Goal: Task Accomplishment & Management: Manage account settings

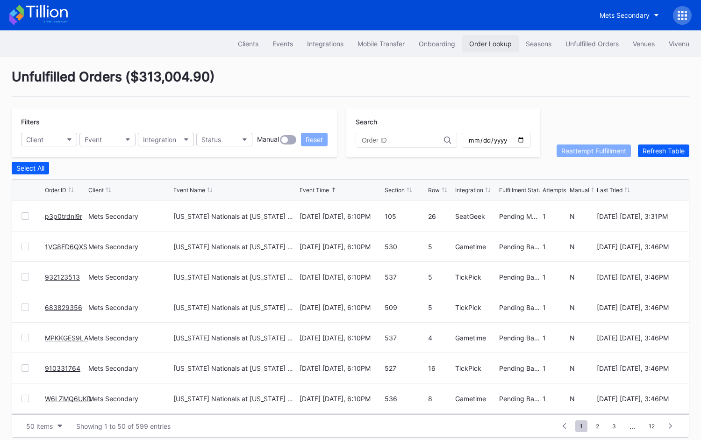
click at [502, 44] on div "Order Lookup" at bounding box center [490, 44] width 43 height 8
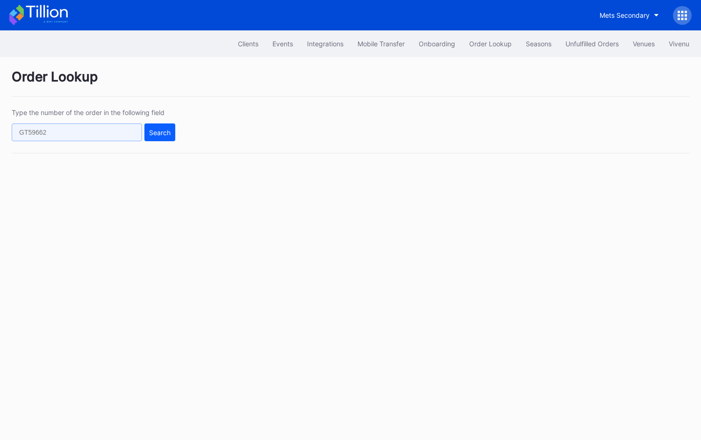
click at [119, 137] on input "text" at bounding box center [77, 132] width 130 height 18
paste input "619662887"
type input "619662887"
click at [163, 131] on div "Search" at bounding box center [159, 133] width 21 height 8
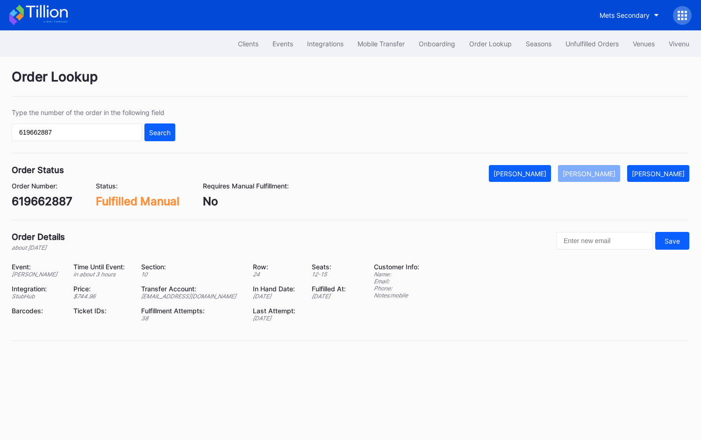
click at [46, 203] on div "619662887" at bounding box center [42, 201] width 61 height 14
click at [599, 40] on div "Unfulfilled Orders" at bounding box center [591, 44] width 53 height 8
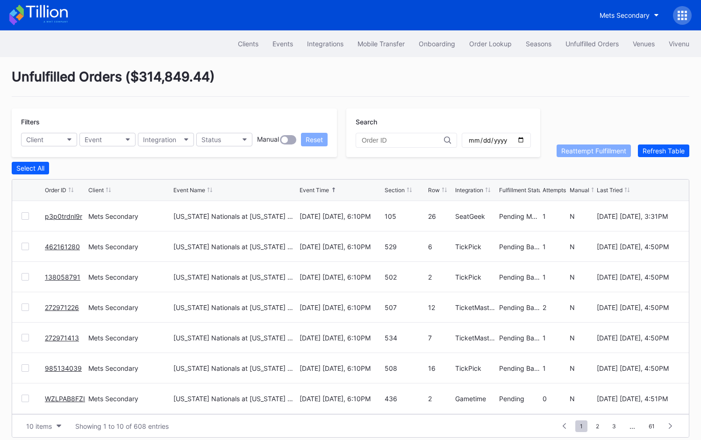
scroll to position [7, 0]
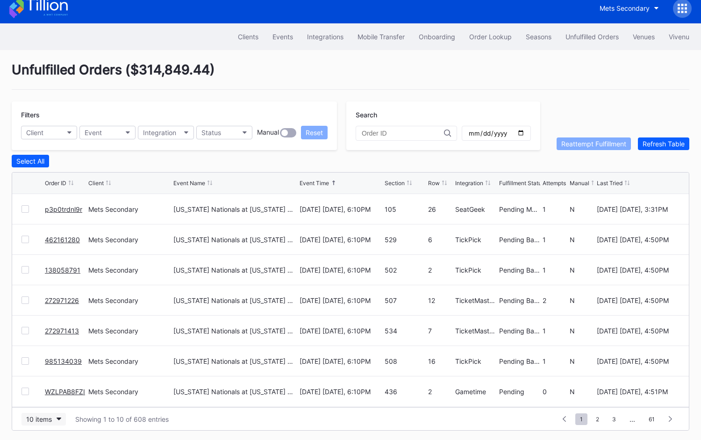
click at [53, 421] on button "10 items" at bounding box center [43, 419] width 44 height 13
click at [50, 363] on div "50 items" at bounding box center [42, 359] width 27 height 8
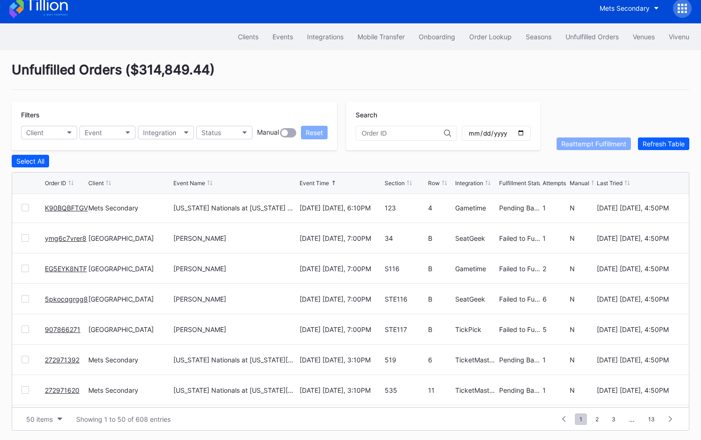
scroll to position [580, 0]
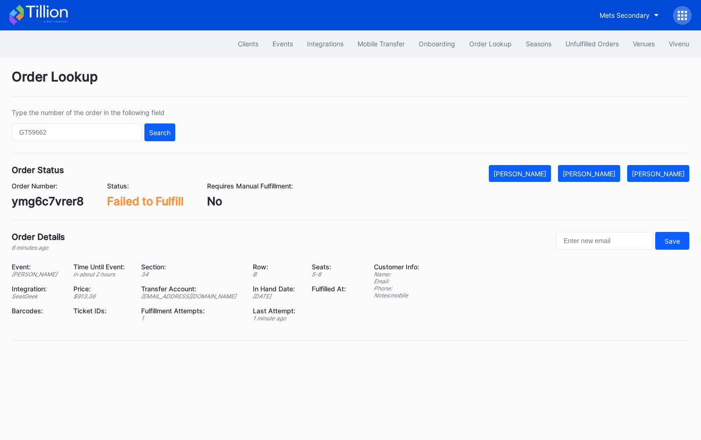
click at [58, 201] on div "ymg6c7vrer8" at bounding box center [48, 201] width 72 height 14
copy div "ymg6c7vrer8"
click at [600, 173] on div "Mark Fulfilled" at bounding box center [589, 174] width 53 height 8
click at [64, 197] on div "EG5EYK8NTF" at bounding box center [48, 201] width 73 height 14
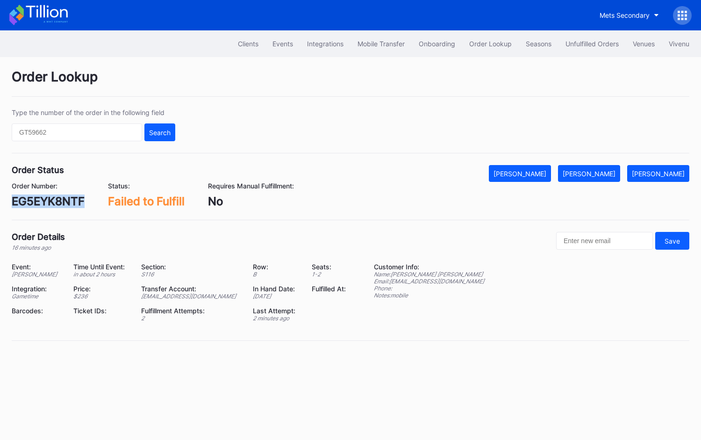
click at [64, 197] on div "EG5EYK8NTF" at bounding box center [48, 201] width 73 height 14
copy div "EG5EYK8NTF"
click at [597, 174] on div "[PERSON_NAME]" at bounding box center [589, 174] width 53 height 8
click at [66, 205] on div "5pkocqgrgg8" at bounding box center [48, 201] width 72 height 14
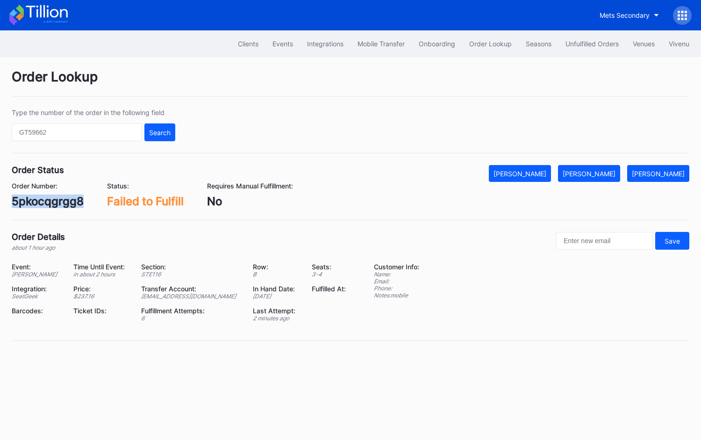
copy div "5pkocqgrgg8"
click at [605, 172] on div "[PERSON_NAME]" at bounding box center [589, 174] width 53 height 8
click at [50, 198] on div "907866271" at bounding box center [42, 201] width 61 height 14
copy div "907866271"
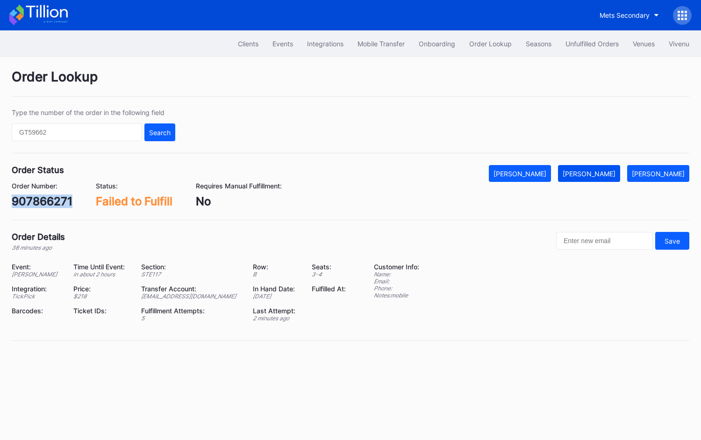
click at [603, 173] on div "[PERSON_NAME]" at bounding box center [589, 174] width 53 height 8
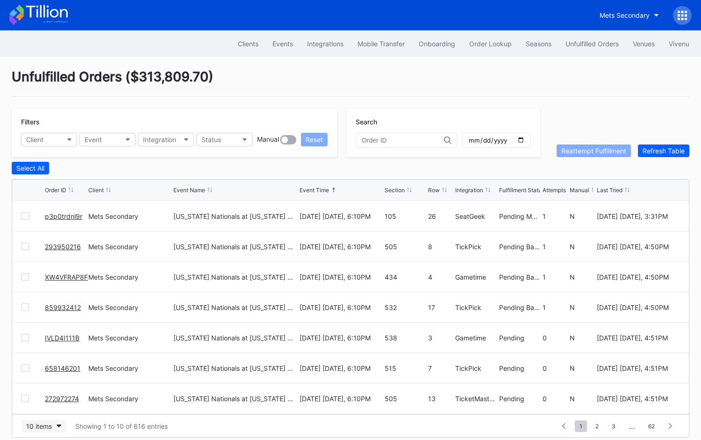
click at [36, 424] on div "10 items" at bounding box center [39, 426] width 26 height 8
click at [39, 369] on div "50 items" at bounding box center [42, 366] width 27 height 8
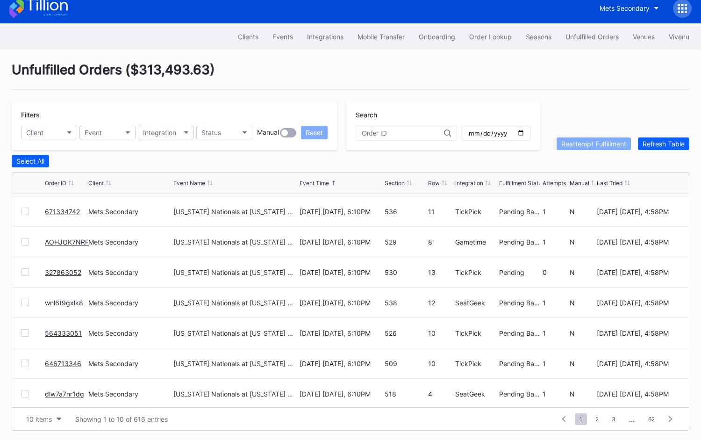
scroll to position [90, 0]
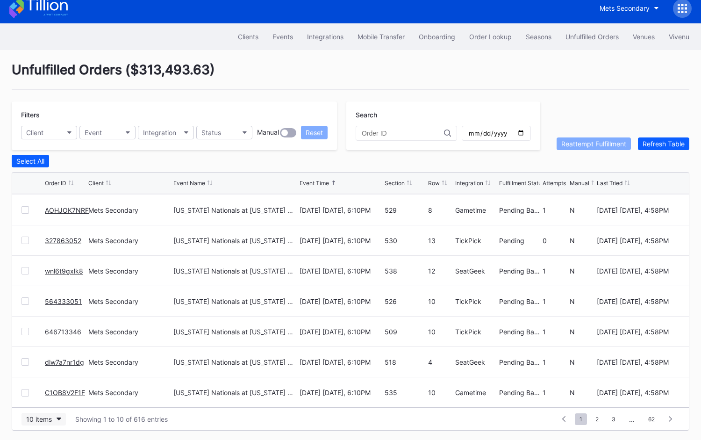
click at [50, 415] on div "10 items" at bounding box center [39, 419] width 26 height 8
click at [46, 359] on div "50 items" at bounding box center [42, 359] width 27 height 8
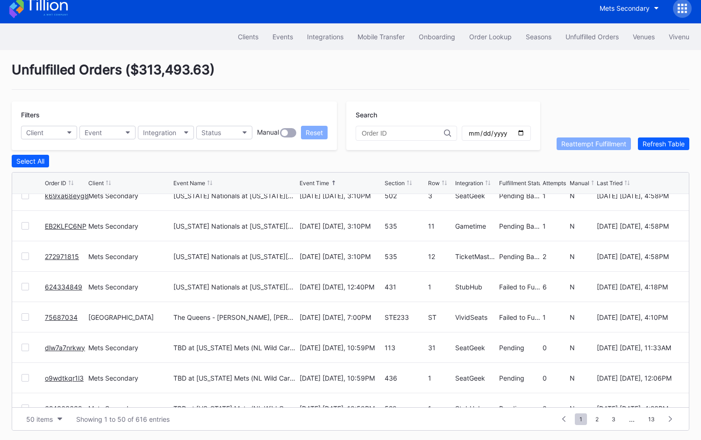
scroll to position [1064, 0]
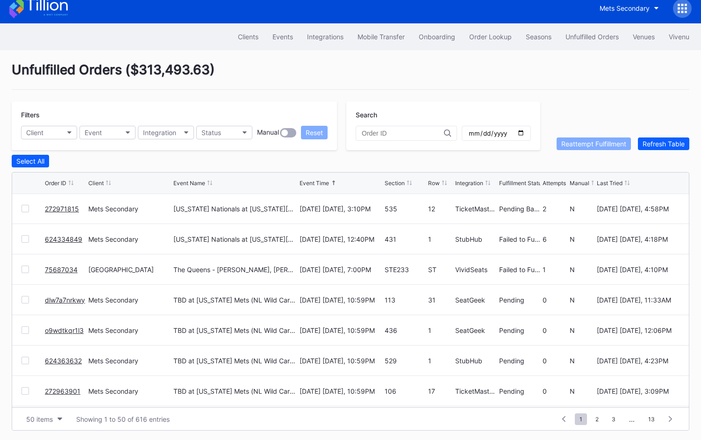
click at [60, 266] on link "75687034" at bounding box center [61, 269] width 33 height 8
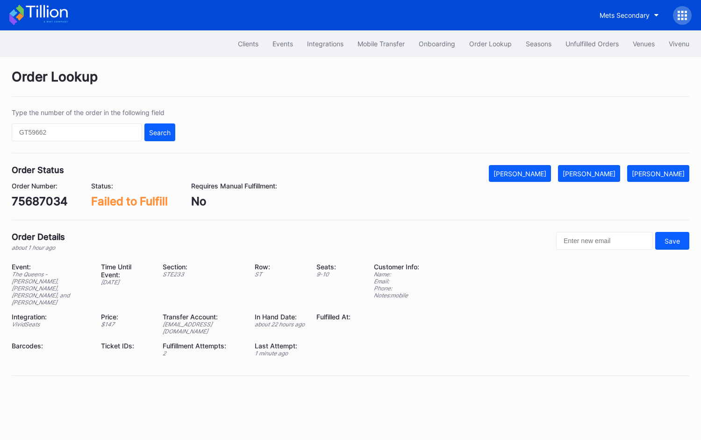
click at [50, 200] on div "75687034" at bounding box center [40, 201] width 56 height 14
copy div "75687034"
click at [613, 175] on div "[PERSON_NAME]" at bounding box center [589, 174] width 53 height 8
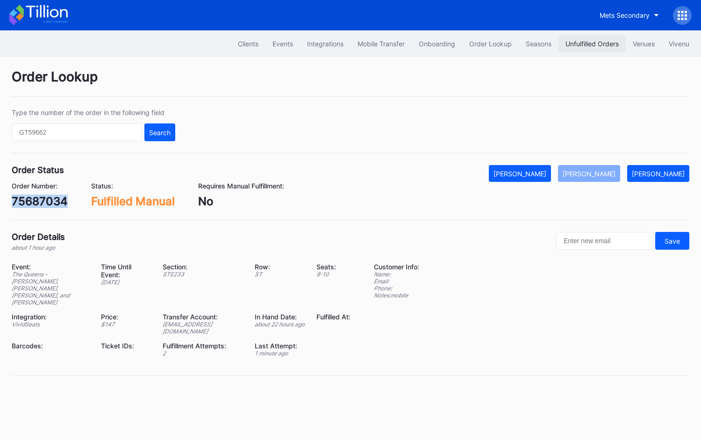
click at [585, 35] on button "Unfulfilled Orders" at bounding box center [591, 43] width 67 height 17
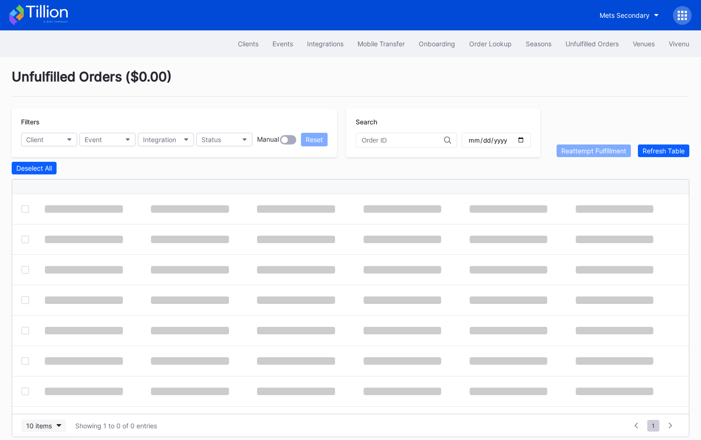
click at [41, 422] on div "10 items" at bounding box center [39, 426] width 26 height 8
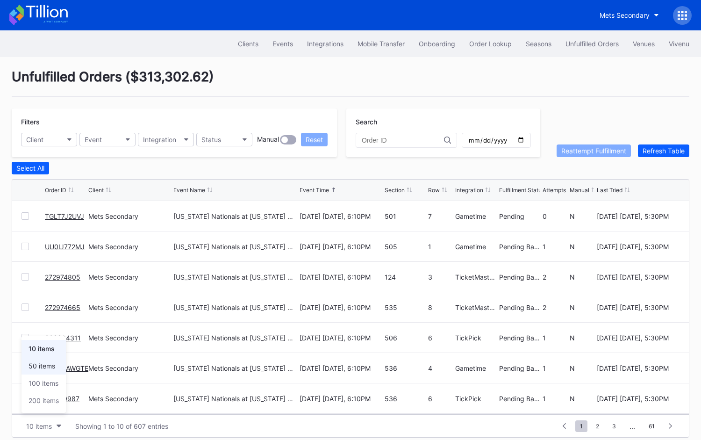
click at [48, 367] on div "50 items" at bounding box center [42, 366] width 27 height 8
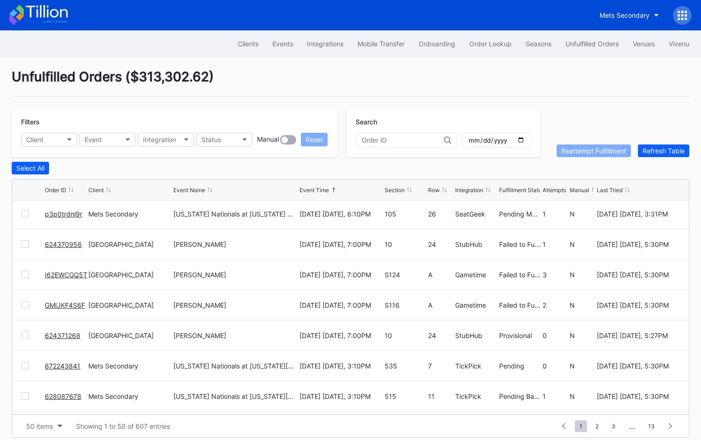
scroll to position [608, 0]
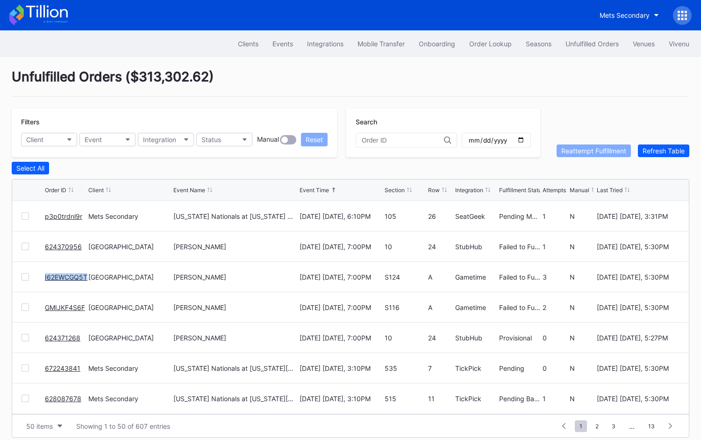
click at [57, 304] on link "GMIJKF4S6F" at bounding box center [65, 307] width 40 height 8
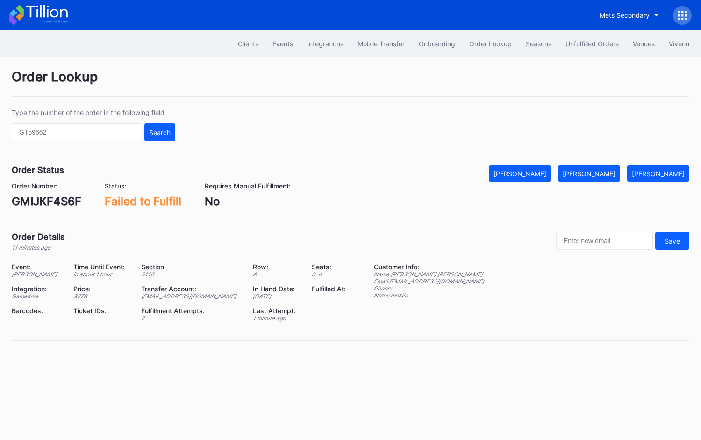
click at [57, 200] on div "GMIJKF4S6F" at bounding box center [47, 201] width 70 height 14
copy div "GMIJKF4S6F"
click at [598, 179] on button "[PERSON_NAME]" at bounding box center [589, 173] width 62 height 17
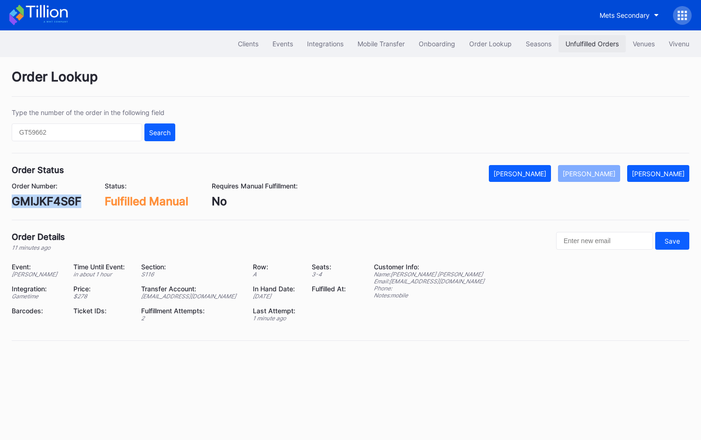
click at [580, 41] on div "Unfulfilled Orders" at bounding box center [591, 44] width 53 height 8
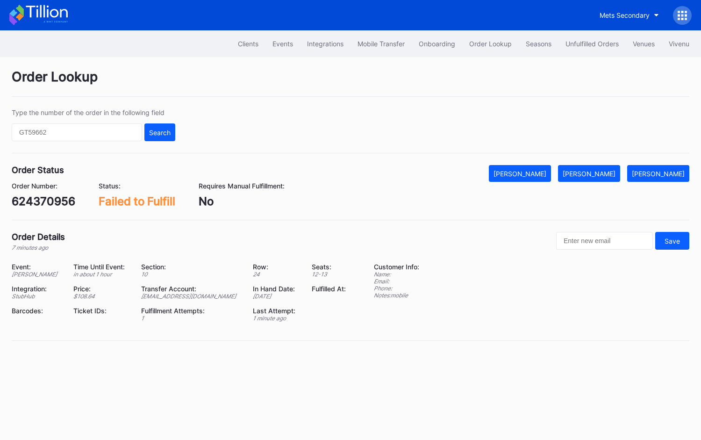
click at [51, 199] on div "624370956" at bounding box center [44, 201] width 64 height 14
copy div "624370956"
click at [607, 170] on div "[PERSON_NAME]" at bounding box center [589, 174] width 53 height 8
click at [71, 202] on div "I62EWCGQ5T" at bounding box center [48, 201] width 73 height 14
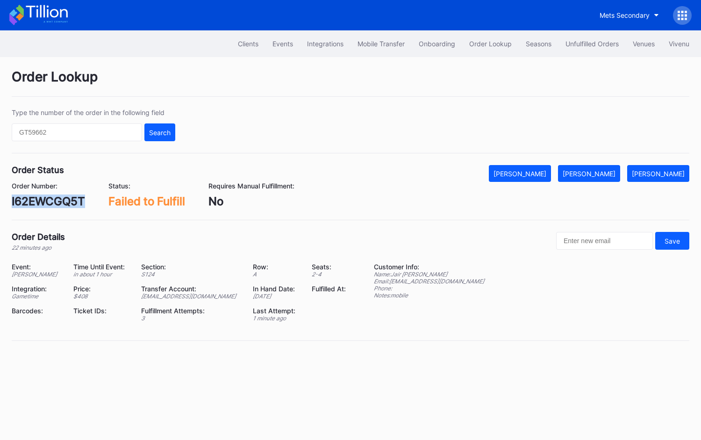
click at [71, 202] on div "I62EWCGQ5T" at bounding box center [48, 201] width 73 height 14
copy div "I62EWCGQ5T"
click at [602, 176] on div "Mark Fulfilled" at bounding box center [589, 174] width 53 height 8
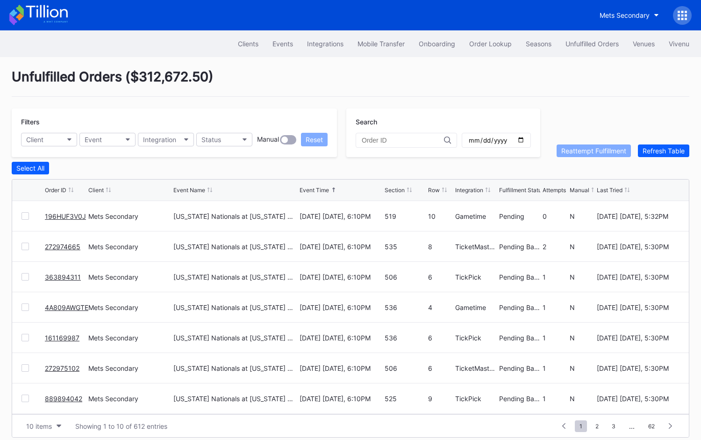
scroll to position [7, 0]
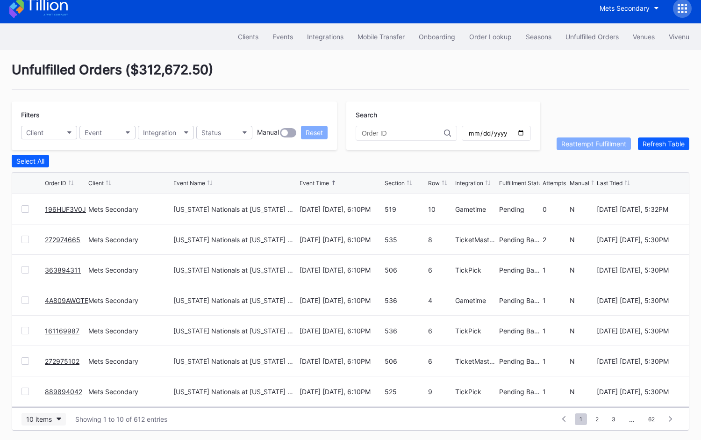
click at [45, 413] on button "10 items" at bounding box center [43, 419] width 44 height 13
click at [48, 358] on div "50 items" at bounding box center [42, 359] width 27 height 8
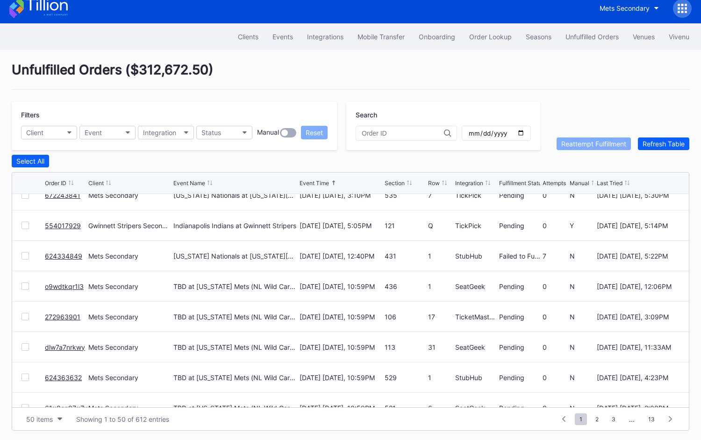
scroll to position [950, 0]
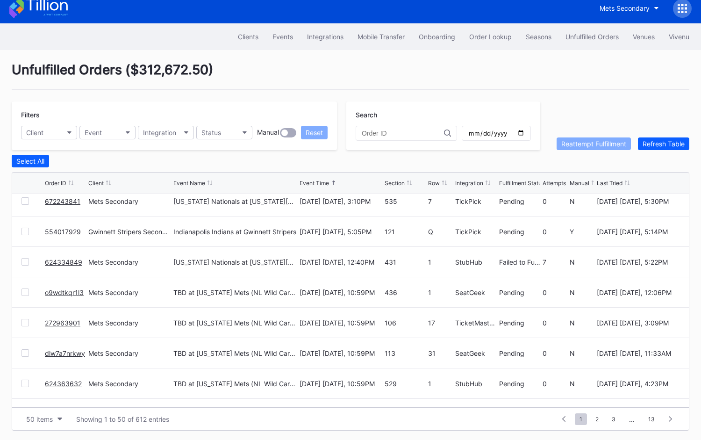
click at [64, 258] on link "624334849" at bounding box center [63, 262] width 37 height 8
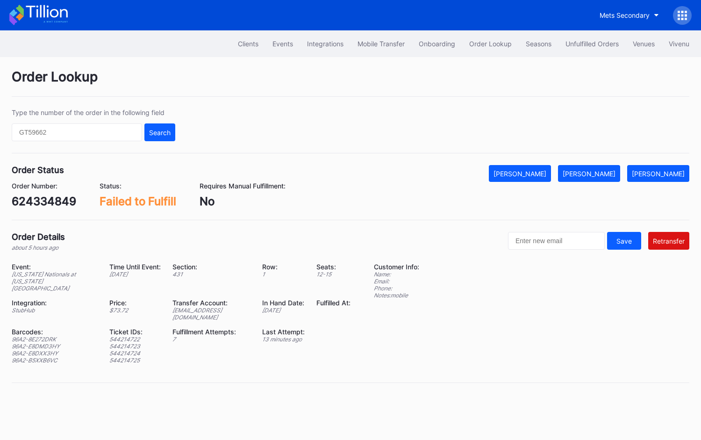
click at [222, 307] on div "ed-8162311@eventdynamic.com" at bounding box center [211, 314] width 78 height 14
copy div "ed-8162311@eventdynamic.com"
click at [59, 198] on div "624334849" at bounding box center [44, 201] width 64 height 14
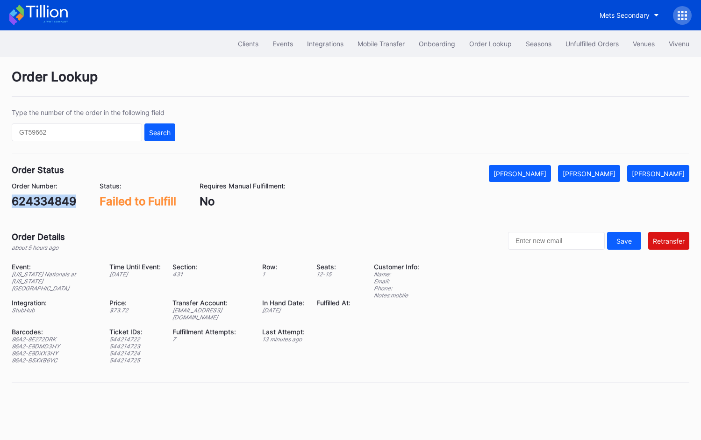
click at [59, 198] on div "624334849" at bounding box center [44, 201] width 64 height 14
copy div "624334849"
click at [606, 174] on div "[PERSON_NAME]" at bounding box center [589, 174] width 53 height 8
copy div "624334849"
click at [598, 56] on div "Clients Events Integrations Mobile Transfer Onboarding Order Lookup Seasons Unf…" at bounding box center [350, 43] width 701 height 27
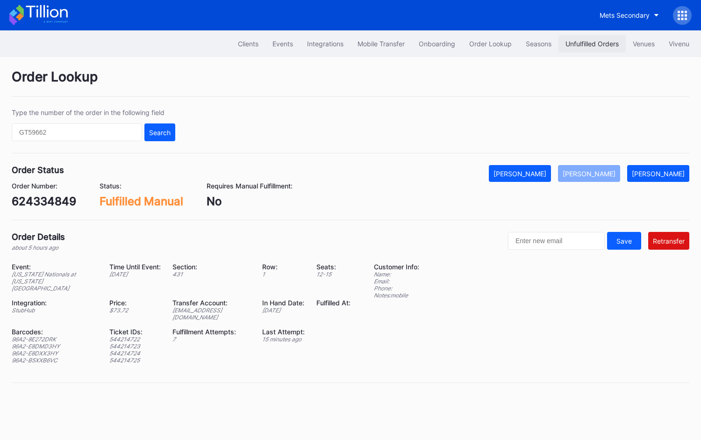
click at [591, 45] on div "Unfulfilled Orders" at bounding box center [591, 44] width 53 height 8
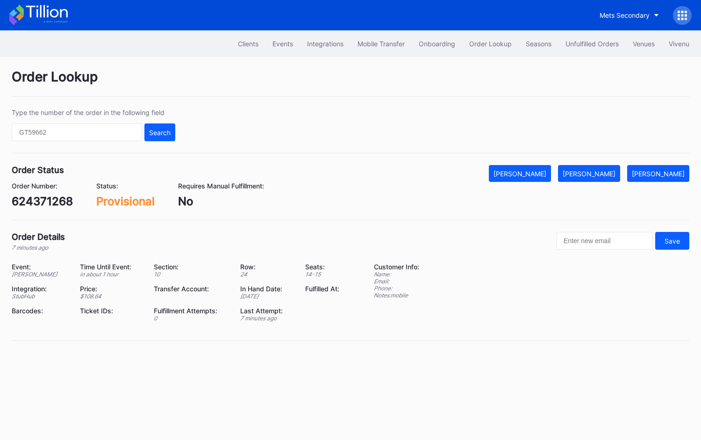
click at [59, 202] on div "624371268" at bounding box center [42, 201] width 61 height 14
copy div "624371268"
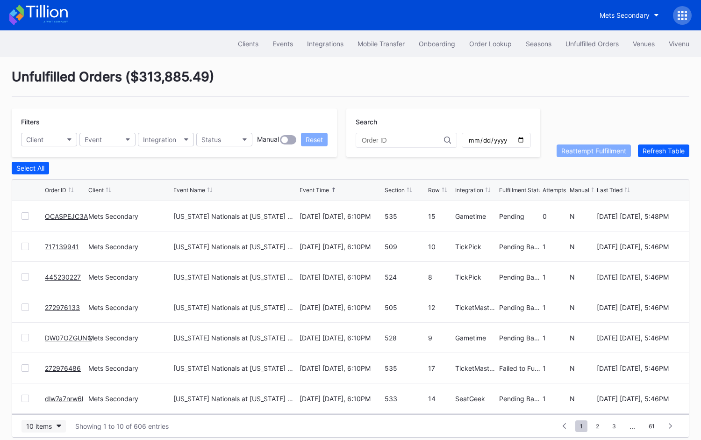
click at [50, 425] on div "10 items" at bounding box center [39, 426] width 26 height 8
click at [45, 370] on div "50 items" at bounding box center [42, 366] width 27 height 8
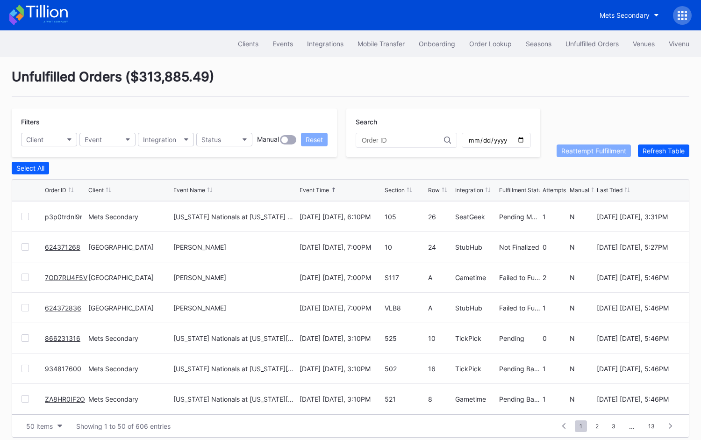
scroll to position [580, 0]
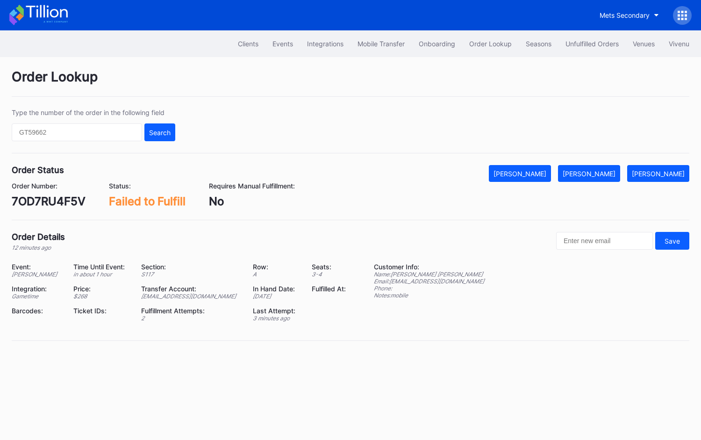
click at [63, 206] on div "7OD7RU4F5V" at bounding box center [49, 201] width 74 height 14
copy div "7OD7RU4F5V"
click at [614, 171] on div "[PERSON_NAME]" at bounding box center [589, 174] width 53 height 8
click at [59, 200] on div "624372836" at bounding box center [43, 201] width 63 height 14
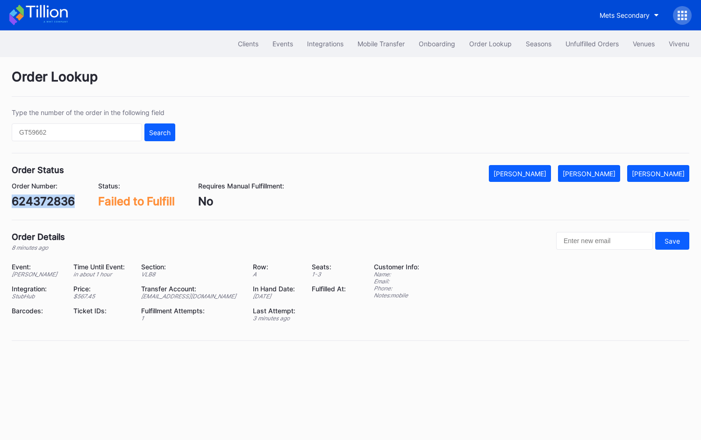
click at [59, 200] on div "624372836" at bounding box center [43, 201] width 63 height 14
copy div "624372836"
click at [593, 172] on div "[PERSON_NAME]" at bounding box center [589, 174] width 53 height 8
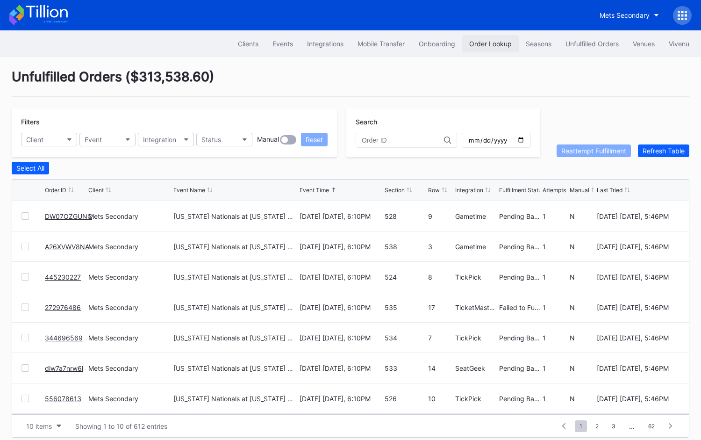
click at [494, 48] on button "Order Lookup" at bounding box center [490, 43] width 57 height 17
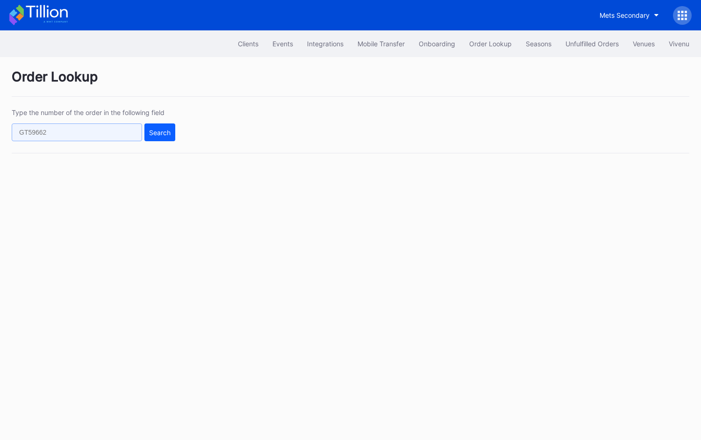
click at [116, 135] on input "text" at bounding box center [77, 132] width 130 height 18
paste input "744644387"
type input "744644387"
click at [162, 132] on div "Search" at bounding box center [159, 133] width 21 height 8
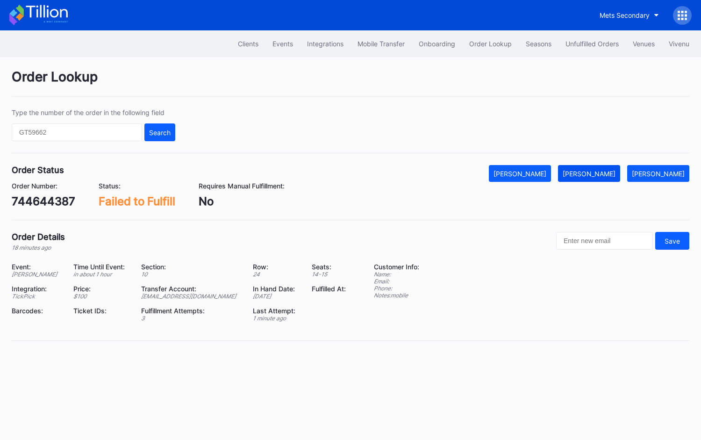
click at [608, 175] on div "Mark Fulfilled" at bounding box center [589, 174] width 53 height 8
click at [589, 36] on button "Unfulfilled Orders" at bounding box center [591, 43] width 67 height 17
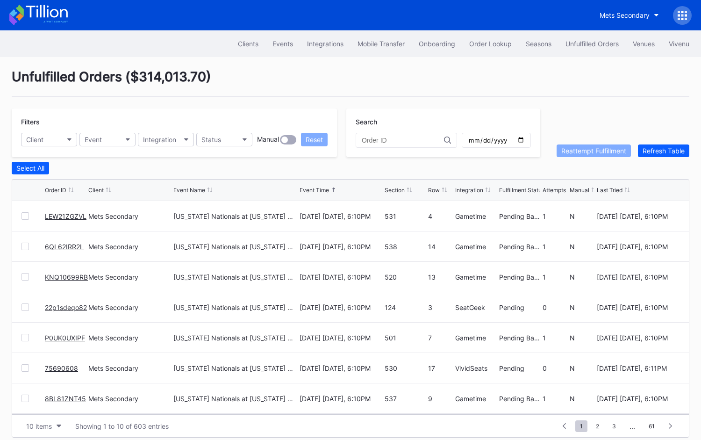
scroll to position [7, 0]
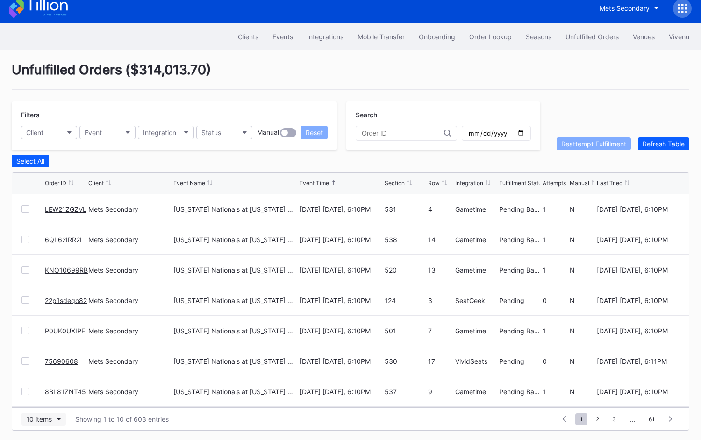
click at [48, 415] on div "10 items" at bounding box center [39, 419] width 26 height 8
click at [50, 363] on div "50 items" at bounding box center [42, 359] width 27 height 8
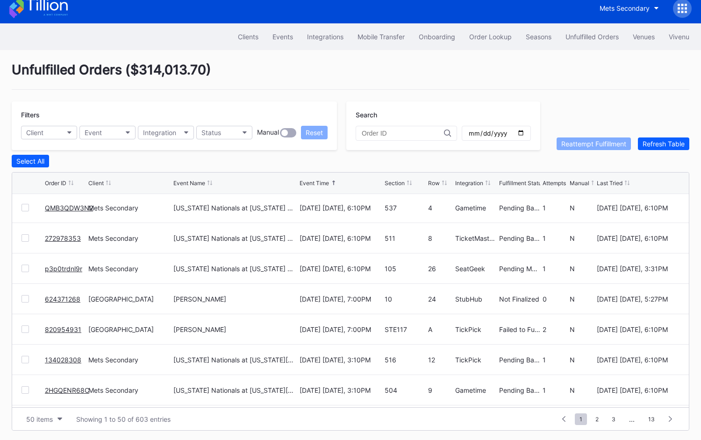
scroll to position [323, 0]
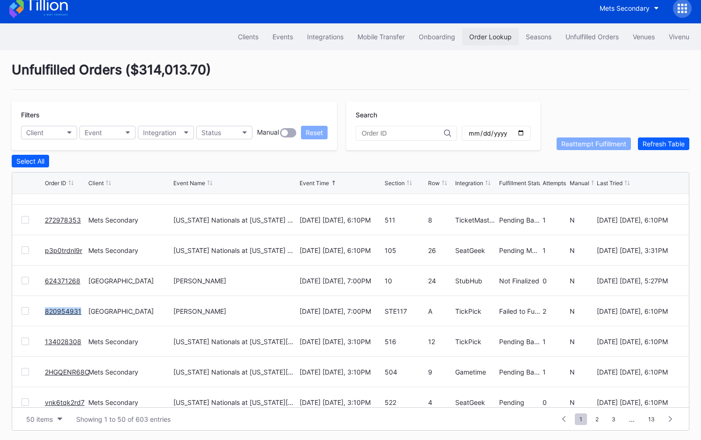
click at [488, 39] on div "Order Lookup" at bounding box center [490, 37] width 43 height 8
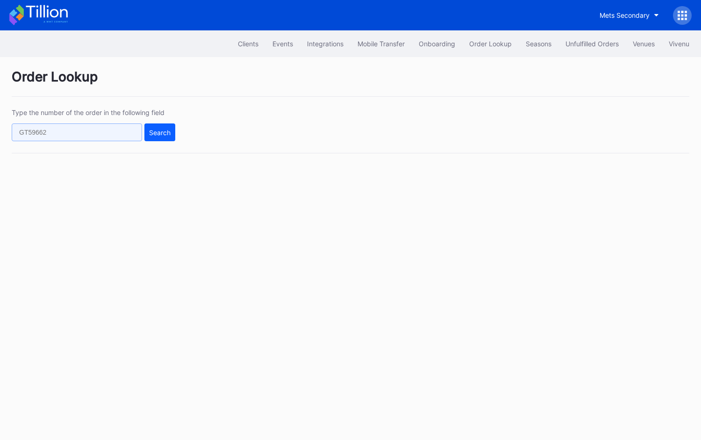
click at [102, 131] on input "text" at bounding box center [77, 132] width 130 height 18
paste input "624372836"
type input "624372836"
click at [159, 129] on div "Search" at bounding box center [159, 133] width 21 height 8
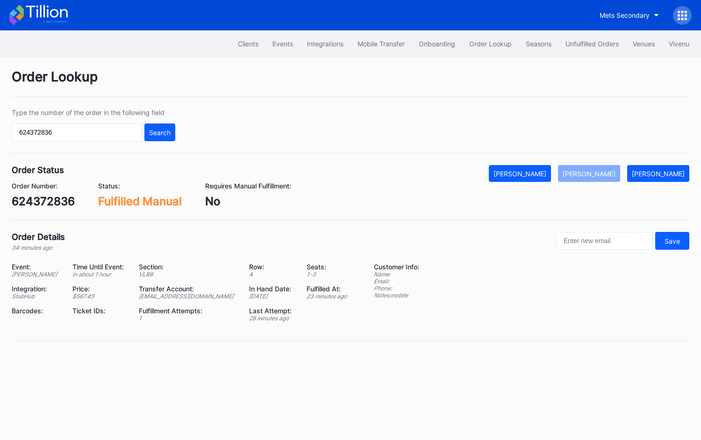
click at [34, 200] on div "624372836" at bounding box center [43, 201] width 63 height 14
copy div "624372836"
click at [584, 50] on button "Unfulfilled Orders" at bounding box center [591, 43] width 67 height 17
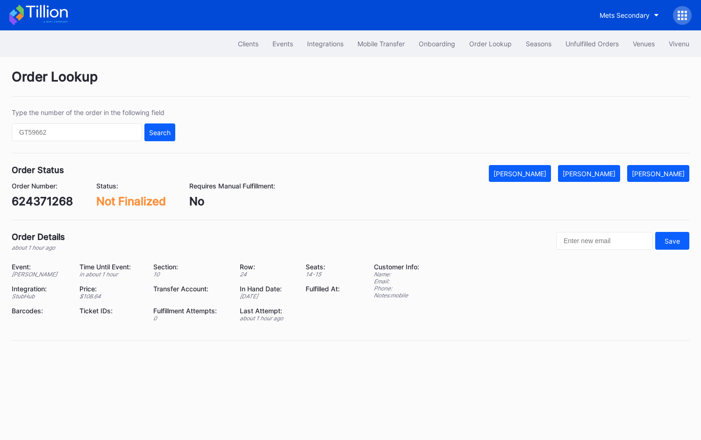
click at [61, 195] on div "624371268" at bounding box center [42, 201] width 61 height 14
copy div "624371268"
click at [551, 177] on button "[PERSON_NAME]" at bounding box center [520, 173] width 62 height 17
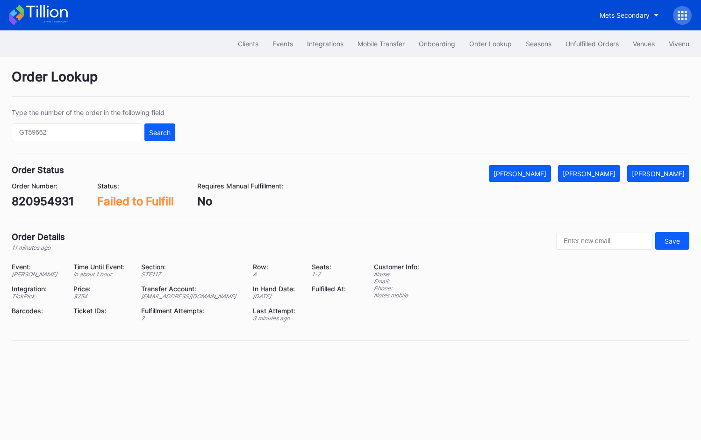
click at [64, 200] on div "820954931" at bounding box center [43, 201] width 62 height 14
copy div "820954931"
click at [612, 172] on div "Mark Fulfilled" at bounding box center [589, 174] width 53 height 8
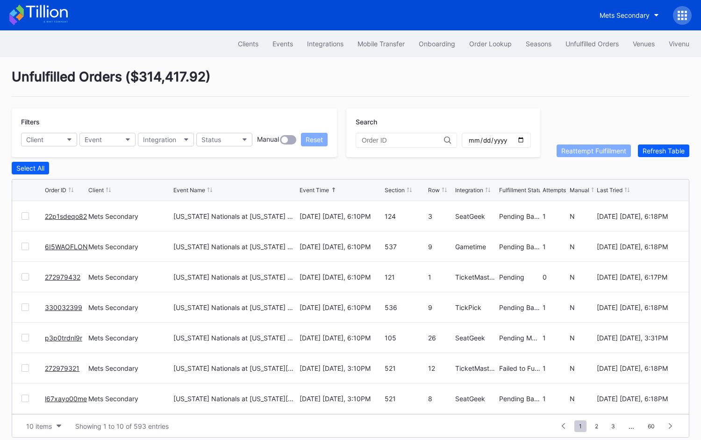
scroll to position [7, 0]
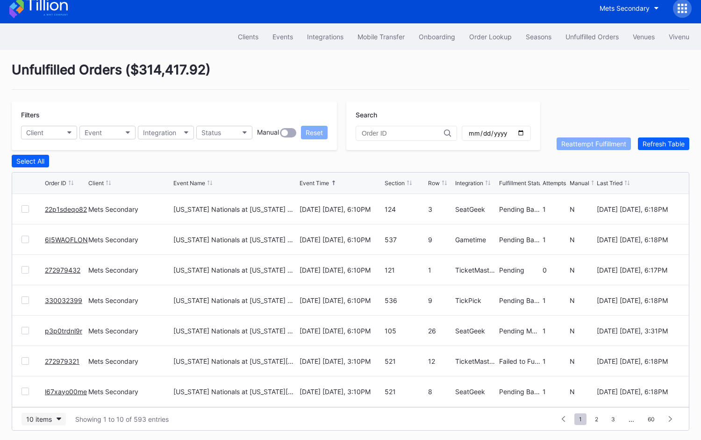
click at [58, 414] on button "10 items" at bounding box center [43, 419] width 44 height 13
click at [43, 359] on div "50 items" at bounding box center [42, 359] width 27 height 8
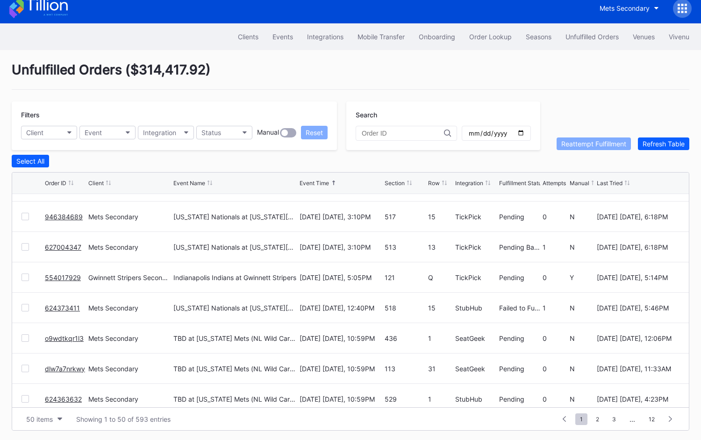
scroll to position [244, 0]
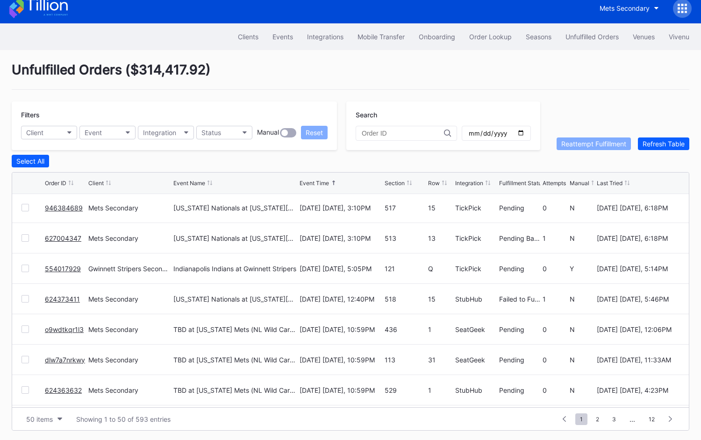
click at [59, 265] on link "554017929" at bounding box center [63, 269] width 36 height 8
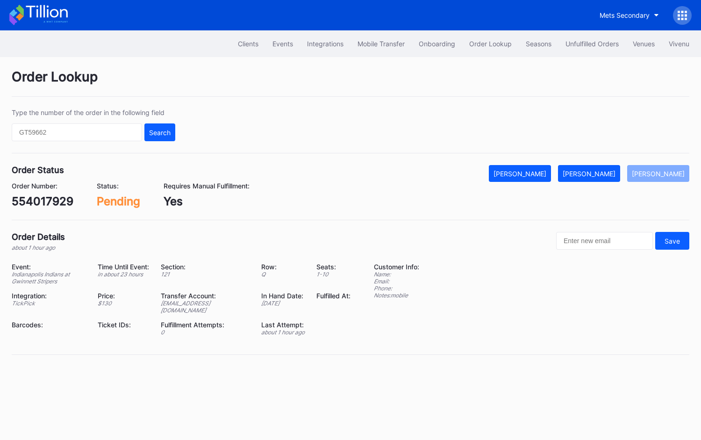
click at [57, 201] on div "554017929" at bounding box center [43, 201] width 62 height 14
copy div "554017929"
click at [602, 170] on div "Mark Fulfilled" at bounding box center [589, 174] width 53 height 8
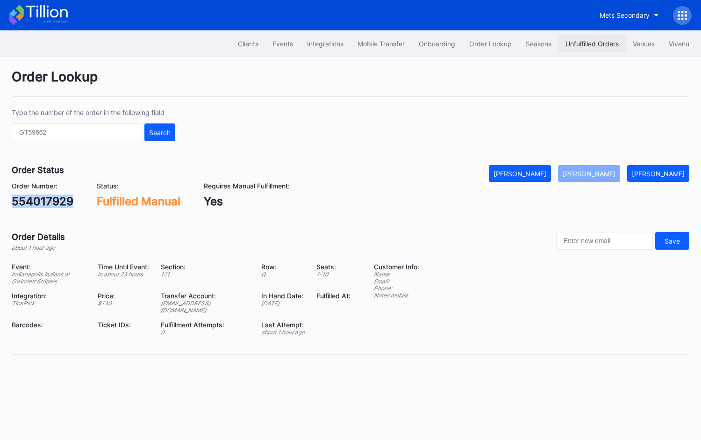
click at [585, 36] on button "Unfulfilled Orders" at bounding box center [591, 43] width 67 height 17
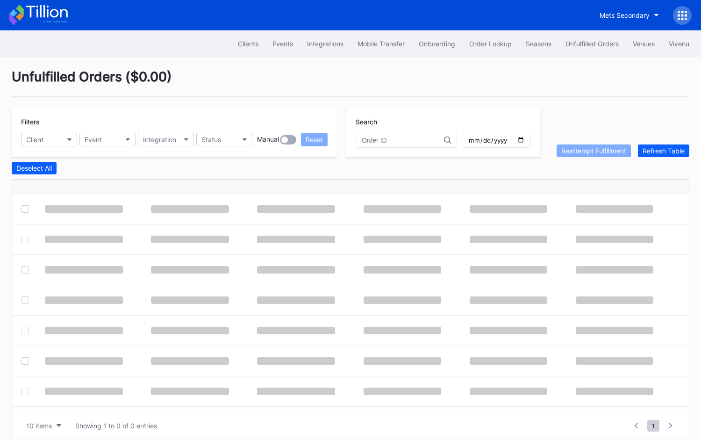
scroll to position [7, 0]
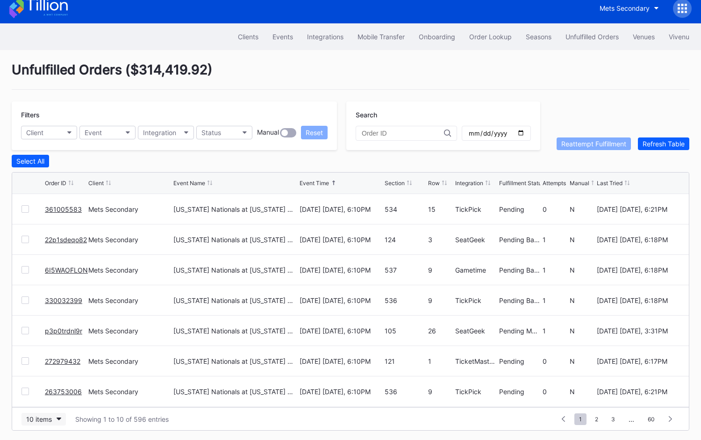
click at [47, 419] on div "10 items" at bounding box center [39, 419] width 26 height 8
click at [46, 362] on div "50 items" at bounding box center [42, 359] width 27 height 8
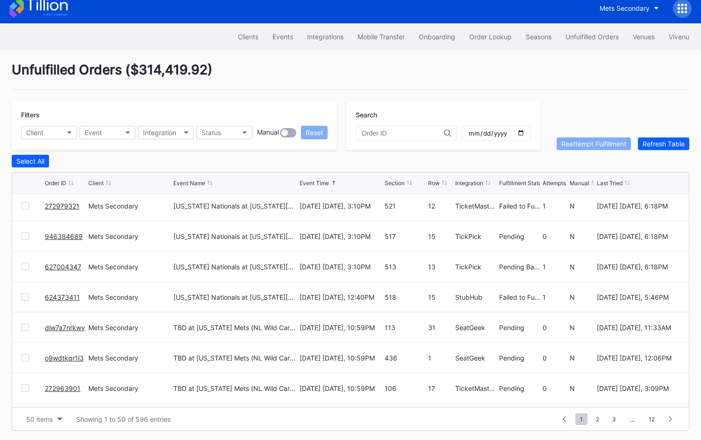
scroll to position [326, 0]
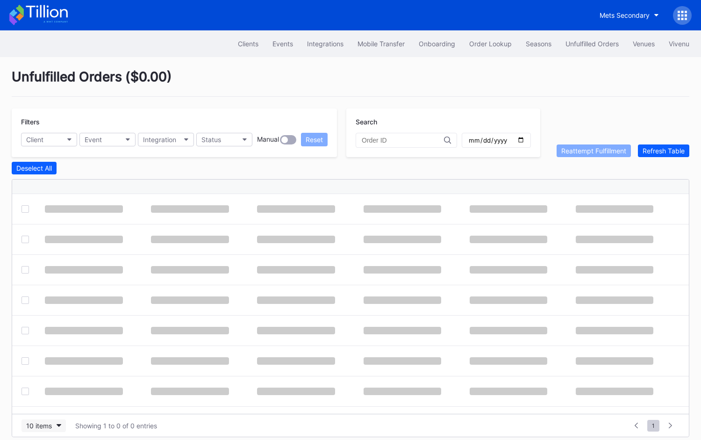
click at [42, 422] on div "10 items" at bounding box center [39, 426] width 26 height 8
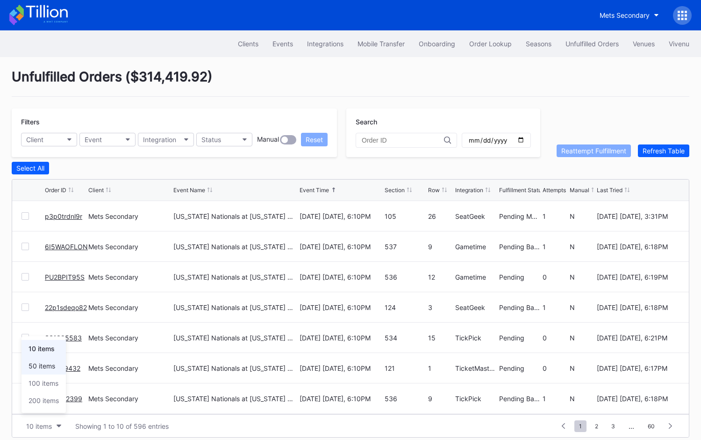
click at [43, 365] on div "50 items" at bounding box center [42, 366] width 27 height 8
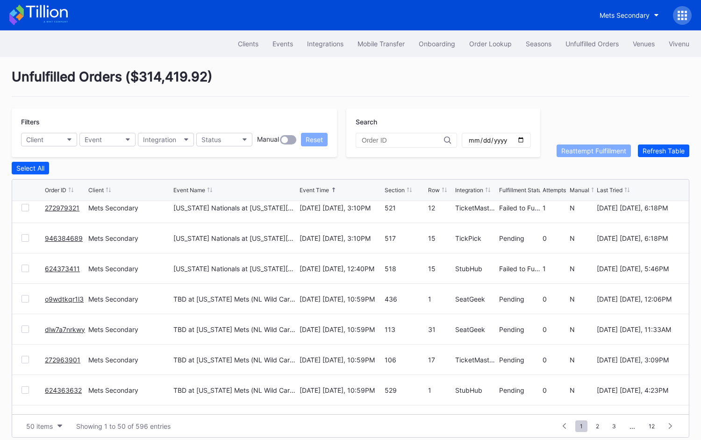
scroll to position [367, 0]
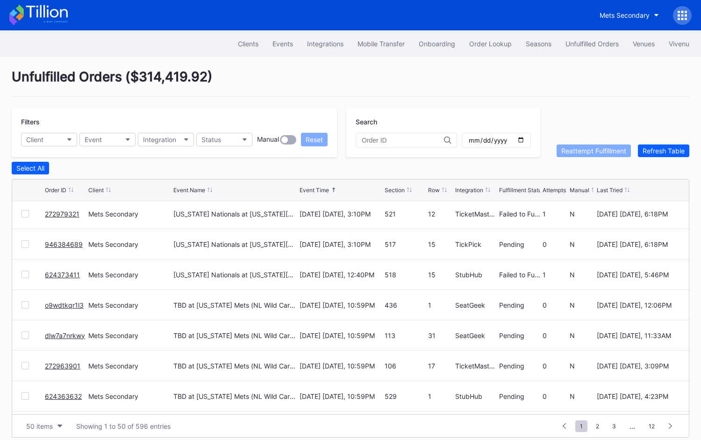
click at [23, 271] on div at bounding box center [24, 274] width 7 height 7
click at [613, 151] on div "Reattempt Fulfillment" at bounding box center [593, 151] width 65 height 8
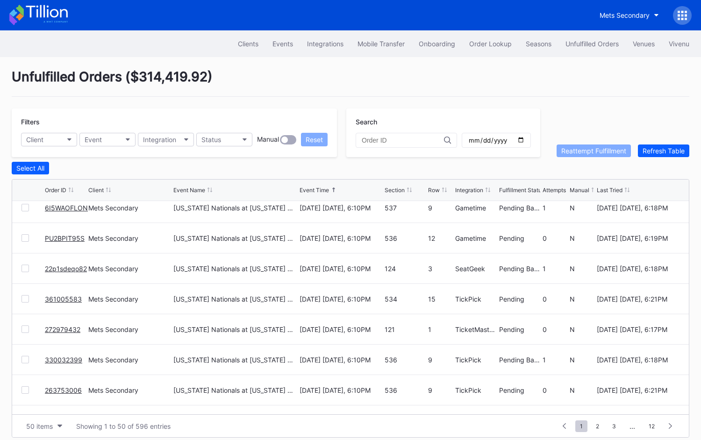
scroll to position [0, 0]
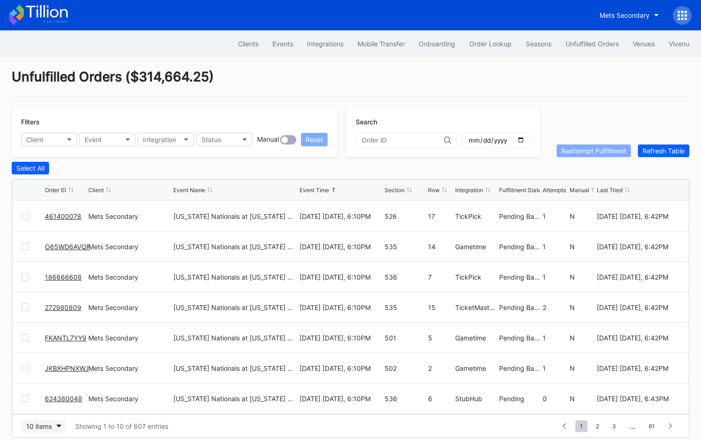
click at [43, 426] on div "10 items" at bounding box center [39, 426] width 26 height 8
click at [45, 372] on div "50 items" at bounding box center [43, 365] width 44 height 17
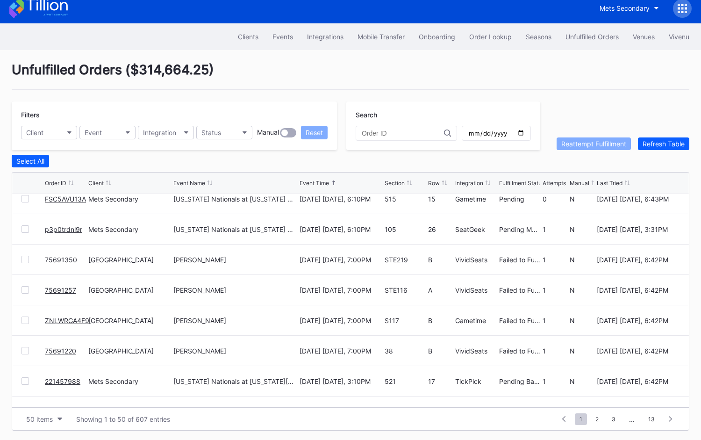
scroll to position [287, 0]
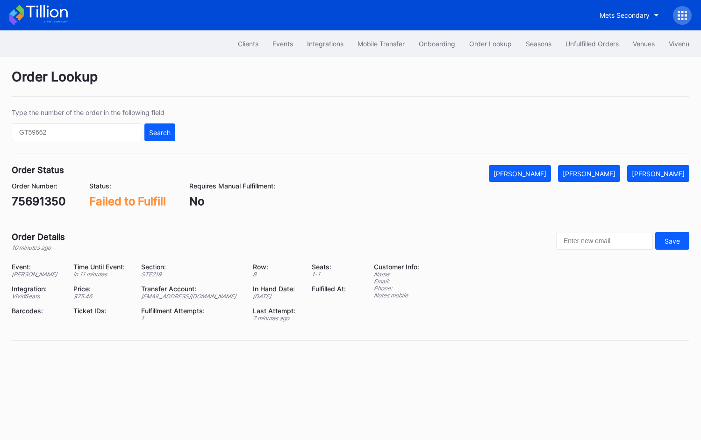
click at [49, 202] on div "75691350" at bounding box center [39, 201] width 54 height 14
copy div "75691350"
click at [606, 173] on div "Mark Fulfilled" at bounding box center [589, 174] width 53 height 8
click at [40, 200] on div "75691257" at bounding box center [38, 201] width 53 height 14
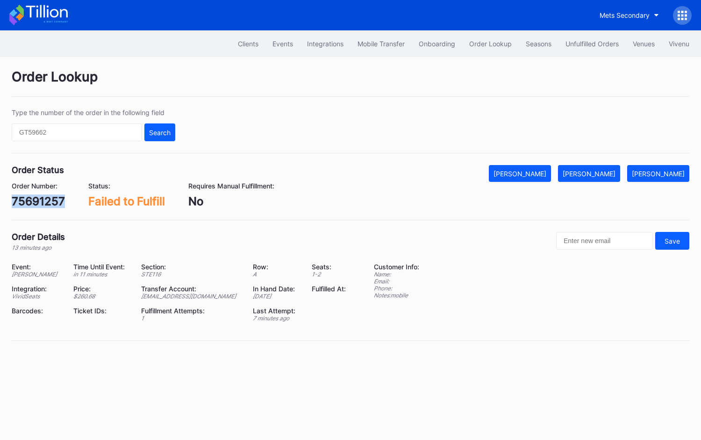
click at [40, 200] on div "75691257" at bounding box center [38, 201] width 53 height 14
copy div "75691257"
click at [600, 172] on div "[PERSON_NAME]" at bounding box center [589, 174] width 53 height 8
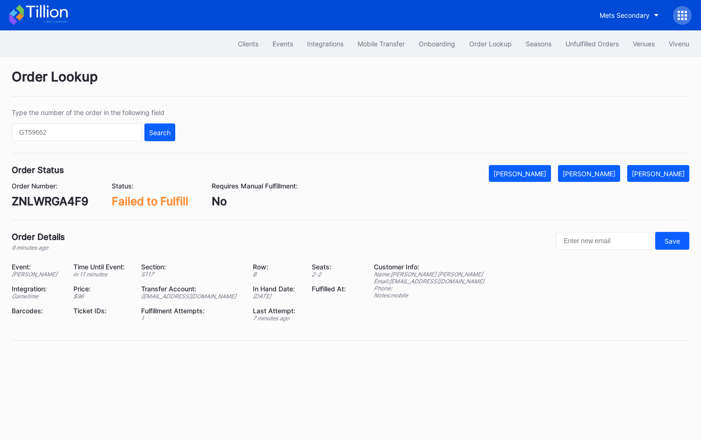
click at [61, 201] on div "ZNLWRGA4F9" at bounding box center [50, 201] width 77 height 14
copy div "ZNLWRGA4F9"
click at [605, 172] on div "[PERSON_NAME]" at bounding box center [589, 174] width 53 height 8
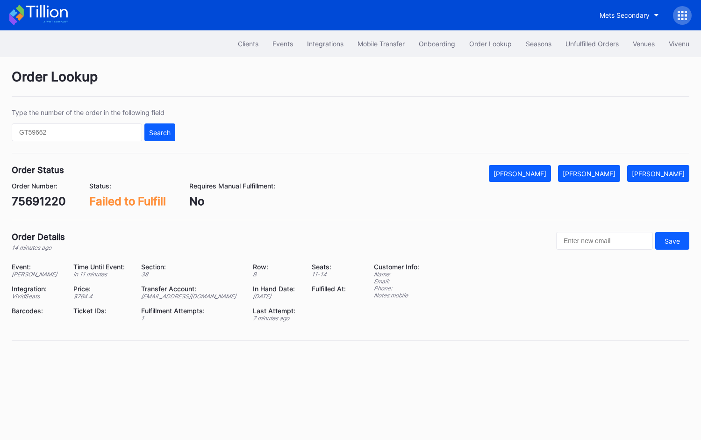
click at [46, 199] on div "75691220" at bounding box center [39, 201] width 54 height 14
copy div "75691220"
click at [597, 170] on div "Mark Fulfilled" at bounding box center [589, 174] width 53 height 8
click at [689, 83] on div "Order Lookup" at bounding box center [351, 83] width 678 height 28
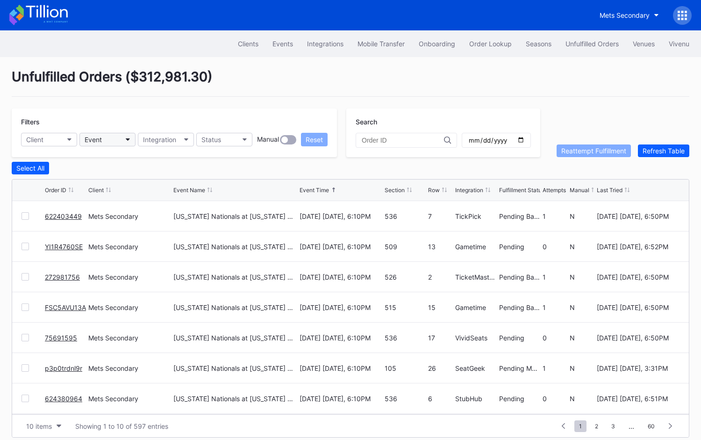
scroll to position [7, 0]
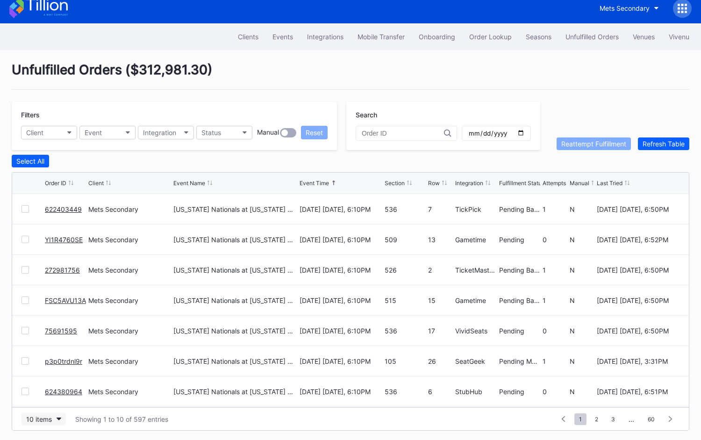
click at [57, 421] on button "10 items" at bounding box center [43, 419] width 44 height 13
click at [55, 356] on div "50 items" at bounding box center [42, 359] width 27 height 8
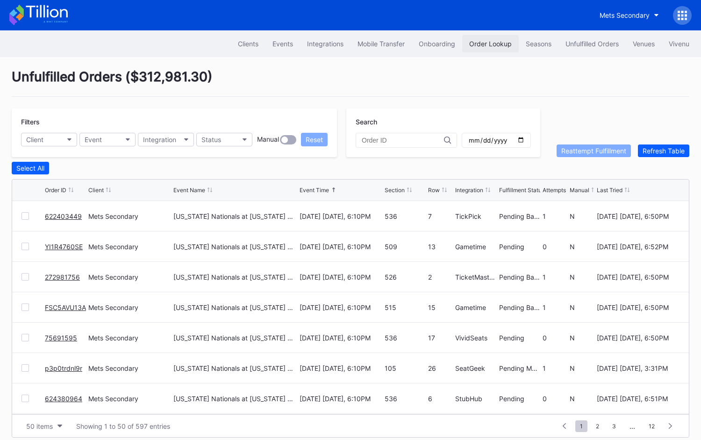
click at [481, 42] on div "Order Lookup" at bounding box center [490, 44] width 43 height 8
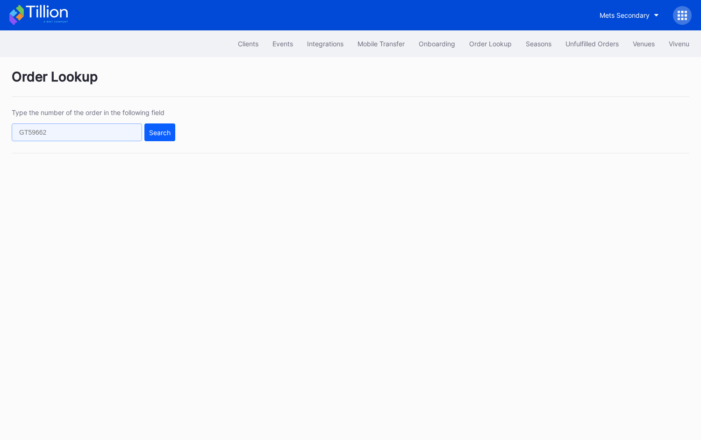
click at [125, 136] on input "text" at bounding box center [77, 132] width 130 height 18
paste input "17068845"
type input "17068845"
click at [151, 129] on div "Search" at bounding box center [159, 133] width 21 height 8
click at [587, 49] on button "Unfulfilled Orders" at bounding box center [591, 43] width 67 height 17
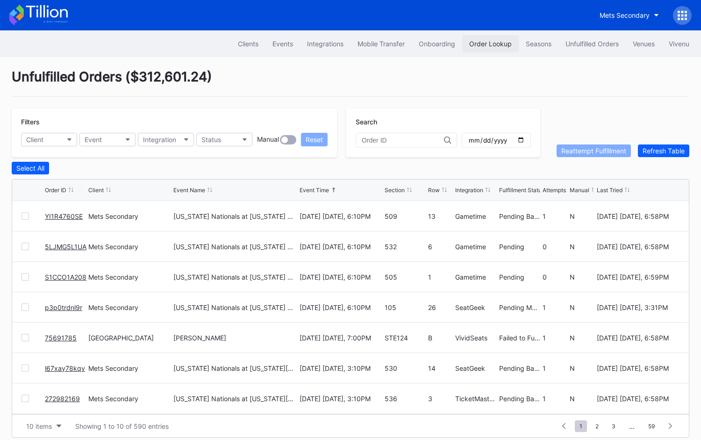
click at [480, 42] on div "Order Lookup" at bounding box center [490, 44] width 43 height 8
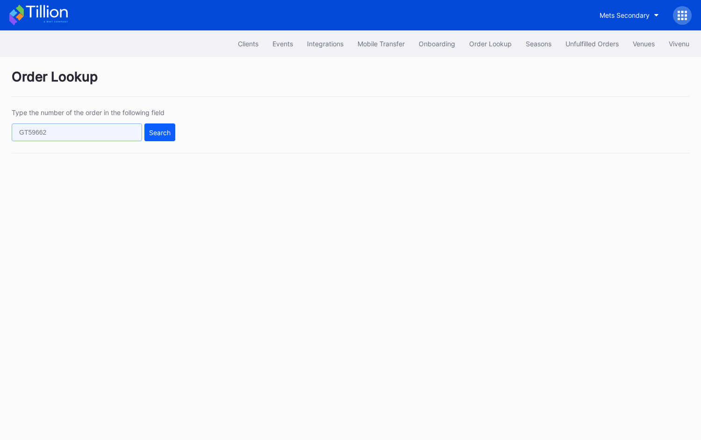
click at [111, 129] on input "text" at bounding box center [77, 132] width 130 height 18
paste input "17068845"
type input "17068845"
click at [150, 131] on div "Search" at bounding box center [159, 133] width 21 height 8
click at [579, 45] on div "Unfulfilled Orders" at bounding box center [591, 44] width 53 height 8
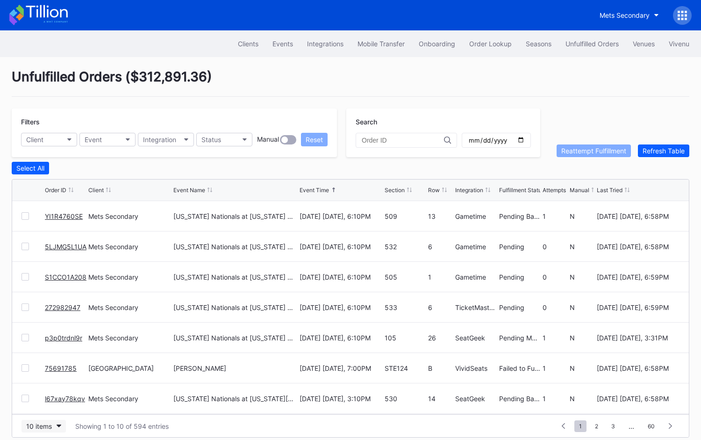
click at [61, 420] on button "10 items" at bounding box center [43, 426] width 44 height 13
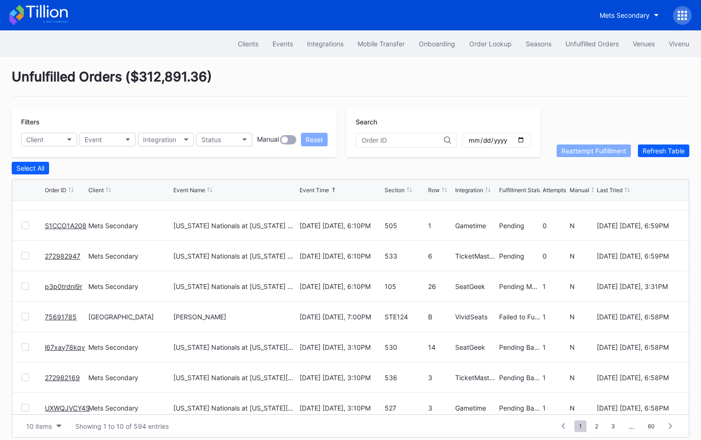
scroll to position [62, 0]
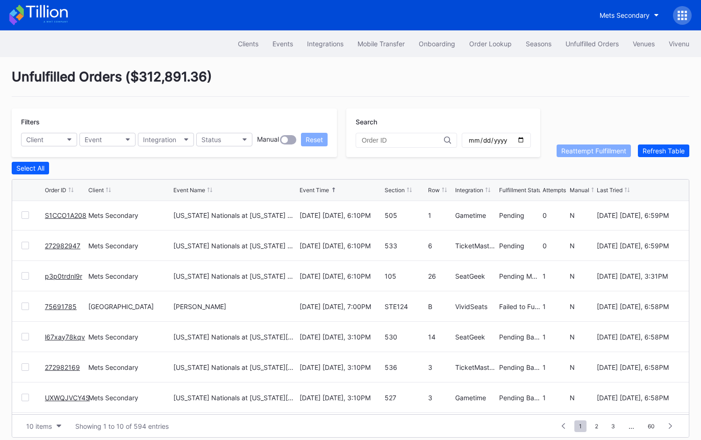
click at [64, 304] on link "75691785" at bounding box center [61, 306] width 32 height 8
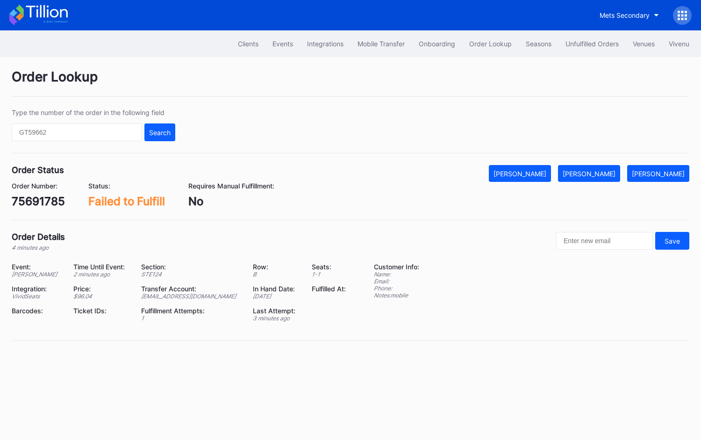
click at [55, 201] on div "75691785" at bounding box center [38, 201] width 53 height 14
copy div "75691785"
click at [608, 170] on div "Mark Fulfilled" at bounding box center [589, 174] width 53 height 8
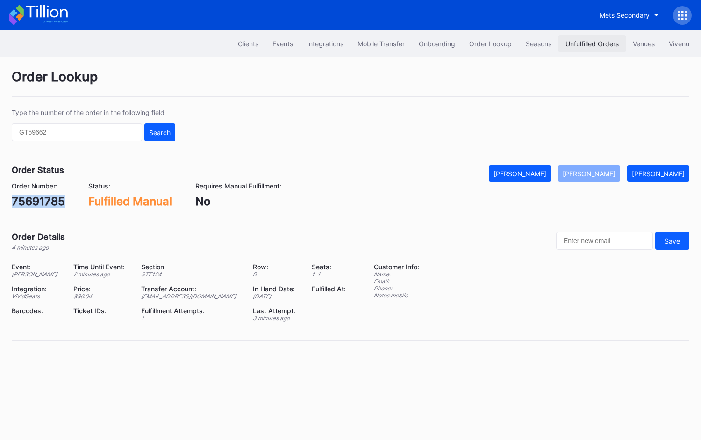
click at [590, 39] on button "Unfulfilled Orders" at bounding box center [591, 43] width 67 height 17
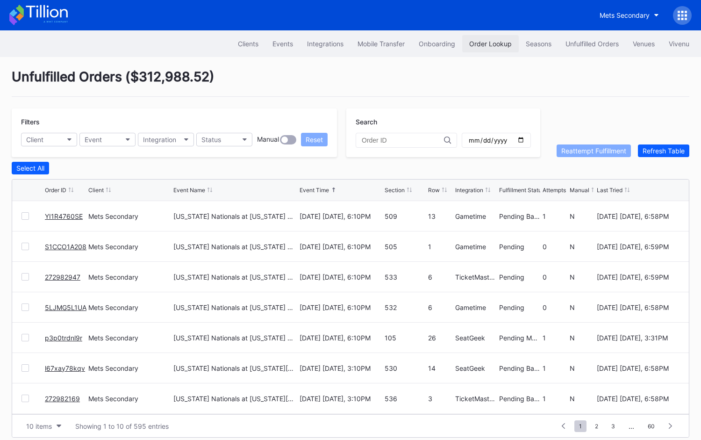
click at [481, 45] on div "Order Lookup" at bounding box center [490, 44] width 43 height 8
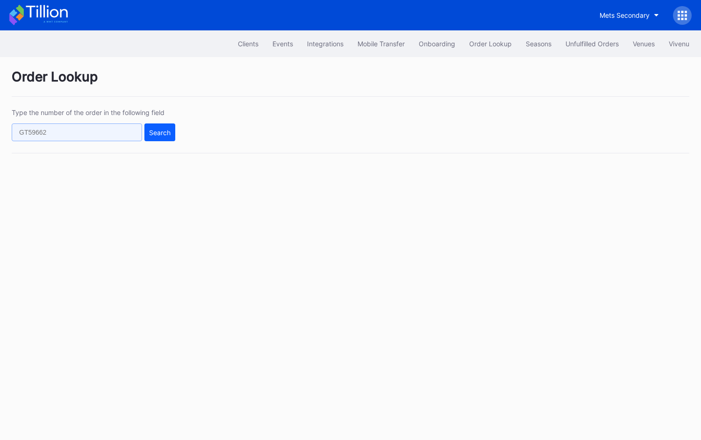
click at [131, 133] on input "text" at bounding box center [77, 132] width 130 height 18
paste input "17068843"
click at [150, 132] on div "Search" at bounding box center [159, 133] width 21 height 8
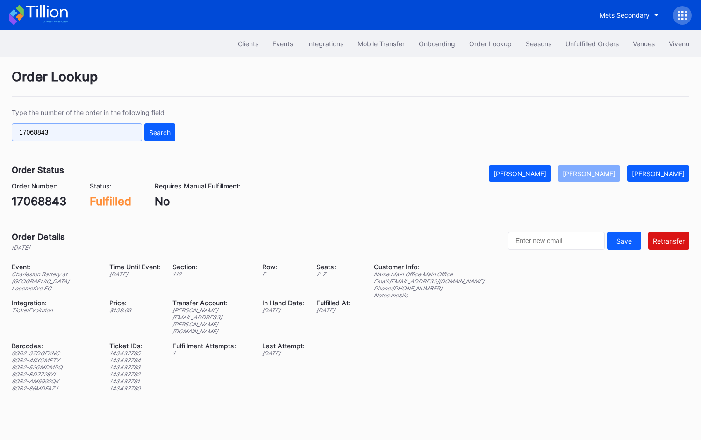
click at [129, 131] on input "17068843" at bounding box center [77, 132] width 130 height 18
paste input "75532868"
type input "75532868"
click at [156, 131] on div "Search" at bounding box center [159, 133] width 21 height 8
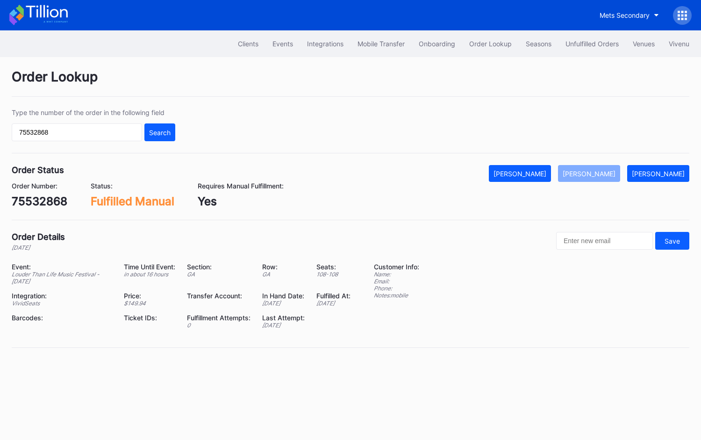
click at [583, 62] on div "Order Lookup Type the number of the order in the following field 75532868 Searc…" at bounding box center [350, 214] width 701 height 314
click at [583, 47] on div "Unfulfilled Orders" at bounding box center [591, 44] width 53 height 8
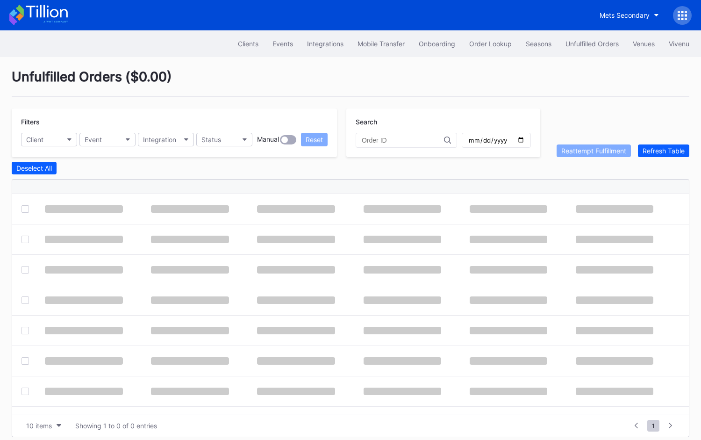
scroll to position [7, 0]
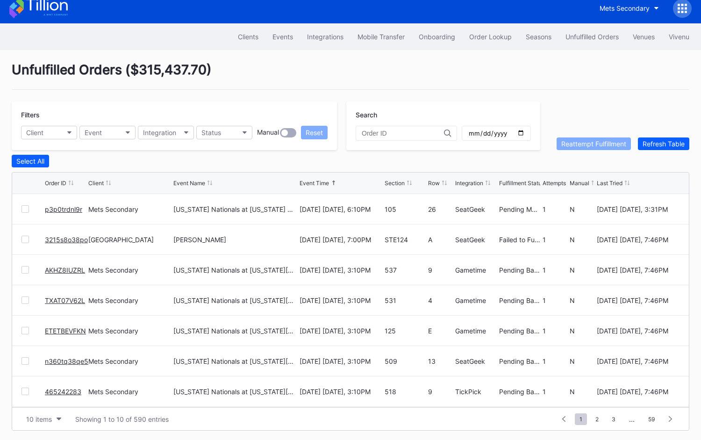
click at [65, 240] on link "3215s8o38po" at bounding box center [66, 240] width 43 height 8
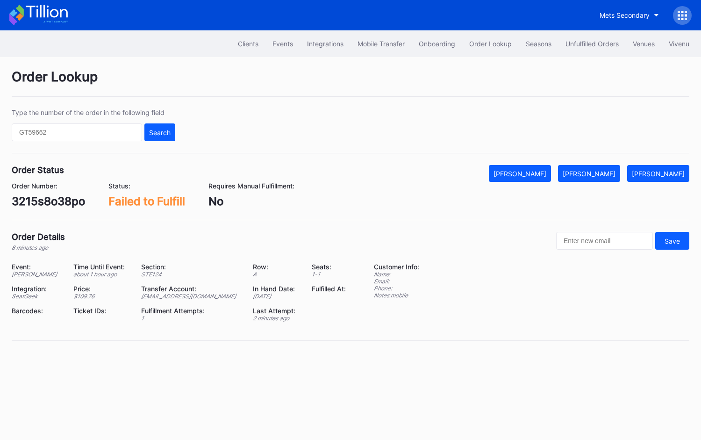
click at [596, 163] on div "Order Lookup Type the number of the order in the following field Search Order S…" at bounding box center [350, 210] width 701 height 307
click at [598, 166] on button "[PERSON_NAME]" at bounding box center [589, 173] width 62 height 17
click at [572, 43] on div "Unfulfilled Orders" at bounding box center [591, 44] width 53 height 8
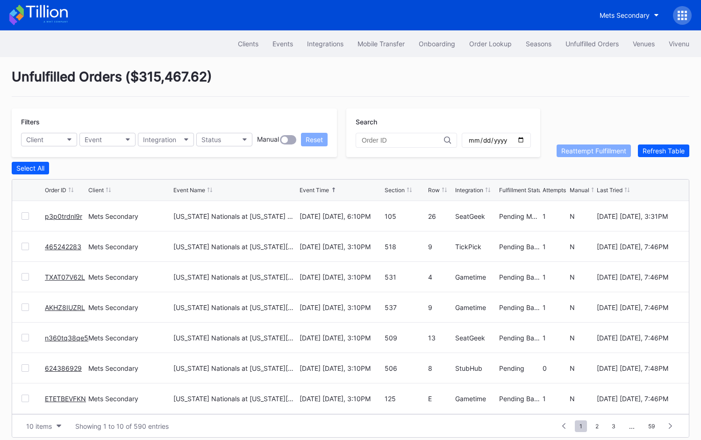
click at [27, 214] on div at bounding box center [24, 215] width 7 height 7
click at [597, 151] on div "Reattempt Fulfillment" at bounding box center [593, 151] width 65 height 8
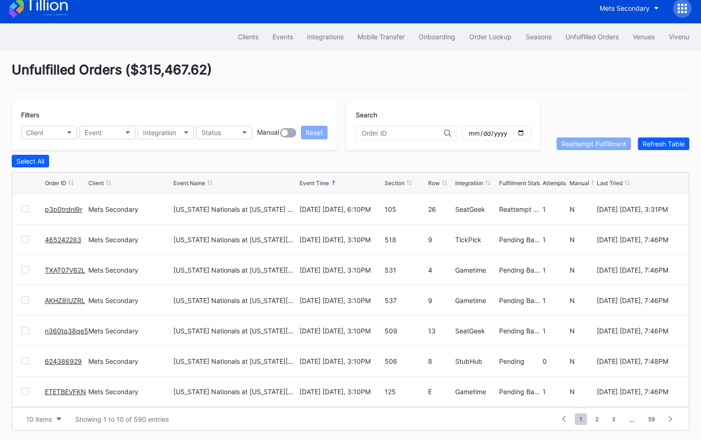
click at [400, 130] on input "text" at bounding box center [403, 132] width 82 height 7
paste input "p3p0trdnl9r"
type input "p3p0trdnl9r"
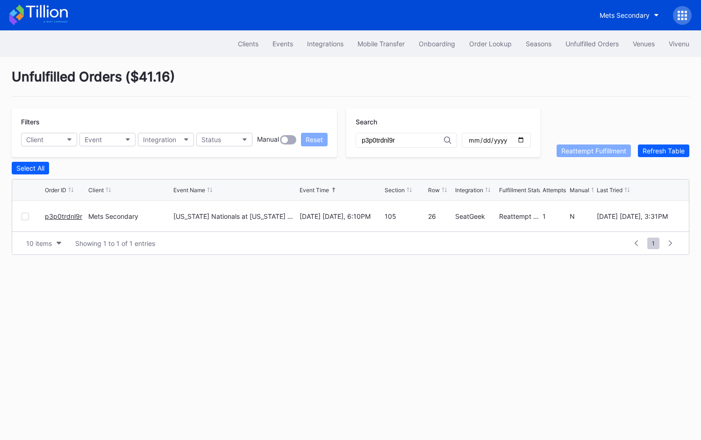
click at [72, 213] on link "p3p0trdnl9r" at bounding box center [63, 216] width 37 height 8
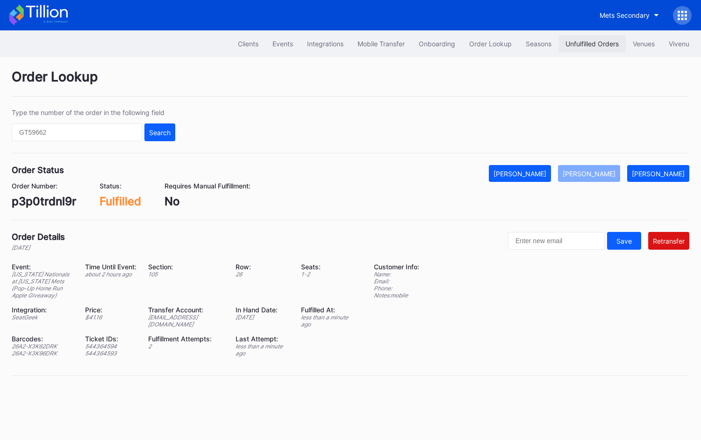
click at [597, 41] on div "Unfulfilled Orders" at bounding box center [591, 44] width 53 height 8
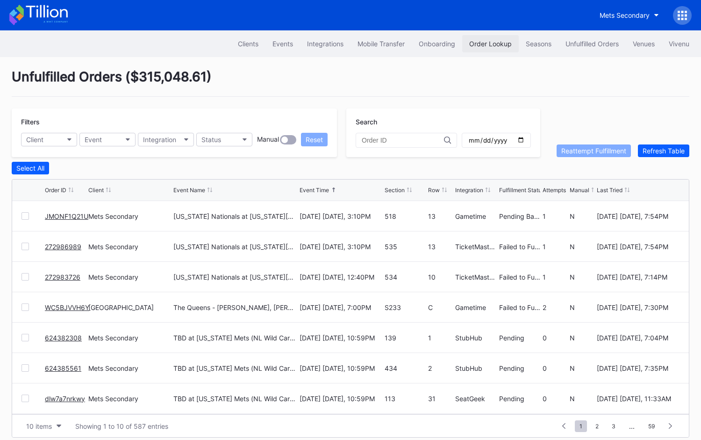
click at [486, 42] on div "Order Lookup" at bounding box center [490, 44] width 43 height 8
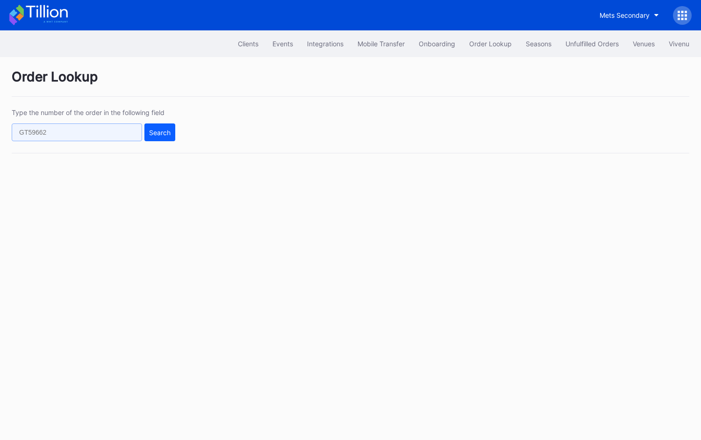
click at [94, 128] on input "text" at bounding box center [77, 132] width 130 height 18
paste input "624388687"
type input "624388687"
click at [159, 137] on button "Search" at bounding box center [159, 132] width 31 height 18
click at [94, 131] on input "text" at bounding box center [77, 132] width 130 height 18
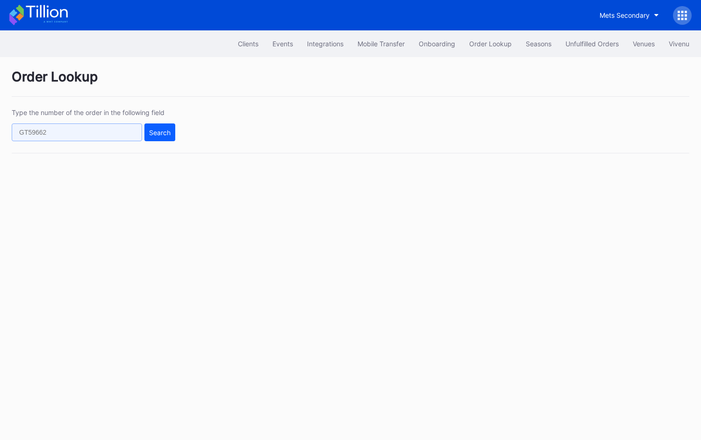
paste input "624388687"
type input "624388687"
click at [150, 129] on div "Search" at bounding box center [159, 133] width 21 height 8
click at [683, 21] on div at bounding box center [682, 15] width 19 height 19
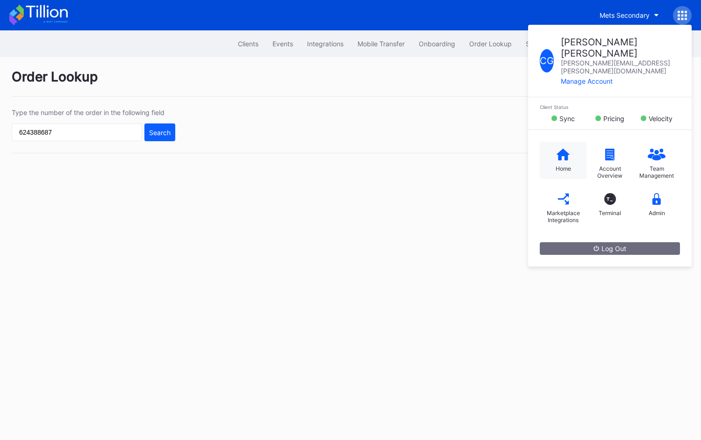
click at [556, 143] on div "Home" at bounding box center [563, 160] width 47 height 37
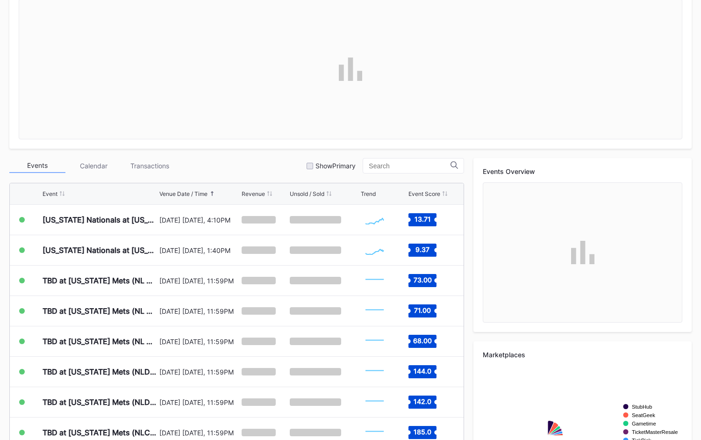
scroll to position [184, 0]
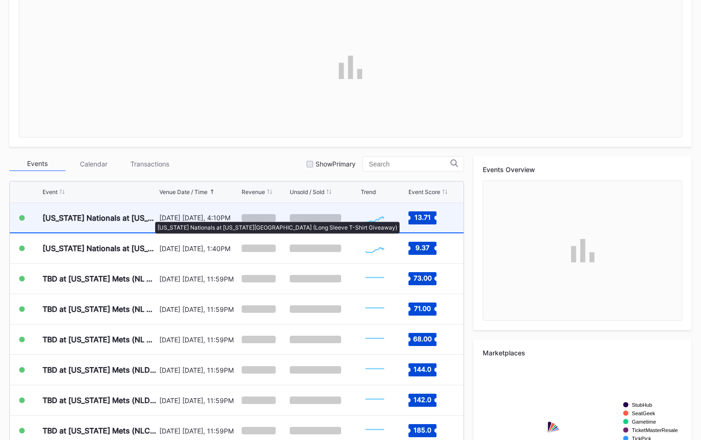
click at [150, 217] on div "[US_STATE] Nationals at [US_STATE][GEOGRAPHIC_DATA] (Long Sleeve T-Shirt Giveaw…" at bounding box center [100, 217] width 115 height 9
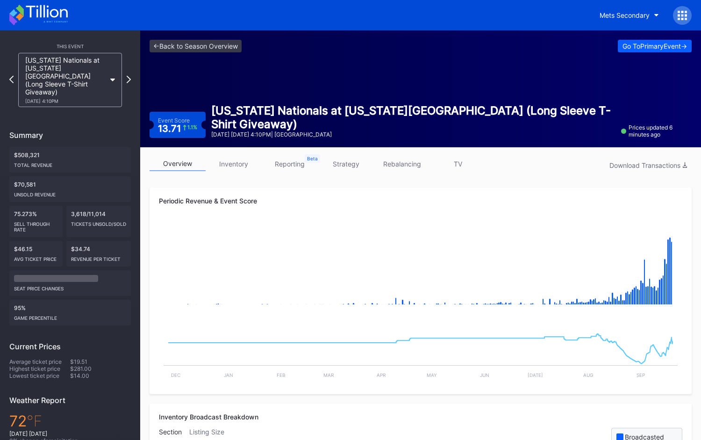
click at [240, 166] on link "inventory" at bounding box center [234, 164] width 56 height 14
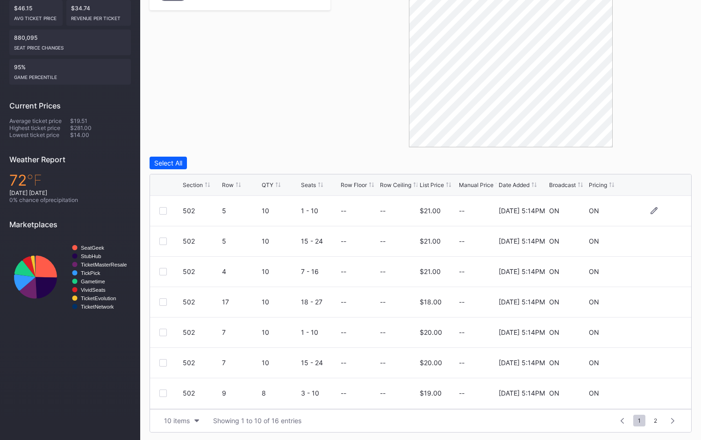
scroll to position [8, 0]
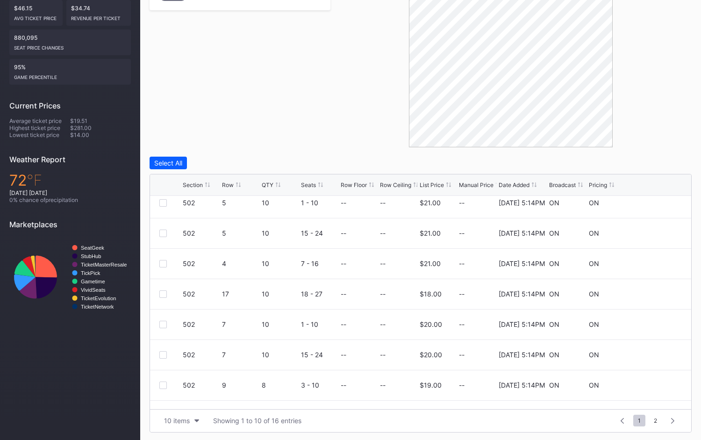
click at [228, 181] on div "Row" at bounding box center [228, 184] width 12 height 7
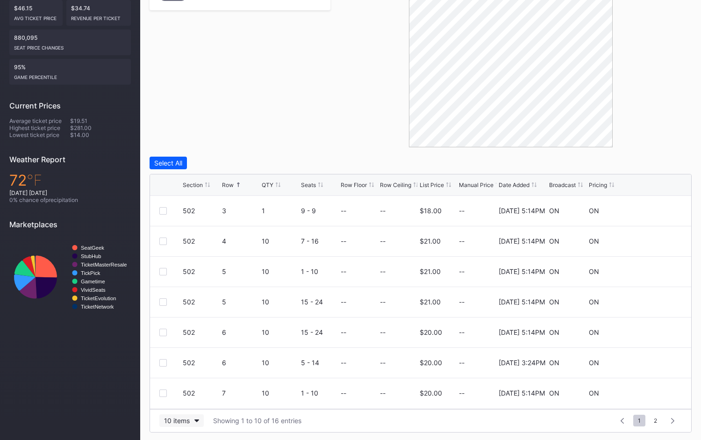
click at [186, 421] on div "10 items" at bounding box center [177, 420] width 26 height 8
click at [196, 364] on div "50 items" at bounding box center [181, 361] width 44 height 17
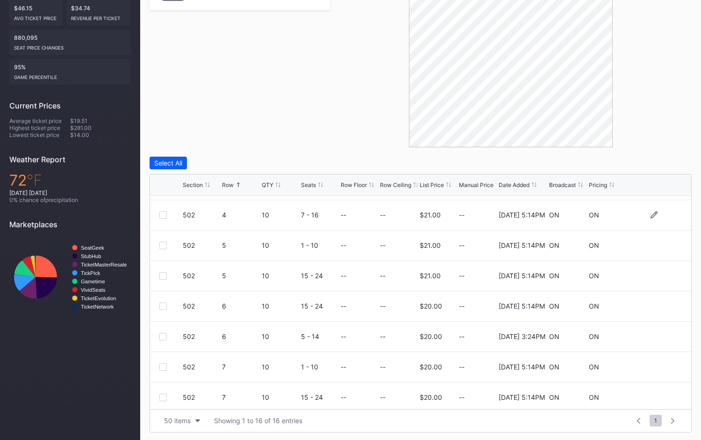
scroll to position [39, 0]
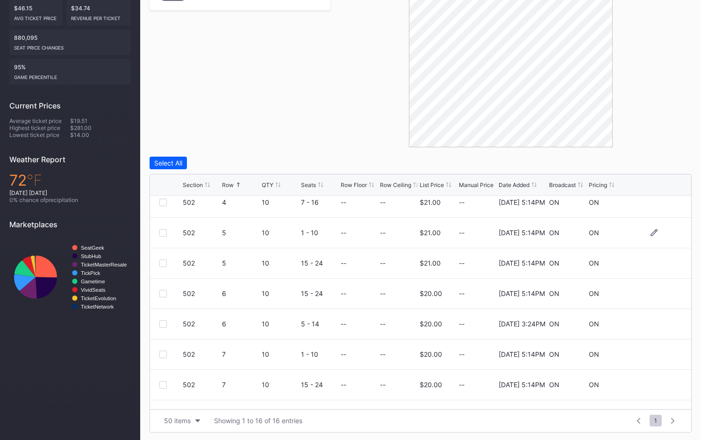
click at [162, 229] on div at bounding box center [162, 232] width 7 height 7
click at [165, 290] on div at bounding box center [162, 293] width 7 height 7
click at [165, 354] on div at bounding box center [162, 354] width 7 height 7
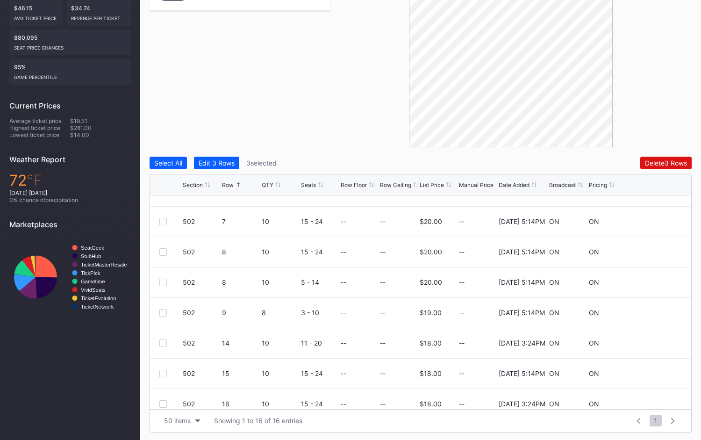
scroll to position [272, 0]
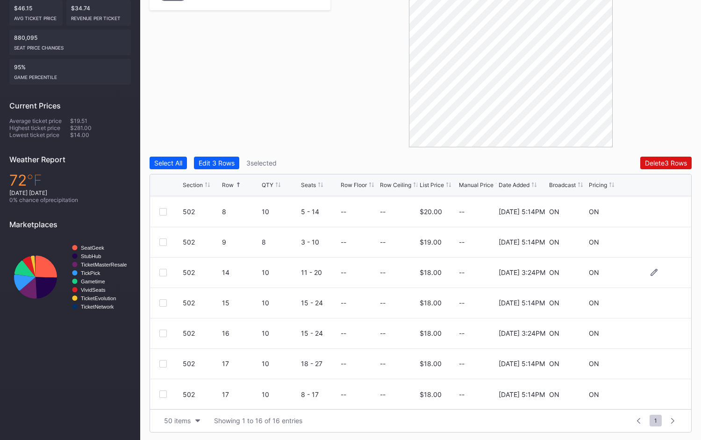
click at [161, 269] on div at bounding box center [162, 272] width 7 height 7
click at [163, 332] on div at bounding box center [162, 332] width 7 height 7
click at [165, 360] on div at bounding box center [162, 363] width 7 height 7
click at [165, 361] on icon at bounding box center [163, 363] width 6 height 5
click at [164, 394] on div at bounding box center [162, 393] width 7 height 7
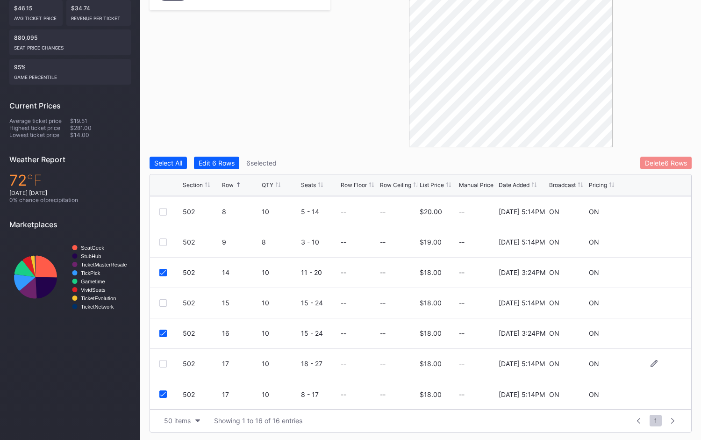
click at [657, 161] on div "Delete 6 Rows" at bounding box center [666, 163] width 42 height 8
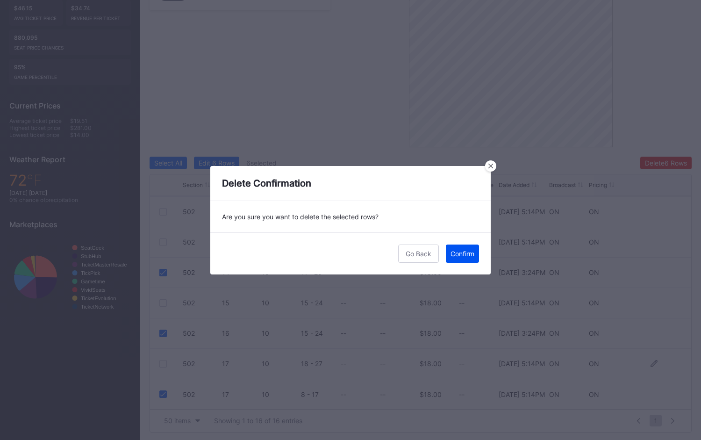
click at [469, 251] on div "Confirm" at bounding box center [463, 254] width 24 height 8
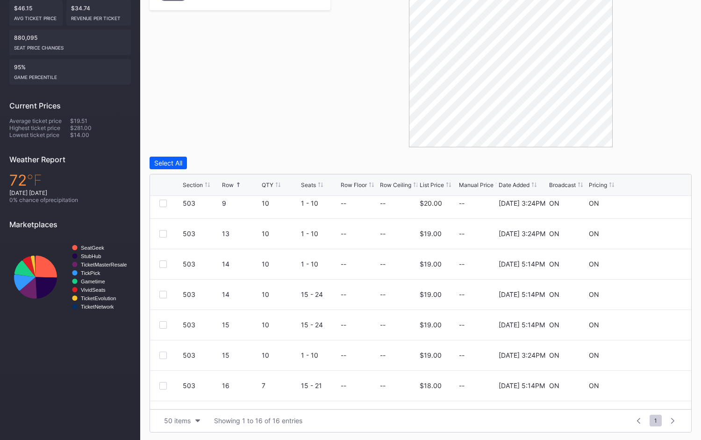
scroll to position [208, 0]
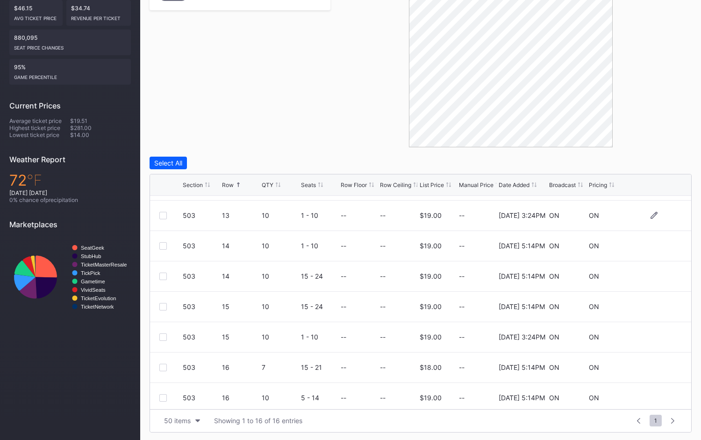
click at [162, 215] on div at bounding box center [162, 215] width 7 height 7
click at [164, 273] on div at bounding box center [162, 275] width 7 height 7
click at [165, 335] on div at bounding box center [162, 336] width 7 height 7
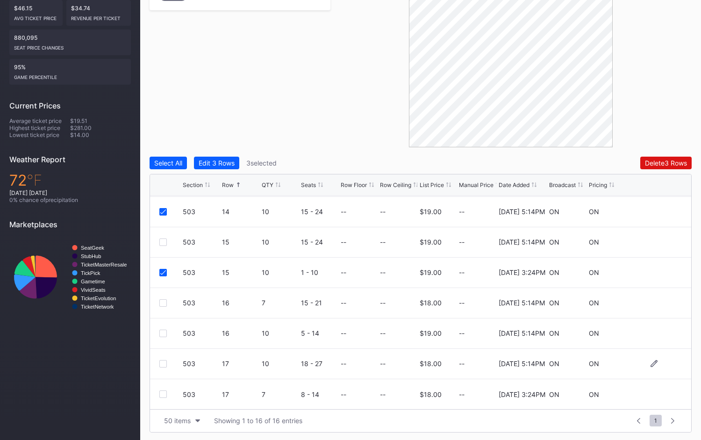
click at [164, 363] on div at bounding box center [162, 363] width 7 height 7
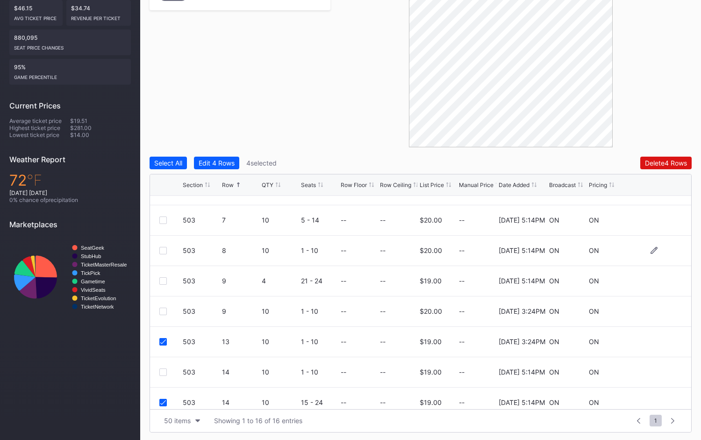
click at [160, 248] on div at bounding box center [162, 250] width 7 height 7
click at [668, 161] on div "Delete 5 Rows" at bounding box center [666, 163] width 42 height 8
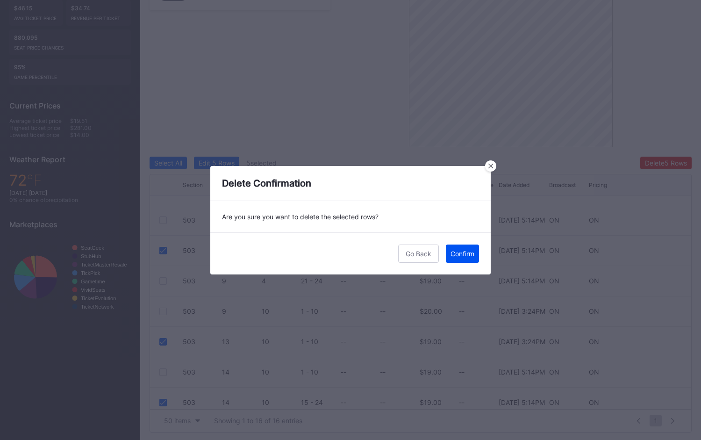
click at [468, 248] on button "Confirm" at bounding box center [462, 253] width 33 height 18
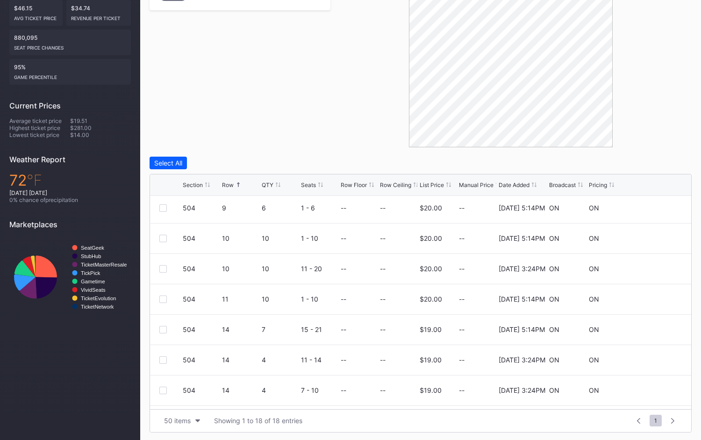
scroll to position [111, 0]
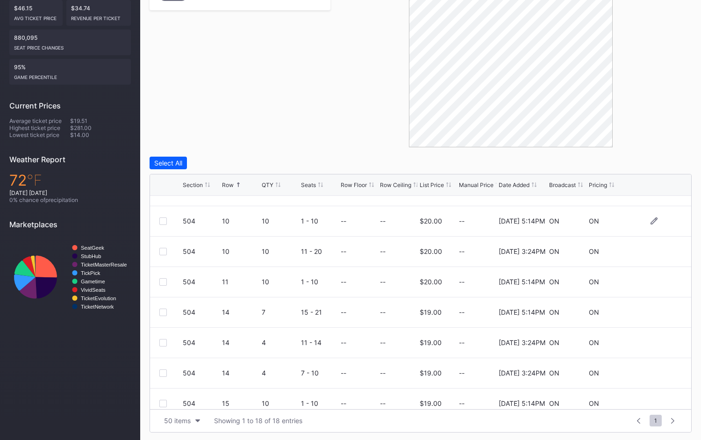
click at [162, 220] on div at bounding box center [162, 220] width 7 height 7
click at [163, 278] on div at bounding box center [162, 281] width 7 height 7
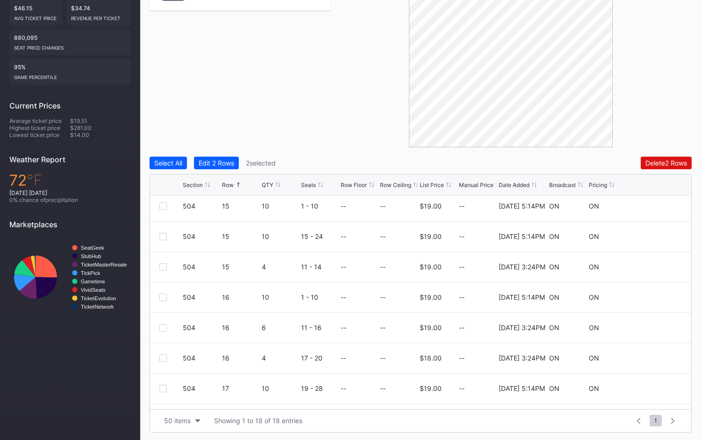
scroll to position [333, 0]
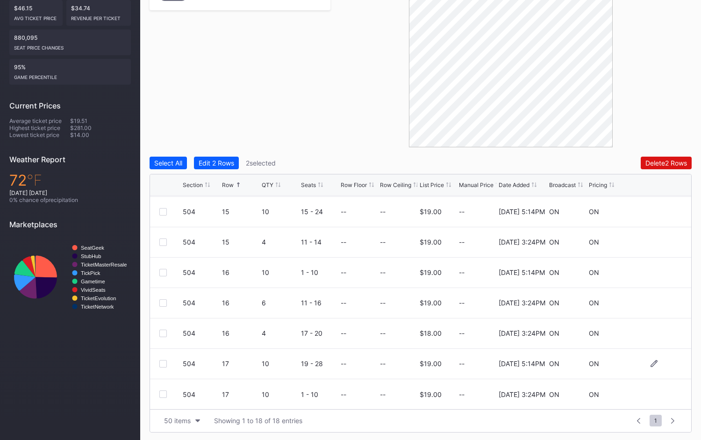
click at [163, 360] on div at bounding box center [162, 363] width 7 height 7
click at [646, 160] on div "Delete 3 Rows" at bounding box center [666, 163] width 42 height 8
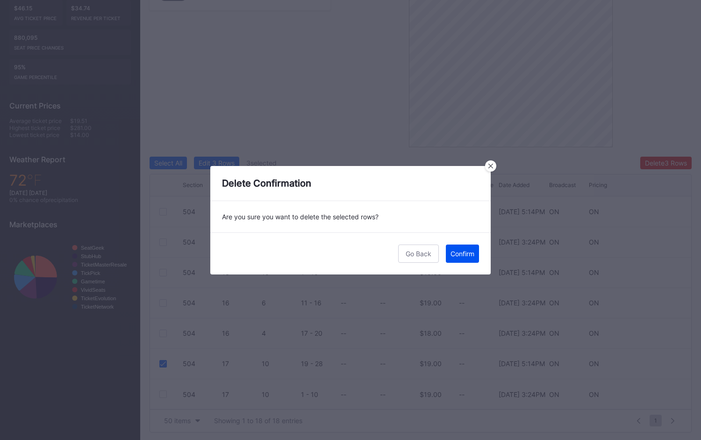
click at [465, 256] on div "Confirm" at bounding box center [463, 254] width 24 height 8
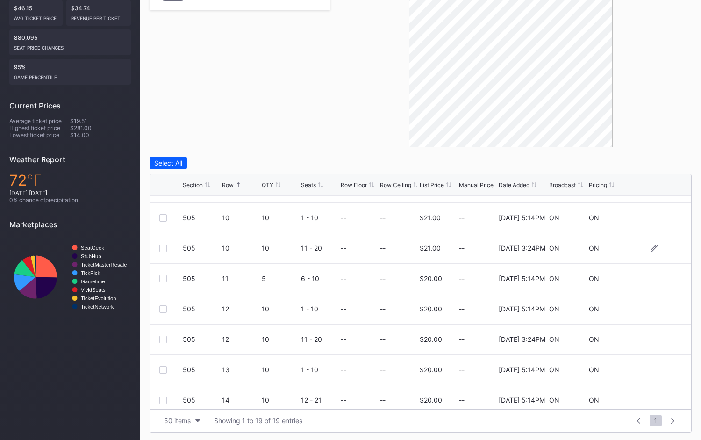
scroll to position [176, 0]
click at [162, 217] on div at bounding box center [162, 217] width 7 height 7
click at [163, 274] on div at bounding box center [162, 277] width 7 height 7
click at [163, 276] on icon at bounding box center [163, 278] width 6 height 5
click at [165, 305] on div at bounding box center [162, 308] width 7 height 7
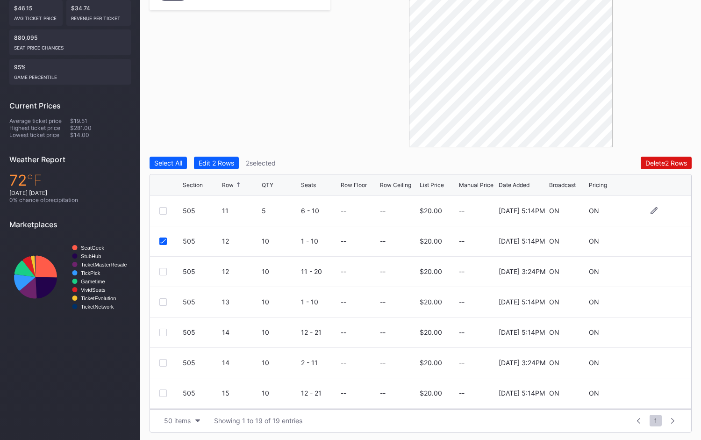
scroll to position [245, 0]
click at [162, 299] on div at bounding box center [162, 299] width 7 height 7
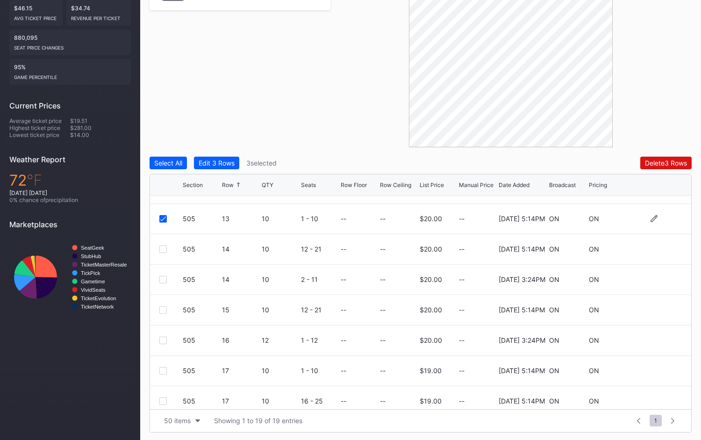
scroll to position [328, 0]
click at [163, 274] on div at bounding box center [162, 277] width 7 height 7
click at [163, 399] on div at bounding box center [162, 399] width 7 height 7
click at [659, 165] on div "Delete 5 Rows" at bounding box center [666, 163] width 42 height 8
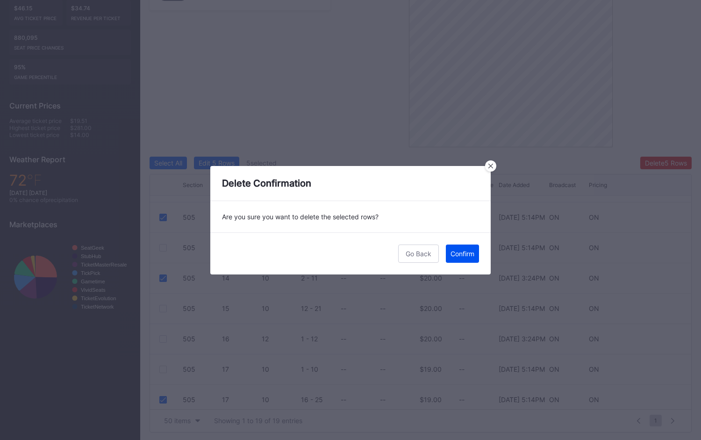
click at [463, 253] on div "Confirm" at bounding box center [463, 254] width 24 height 8
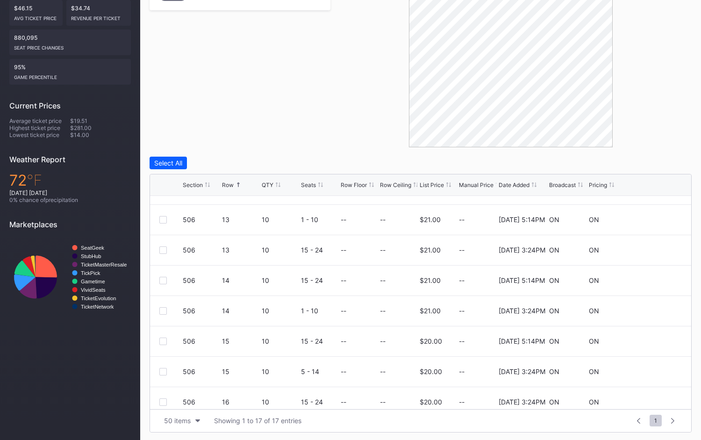
scroll to position [240, 0]
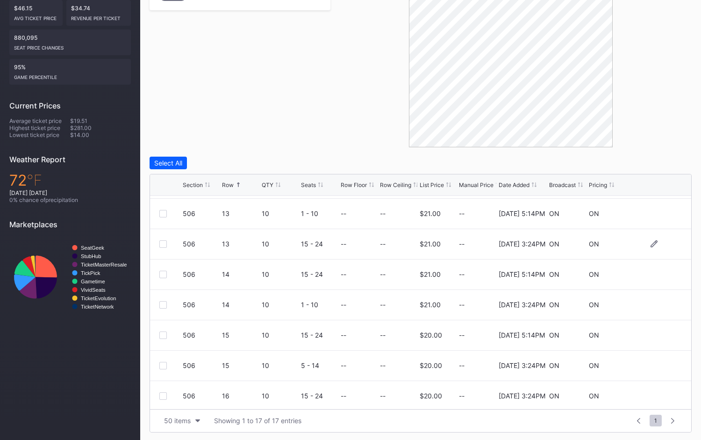
click at [163, 243] on div at bounding box center [162, 243] width 7 height 7
click at [161, 301] on div at bounding box center [162, 304] width 7 height 7
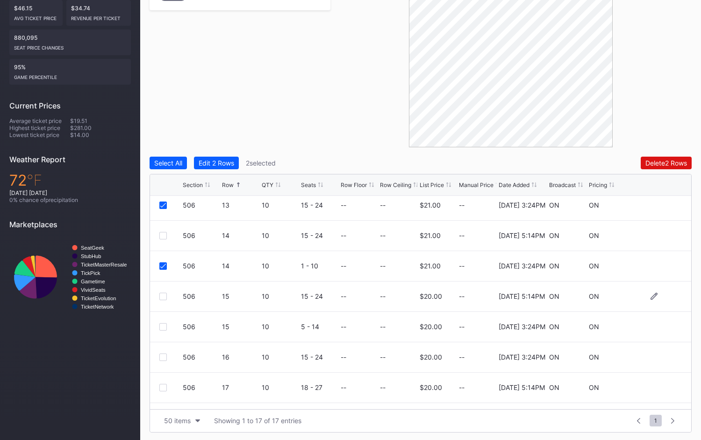
scroll to position [285, 0]
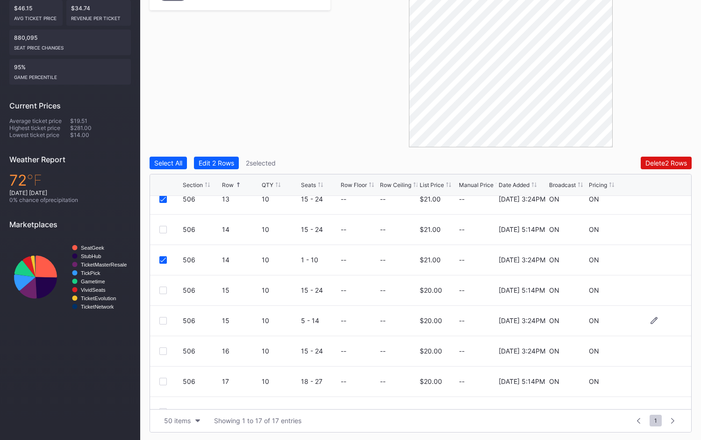
click at [162, 320] on div at bounding box center [162, 320] width 7 height 7
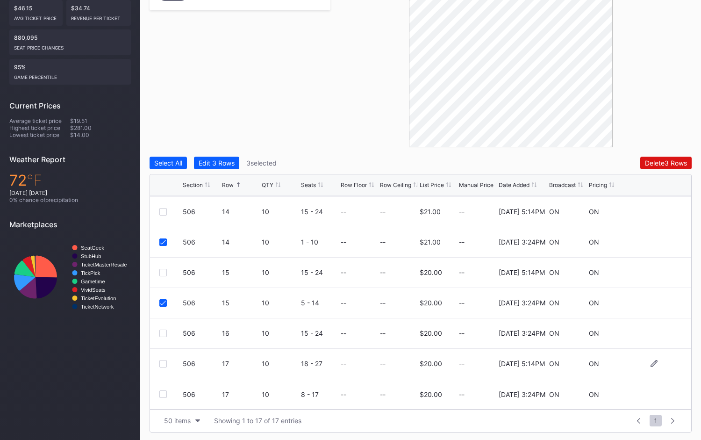
click at [163, 360] on div at bounding box center [162, 363] width 7 height 7
click at [651, 165] on div "Delete 4 Rows" at bounding box center [666, 163] width 42 height 8
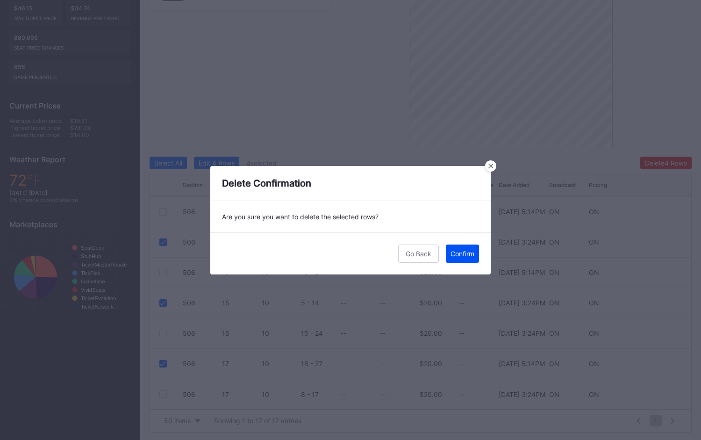
click at [464, 251] on div "Confirm" at bounding box center [463, 254] width 24 height 8
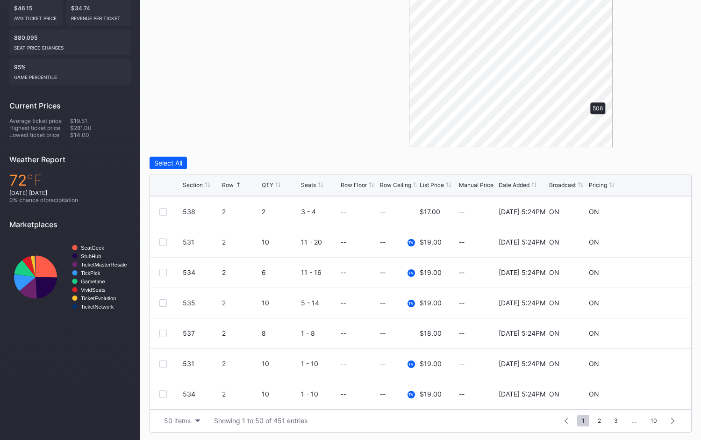
scroll to position [0, 0]
click at [165, 210] on div at bounding box center [162, 210] width 7 height 7
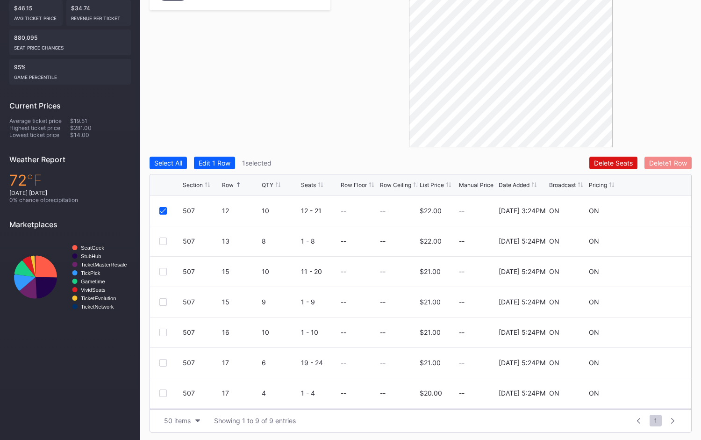
click at [664, 163] on div "Delete 1 Row" at bounding box center [668, 163] width 38 height 8
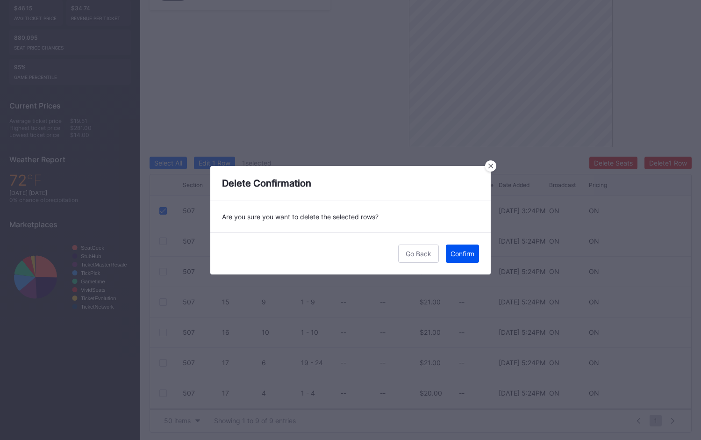
click at [465, 257] on div "Confirm" at bounding box center [463, 254] width 24 height 8
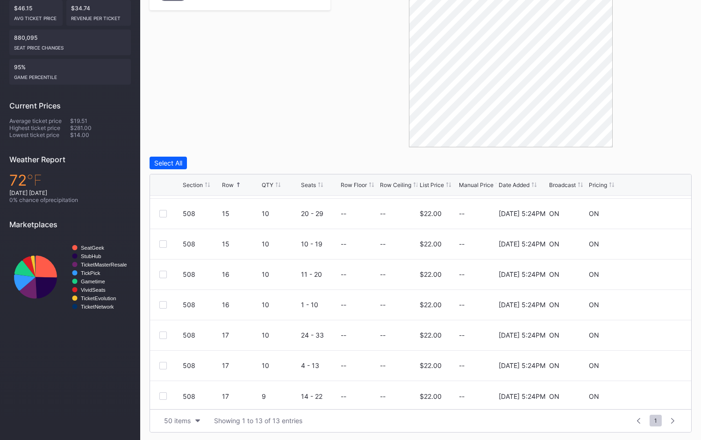
scroll to position [181, 0]
click at [162, 208] on div at bounding box center [162, 211] width 7 height 7
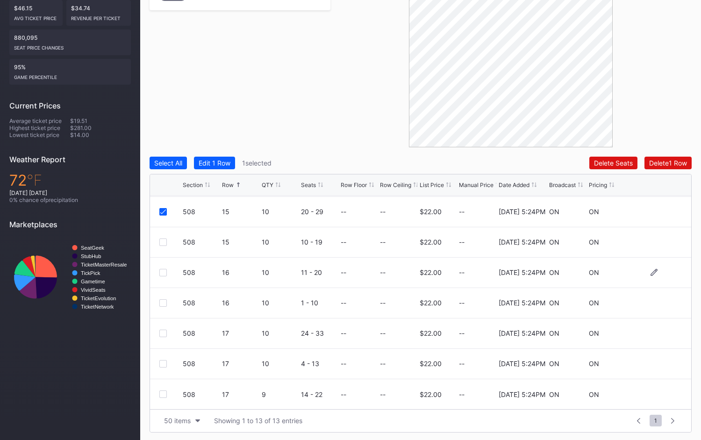
click at [167, 270] on div at bounding box center [170, 272] width 23 height 7
click at [163, 271] on div at bounding box center [162, 272] width 7 height 7
click at [164, 331] on div at bounding box center [162, 332] width 7 height 7
click at [653, 160] on div "Delete 3 Rows" at bounding box center [666, 163] width 42 height 8
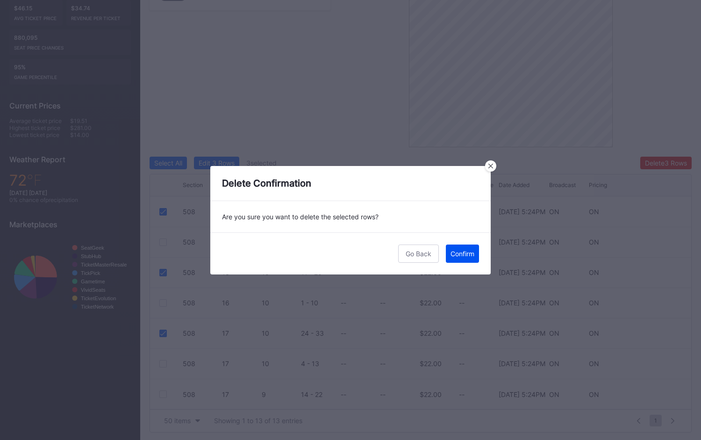
click at [463, 250] on div "Confirm" at bounding box center [463, 254] width 24 height 8
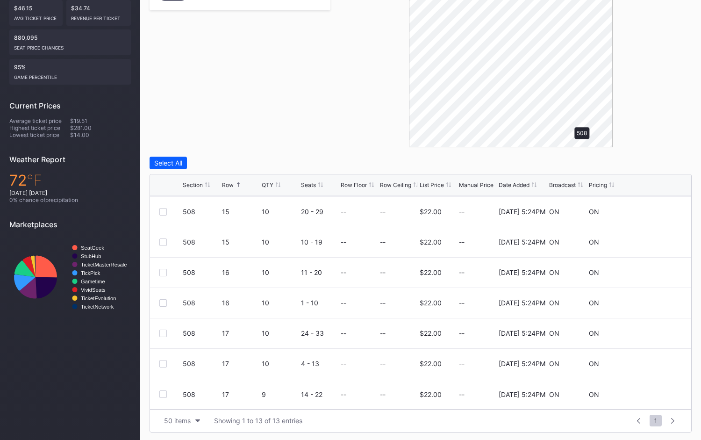
scroll to position [0, 0]
click at [161, 269] on div at bounding box center [162, 271] width 7 height 7
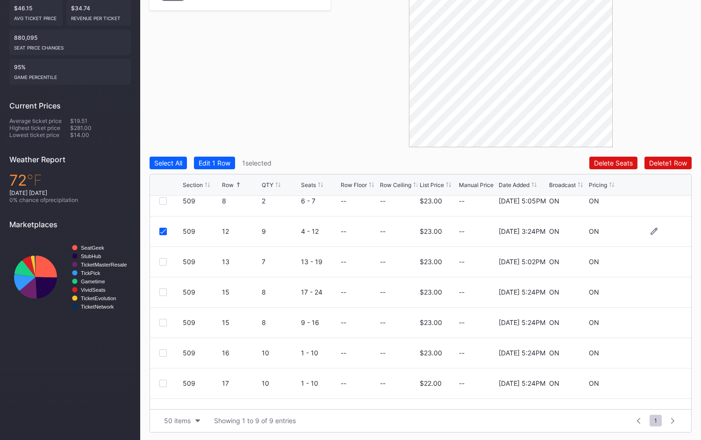
scroll to position [60, 0]
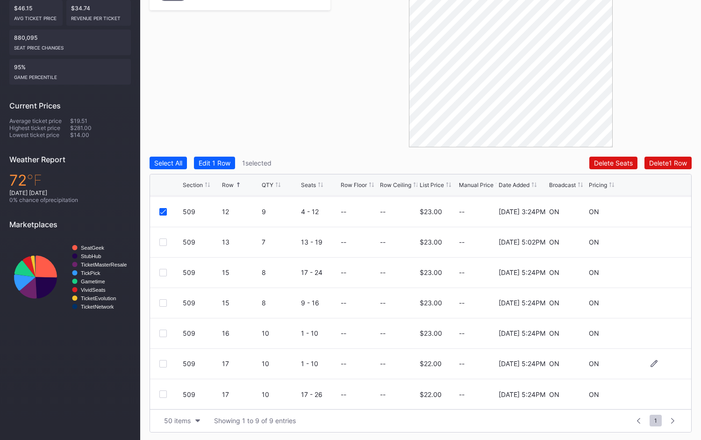
click at [163, 362] on div at bounding box center [162, 363] width 7 height 7
click at [653, 157] on button "Delete 2 Rows" at bounding box center [666, 163] width 51 height 13
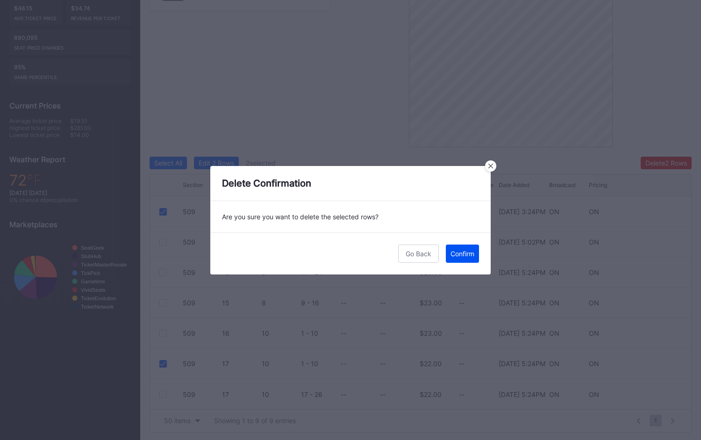
click at [458, 250] on div "Confirm" at bounding box center [463, 254] width 24 height 8
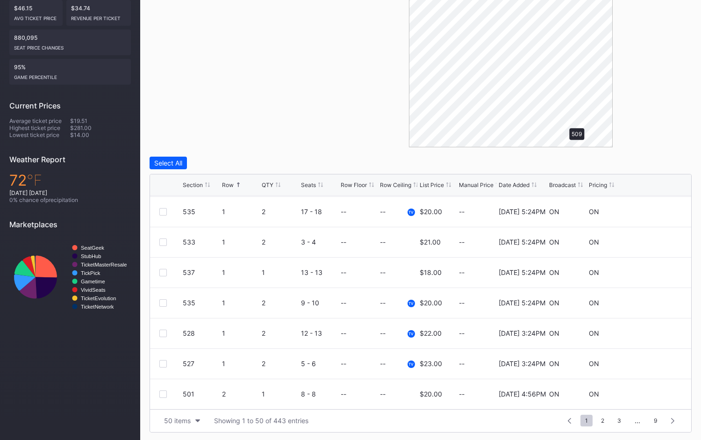
scroll to position [0, 0]
click at [162, 240] on div at bounding box center [162, 240] width 7 height 7
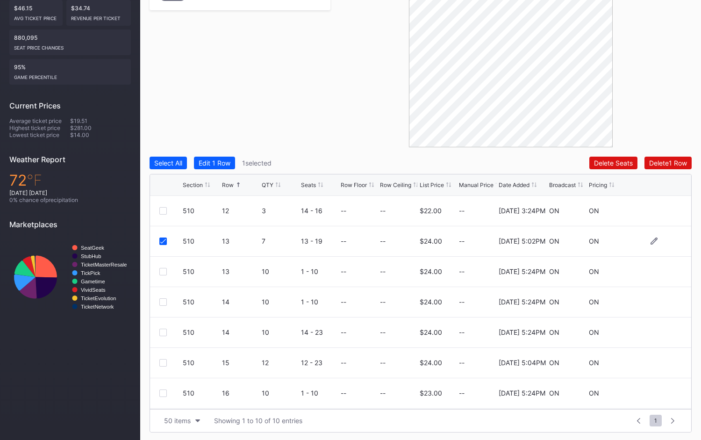
click at [162, 240] on icon at bounding box center [163, 241] width 6 height 5
click at [162, 273] on div at bounding box center [162, 271] width 7 height 7
click at [161, 331] on div at bounding box center [162, 332] width 7 height 7
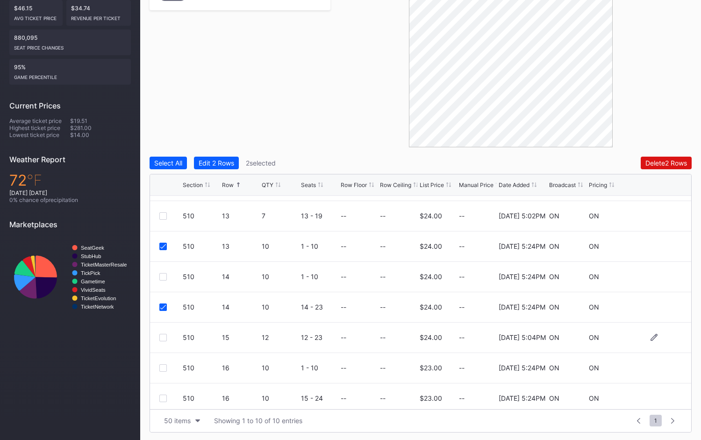
scroll to position [33, 0]
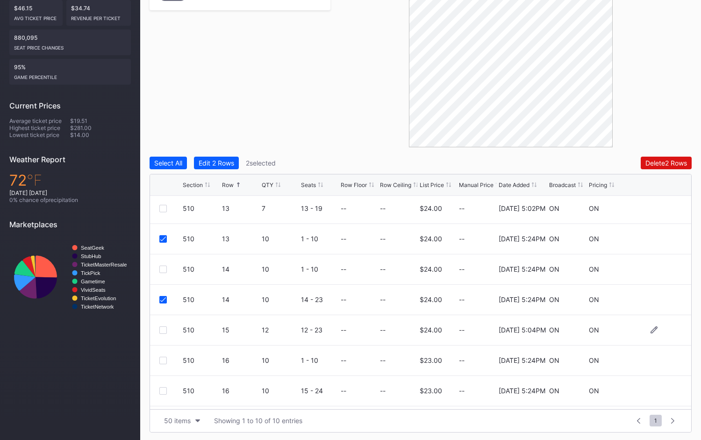
click at [165, 359] on div at bounding box center [162, 360] width 7 height 7
click at [655, 164] on div "Delete 3 Rows" at bounding box center [666, 163] width 42 height 8
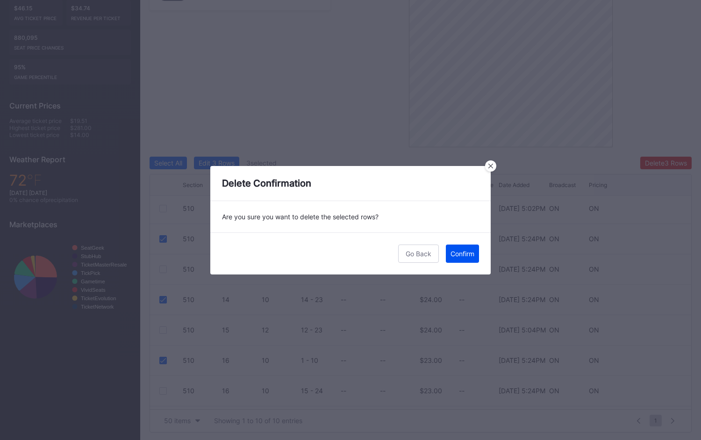
click at [472, 247] on button "Confirm" at bounding box center [462, 253] width 33 height 18
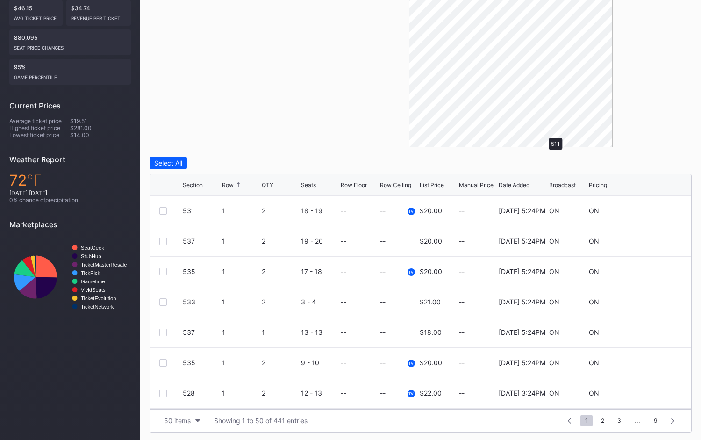
scroll to position [149, 0]
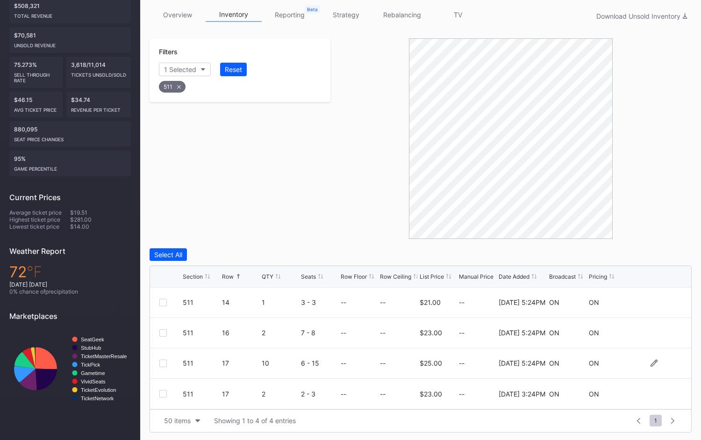
click at [164, 359] on div at bounding box center [162, 362] width 7 height 7
click at [660, 251] on div "Delete 1 Row" at bounding box center [668, 255] width 38 height 8
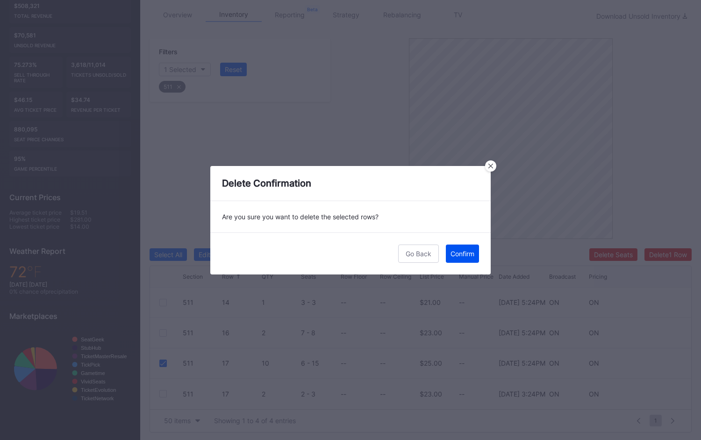
click at [462, 258] on button "Confirm" at bounding box center [462, 253] width 33 height 18
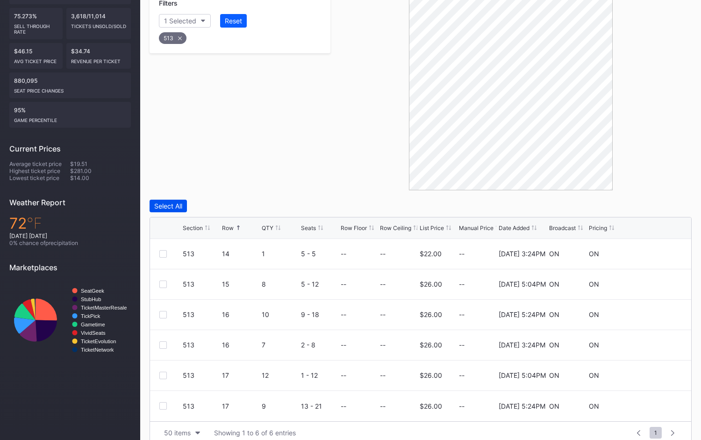
scroll to position [210, 0]
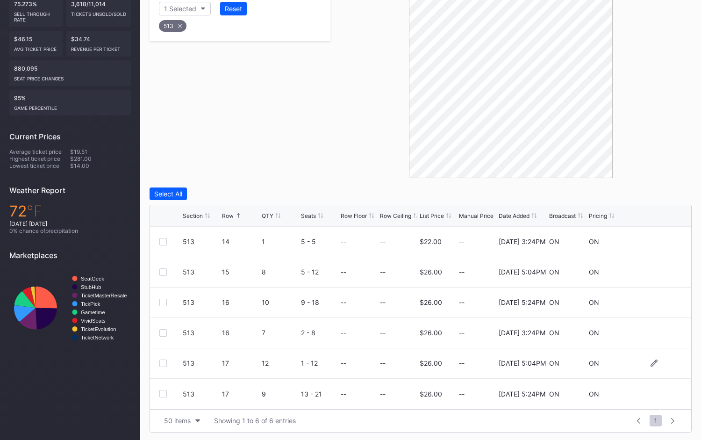
click at [164, 363] on div at bounding box center [162, 362] width 7 height 7
click at [662, 193] on div "Delete 1 Row" at bounding box center [668, 194] width 38 height 8
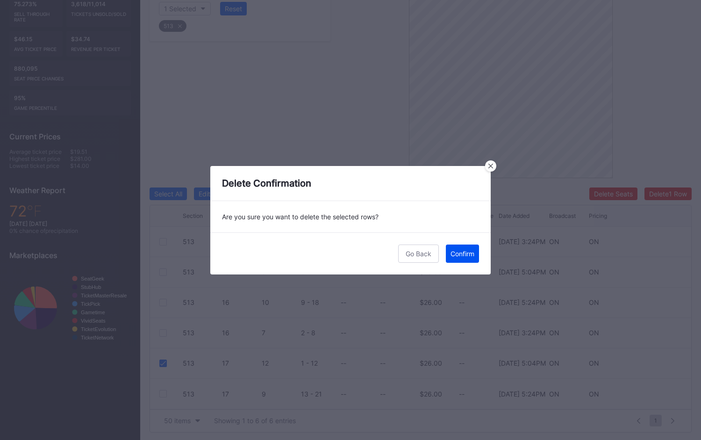
click at [458, 256] on div "Confirm" at bounding box center [463, 254] width 24 height 8
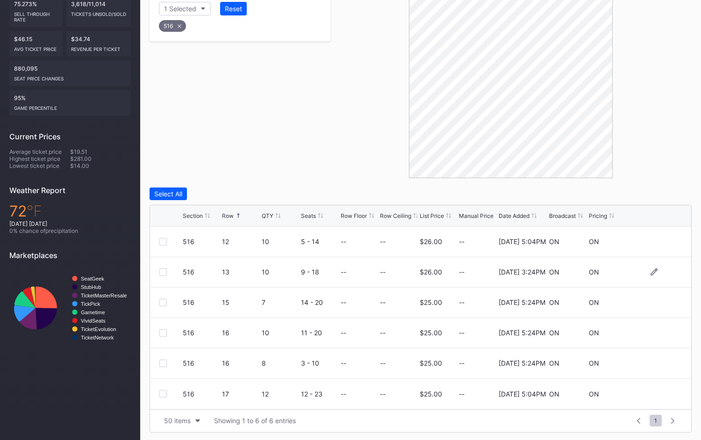
click at [161, 271] on div at bounding box center [162, 271] width 7 height 7
click at [163, 391] on div at bounding box center [162, 393] width 7 height 7
click at [671, 196] on div "Delete 2 Rows" at bounding box center [666, 194] width 42 height 8
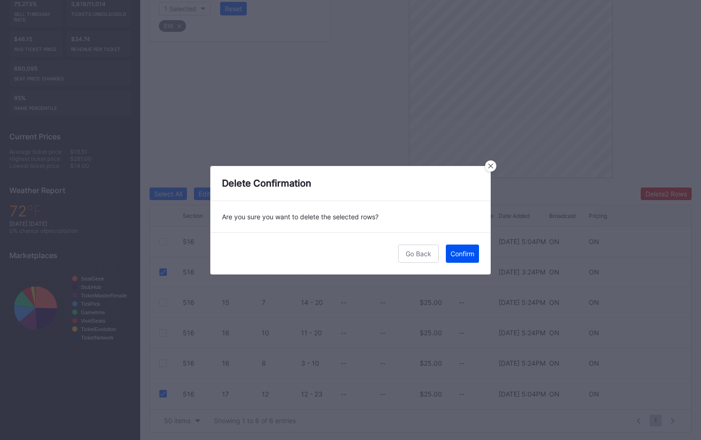
click at [456, 255] on div "Confirm" at bounding box center [463, 254] width 24 height 8
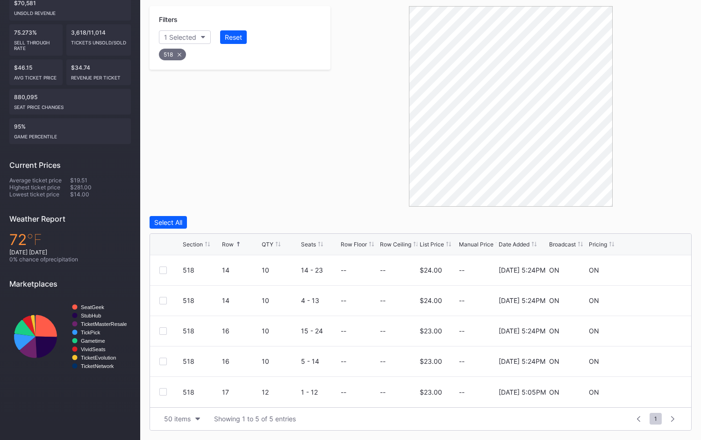
scroll to position [179, 0]
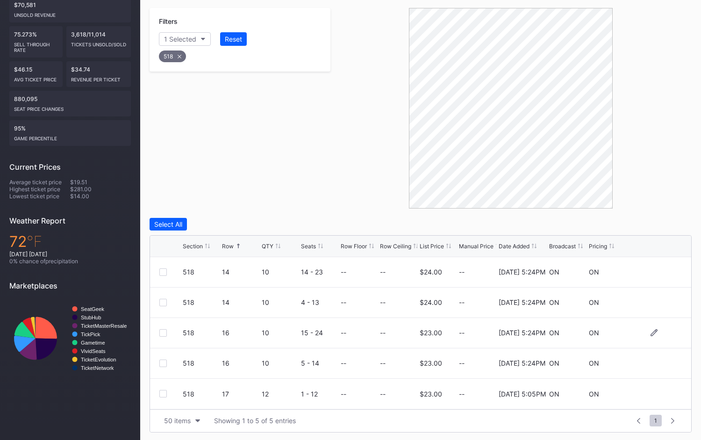
click at [163, 334] on div at bounding box center [162, 332] width 7 height 7
click at [164, 392] on div at bounding box center [162, 393] width 7 height 7
click at [667, 225] on div "Delete 2 Rows" at bounding box center [666, 224] width 42 height 8
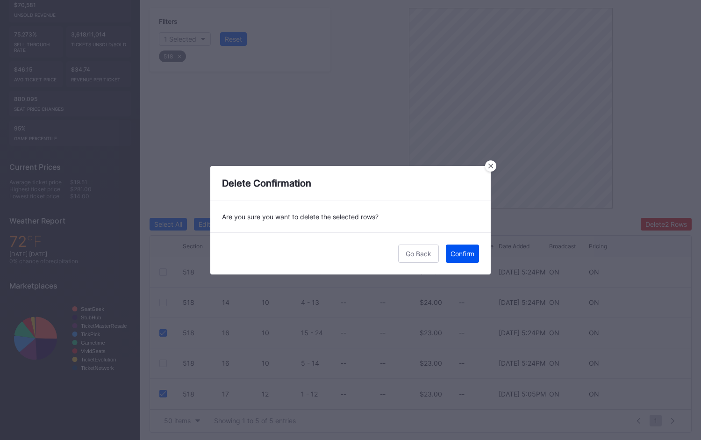
click at [468, 258] on button "Confirm" at bounding box center [462, 253] width 33 height 18
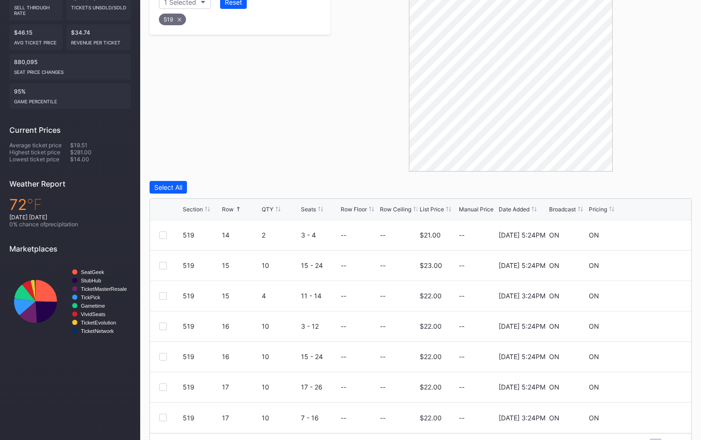
scroll to position [240, 0]
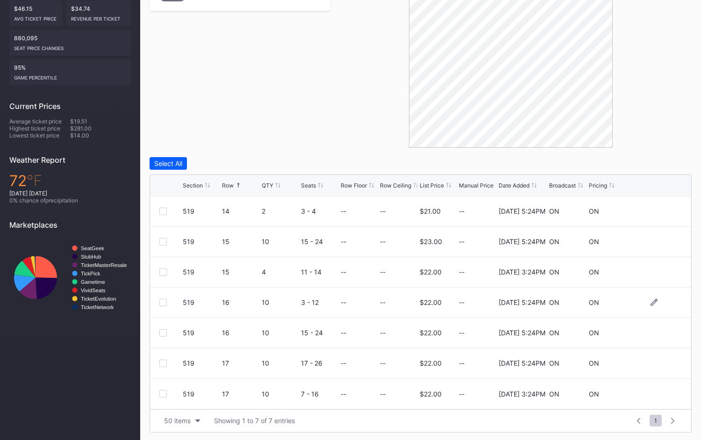
click at [165, 301] on div at bounding box center [162, 302] width 7 height 7
click at [162, 357] on div "519 17 10 17 - 26 -- -- $22.00 -- [DATE] 5:24PM ON ON" at bounding box center [420, 363] width 541 height 30
click at [164, 361] on div at bounding box center [162, 362] width 7 height 7
click at [651, 162] on div "Delete 2 Rows" at bounding box center [666, 163] width 42 height 8
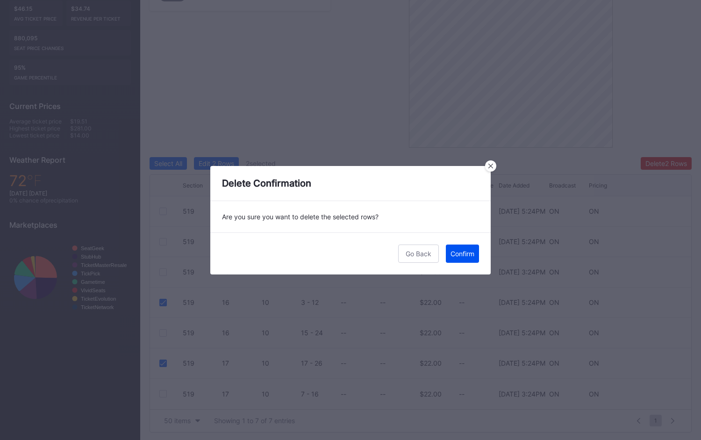
click at [468, 256] on div "Confirm" at bounding box center [463, 254] width 24 height 8
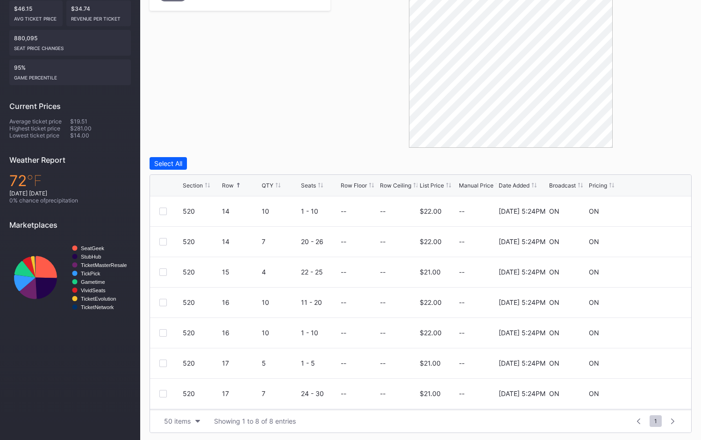
scroll to position [241, 0]
click at [163, 210] on div at bounding box center [162, 210] width 7 height 7
click at [163, 329] on div at bounding box center [162, 332] width 7 height 7
click at [652, 168] on button "Delete 2 Rows" at bounding box center [666, 163] width 51 height 13
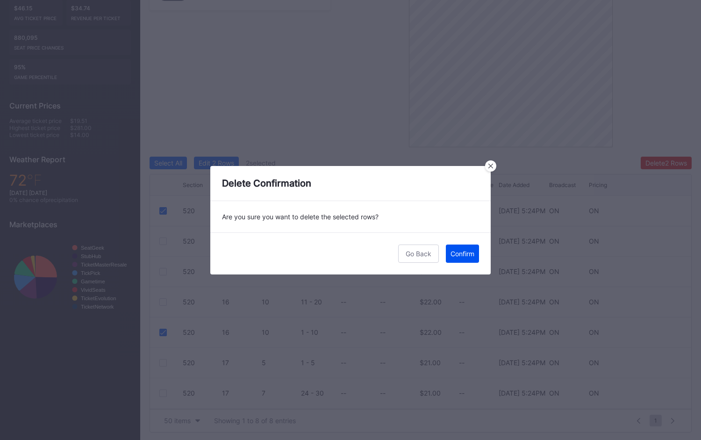
click at [463, 259] on button "Confirm" at bounding box center [462, 253] width 33 height 18
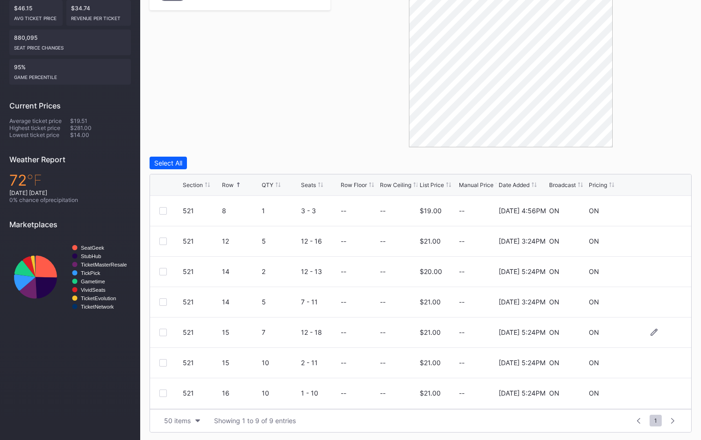
click at [161, 331] on div at bounding box center [162, 332] width 7 height 7
click at [161, 331] on icon at bounding box center [163, 332] width 6 height 5
click at [162, 359] on div at bounding box center [162, 362] width 7 height 7
click at [661, 160] on div "Delete 1 Row" at bounding box center [668, 163] width 38 height 8
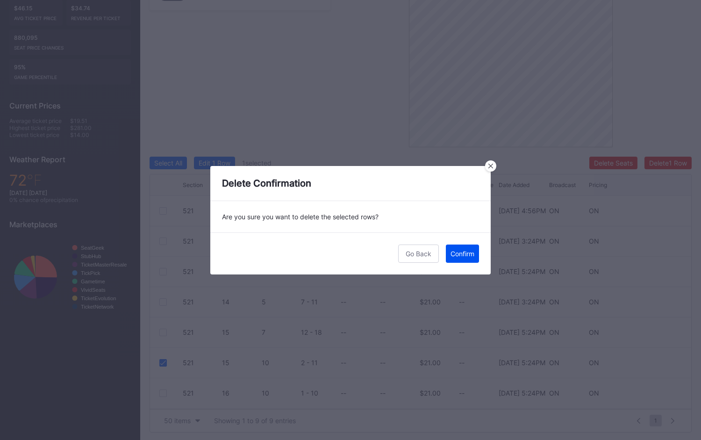
click at [458, 259] on button "Confirm" at bounding box center [462, 253] width 33 height 18
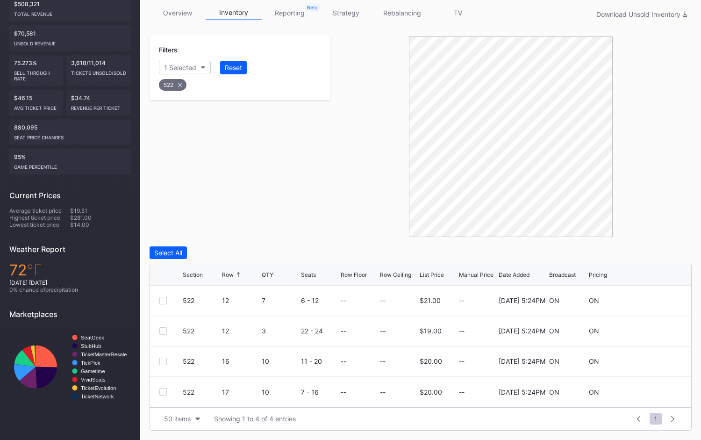
scroll to position [149, 0]
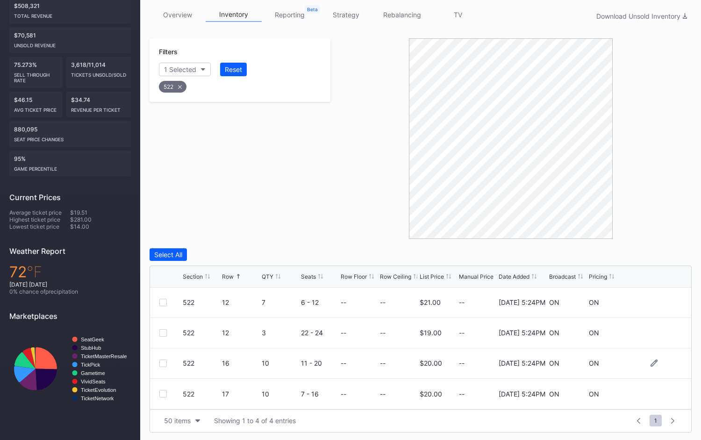
click at [164, 362] on div at bounding box center [162, 362] width 7 height 7
click at [670, 257] on div "Delete 1 Row" at bounding box center [668, 255] width 38 height 8
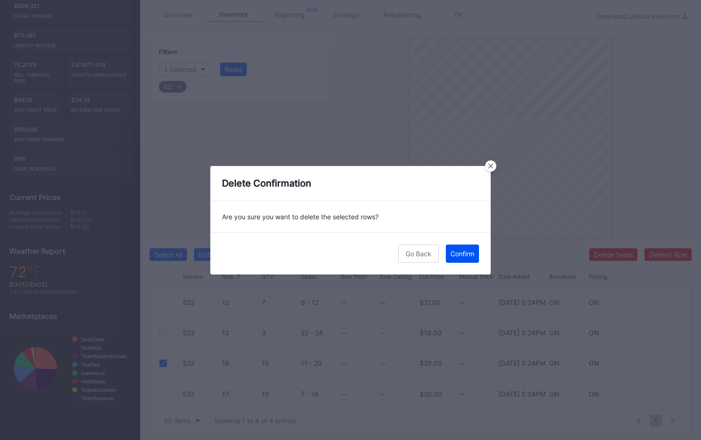
click at [472, 255] on div "Confirm" at bounding box center [463, 254] width 24 height 8
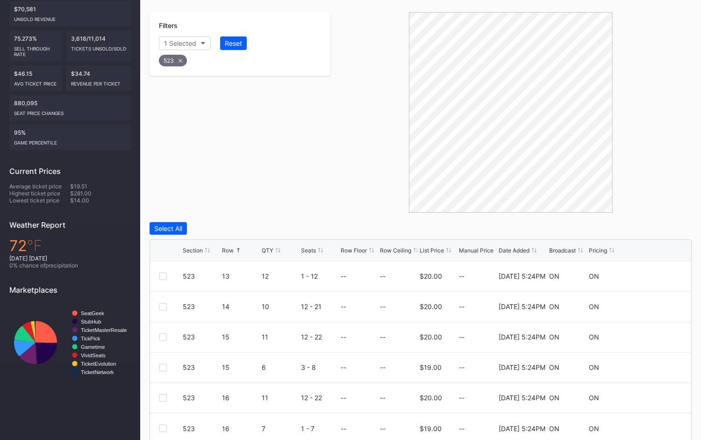
scroll to position [210, 0]
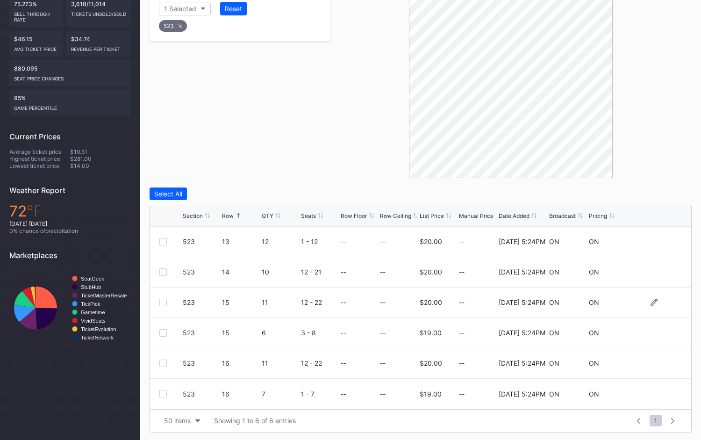
click at [165, 302] on div at bounding box center [162, 302] width 7 height 7
click at [674, 192] on div "Delete 1 Row" at bounding box center [668, 194] width 38 height 8
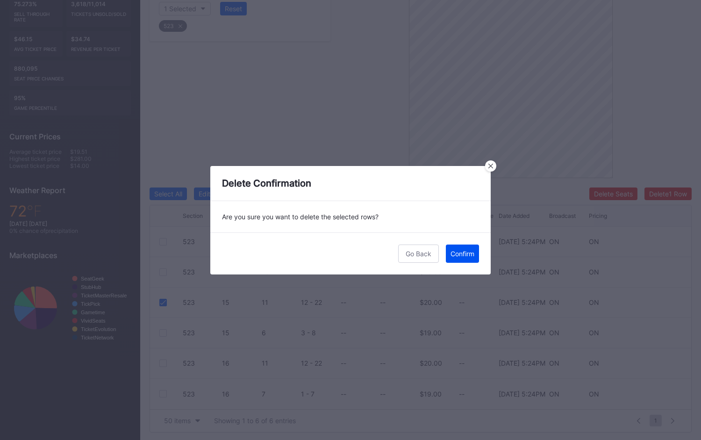
click at [462, 254] on div "Confirm" at bounding box center [463, 254] width 24 height 8
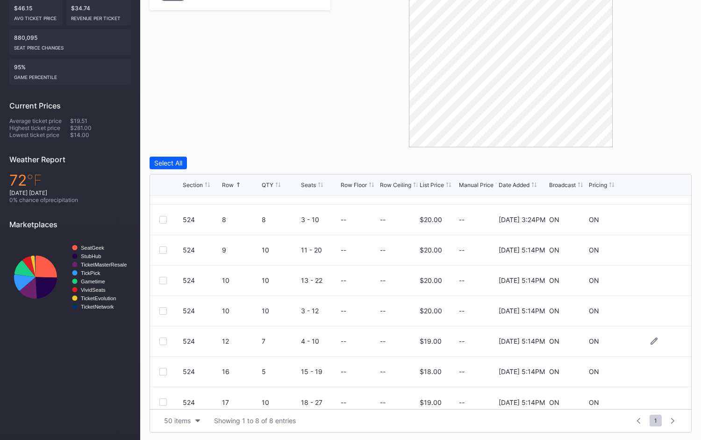
scroll to position [29, 0]
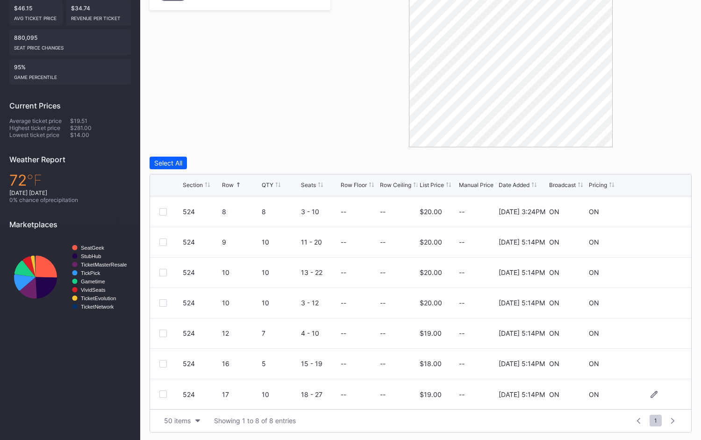
click at [161, 393] on div at bounding box center [162, 393] width 7 height 7
click at [664, 161] on div "Delete 1 Row" at bounding box center [668, 163] width 38 height 8
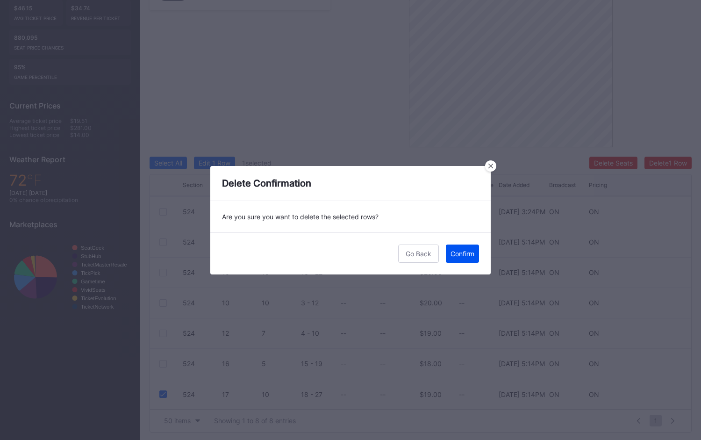
click at [468, 254] on div "Confirm" at bounding box center [463, 254] width 24 height 8
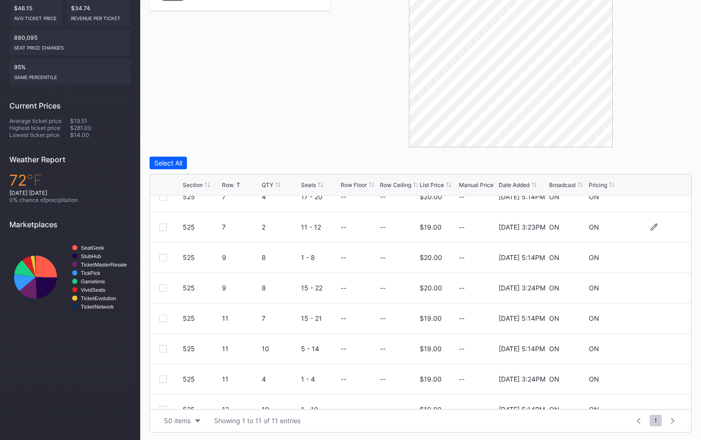
scroll to position [121, 0]
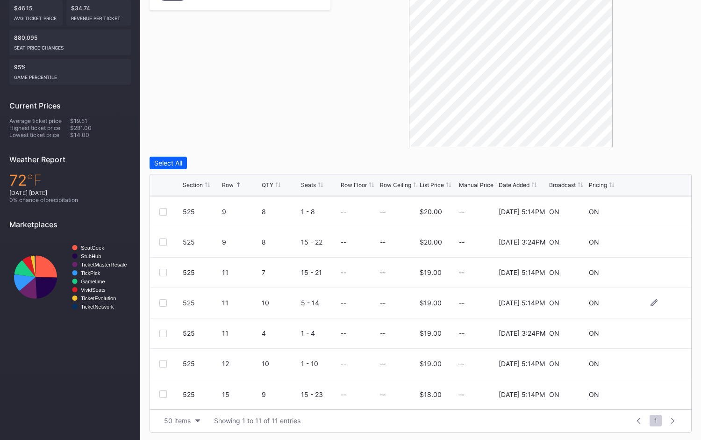
click at [162, 301] on div at bounding box center [162, 302] width 7 height 7
click at [668, 161] on div "Delete 1 Row" at bounding box center [668, 163] width 38 height 8
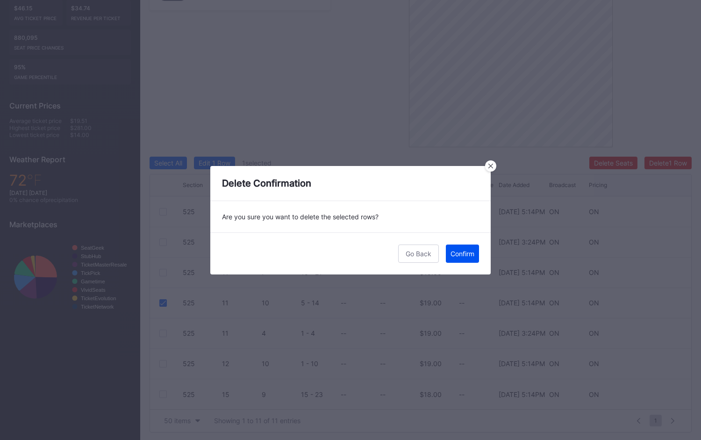
click at [465, 245] on button "Confirm" at bounding box center [462, 253] width 33 height 18
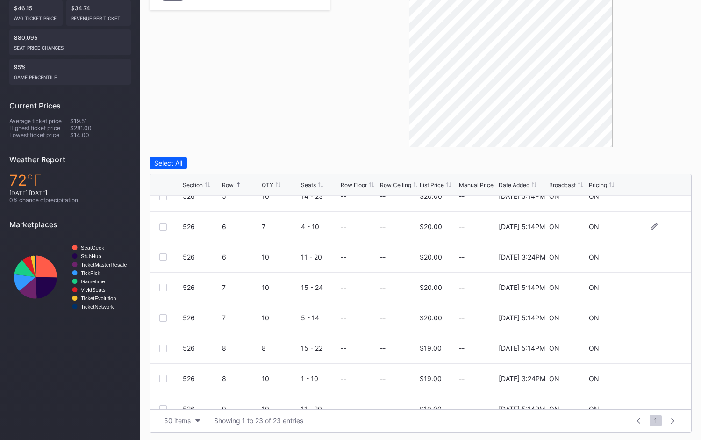
scroll to position [66, 0]
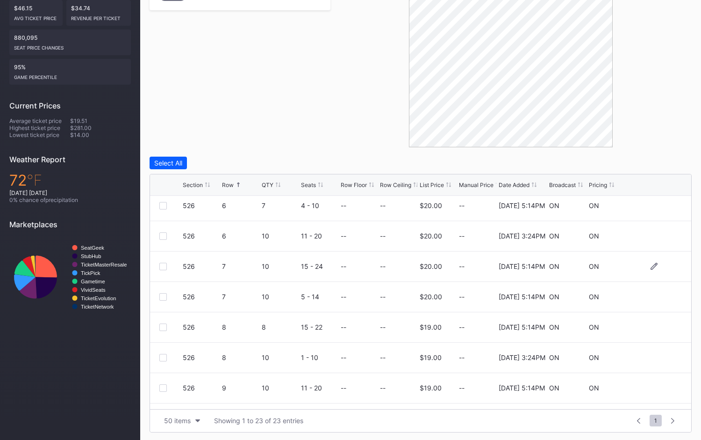
click at [161, 263] on div at bounding box center [162, 266] width 7 height 7
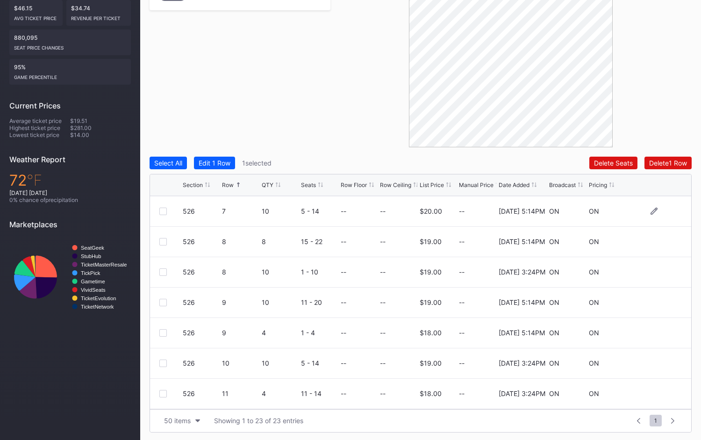
scroll to position [155, 0]
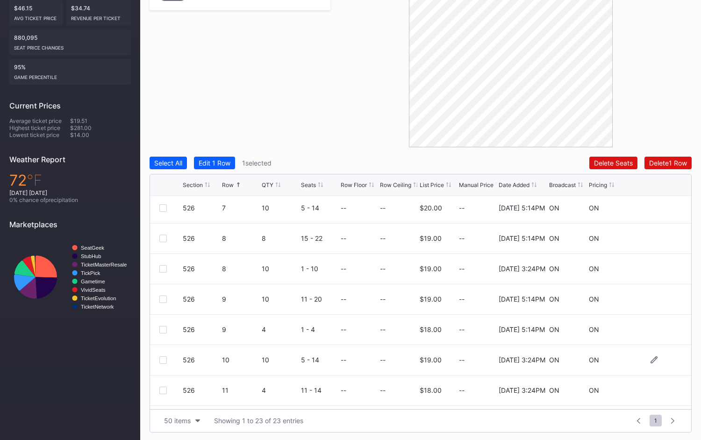
click at [163, 358] on div at bounding box center [162, 359] width 7 height 7
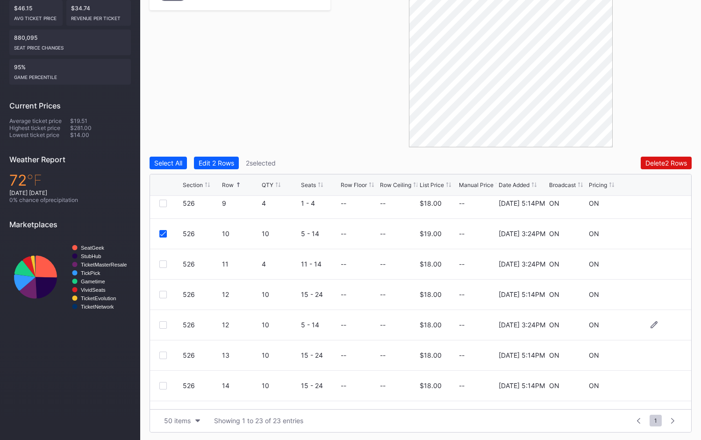
click at [162, 322] on div at bounding box center [162, 324] width 7 height 7
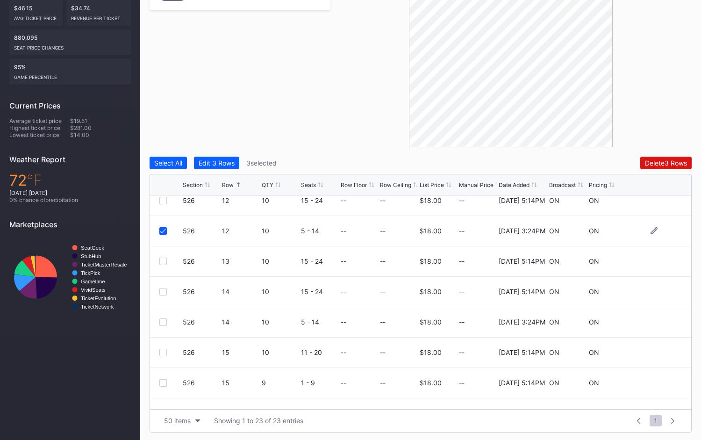
scroll to position [375, 0]
click at [162, 292] on div at bounding box center [162, 291] width 7 height 7
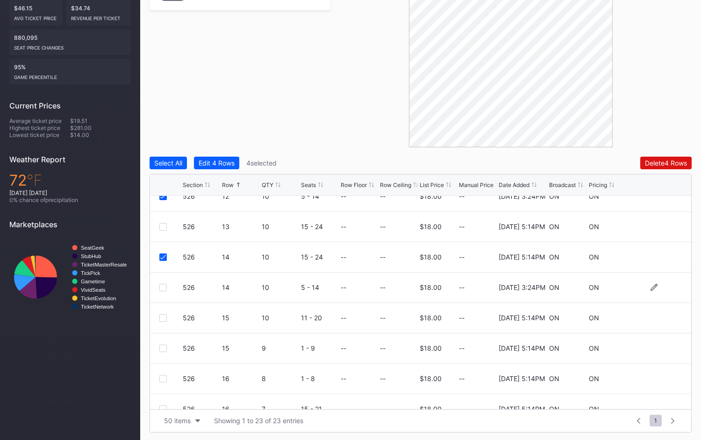
scroll to position [410, 0]
click at [158, 319] on div "526 15 10 11 - 20 -- -- $18.00 -- [DATE] 5:14PM ON ON" at bounding box center [420, 317] width 541 height 30
click at [163, 317] on div at bounding box center [162, 317] width 7 height 7
click at [659, 161] on div "Delete 5 Rows" at bounding box center [666, 163] width 42 height 8
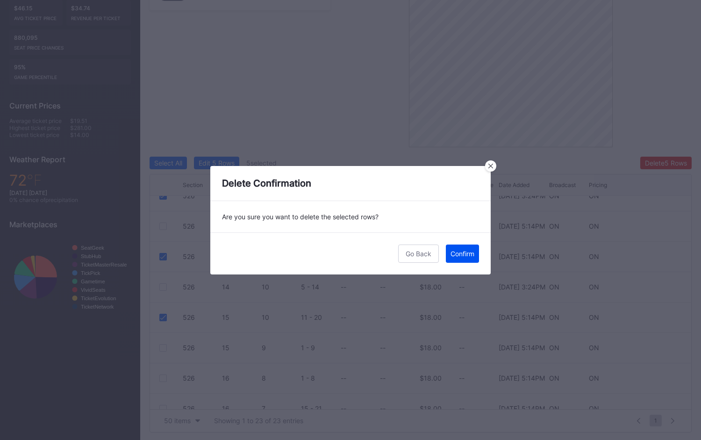
click at [465, 250] on div "Confirm" at bounding box center [463, 254] width 24 height 8
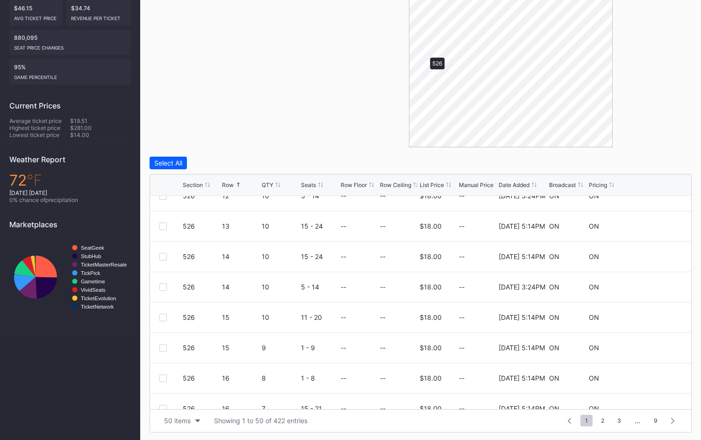
scroll to position [0, 0]
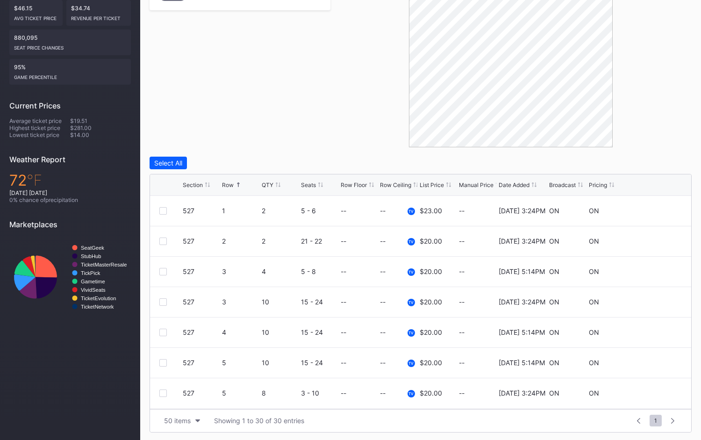
click at [297, 108] on div "Filters 1 Selected Reset 527" at bounding box center [240, 47] width 181 height 200
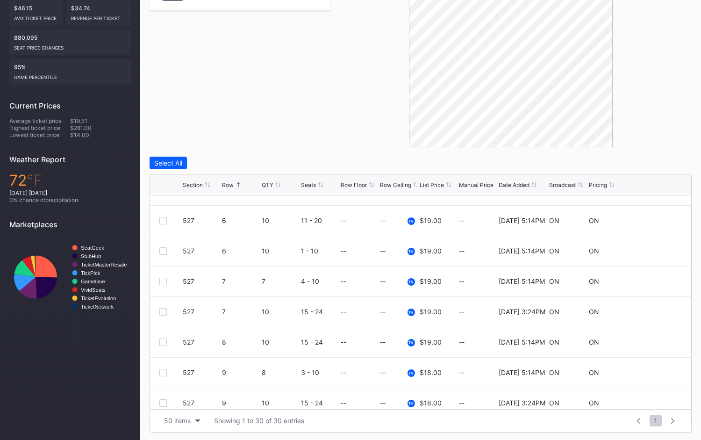
scroll to position [204, 0]
click at [164, 217] on div at bounding box center [162, 219] width 7 height 7
click at [162, 309] on div at bounding box center [162, 310] width 7 height 7
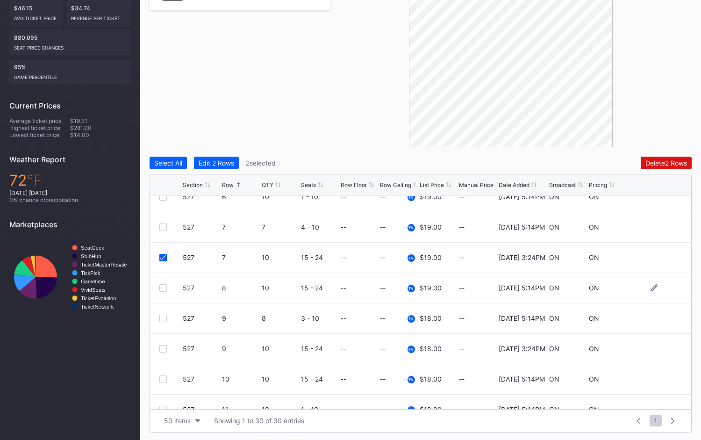
scroll to position [264, 0]
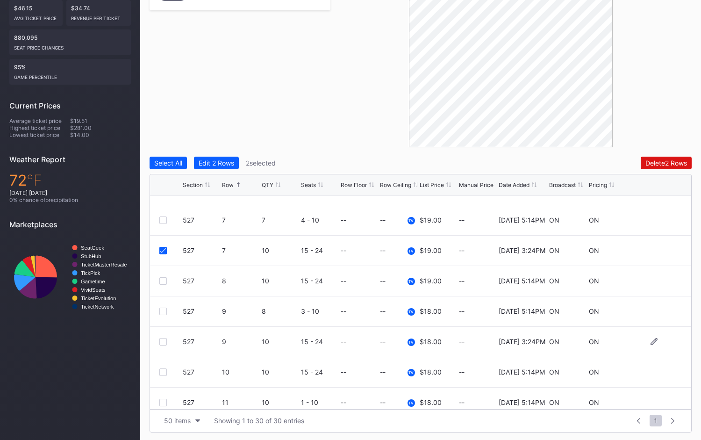
click at [162, 339] on div at bounding box center [162, 341] width 7 height 7
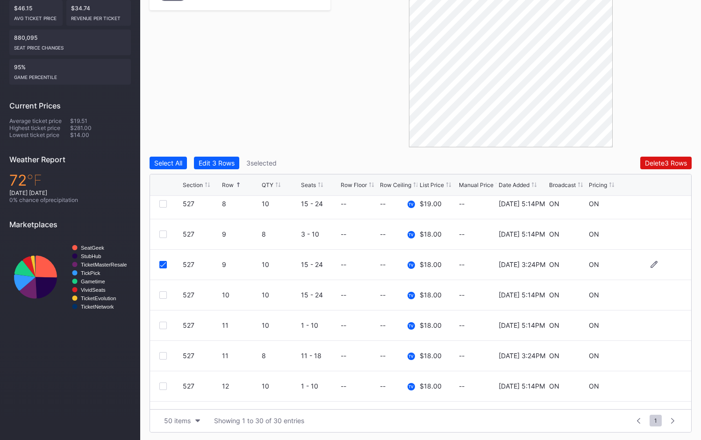
scroll to position [346, 0]
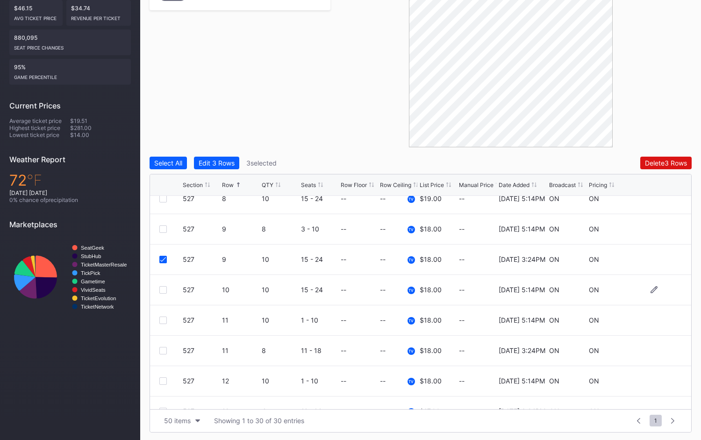
click at [165, 290] on div at bounding box center [162, 289] width 7 height 7
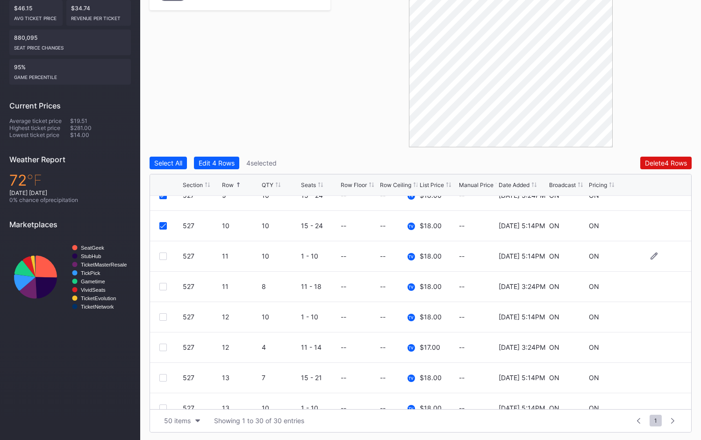
scroll to position [421, 0]
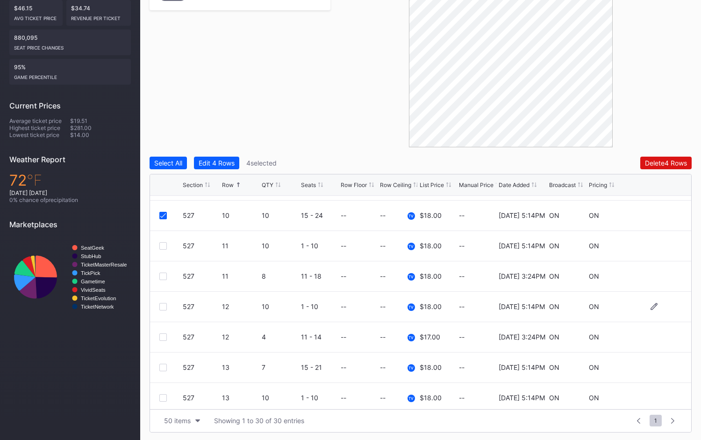
click at [161, 304] on div at bounding box center [162, 306] width 7 height 7
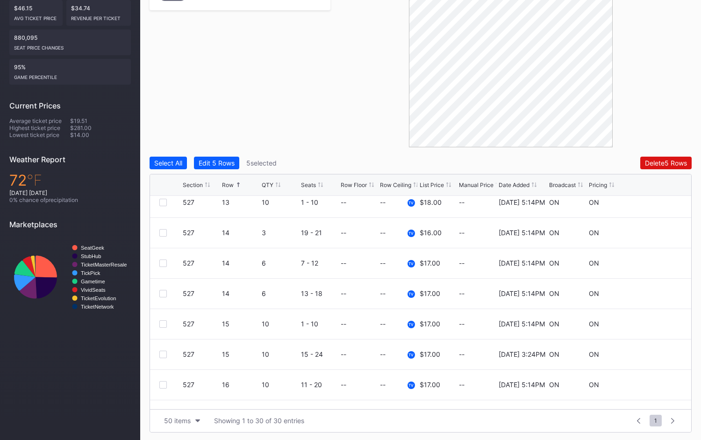
scroll to position [622, 0]
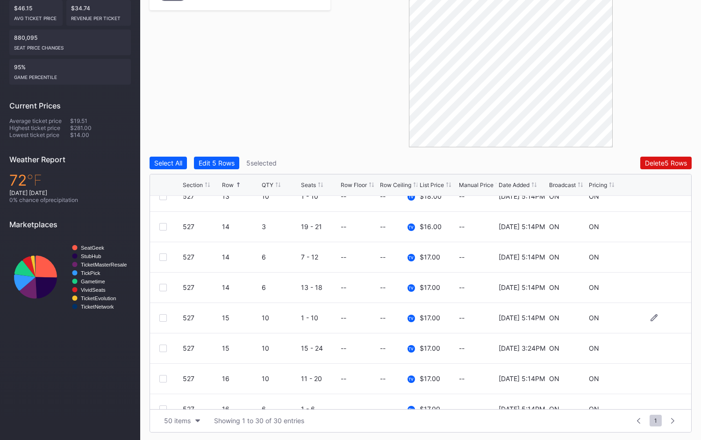
click at [163, 316] on div at bounding box center [162, 317] width 7 height 7
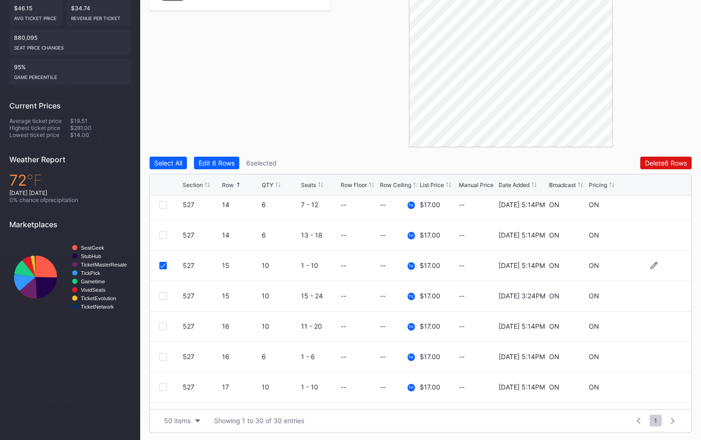
scroll to position [686, 0]
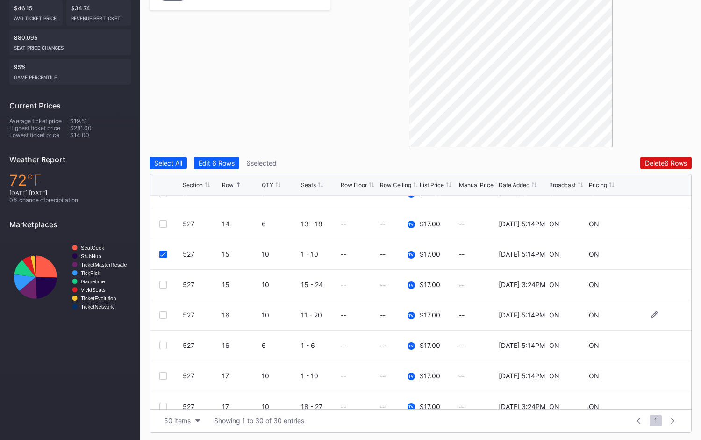
click at [165, 312] on div at bounding box center [162, 314] width 7 height 7
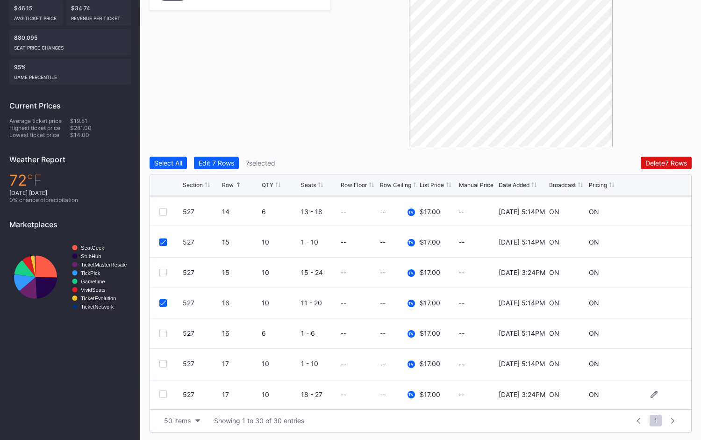
click at [163, 394] on div at bounding box center [162, 393] width 7 height 7
click at [650, 162] on div "Delete 8 Rows" at bounding box center [666, 163] width 42 height 8
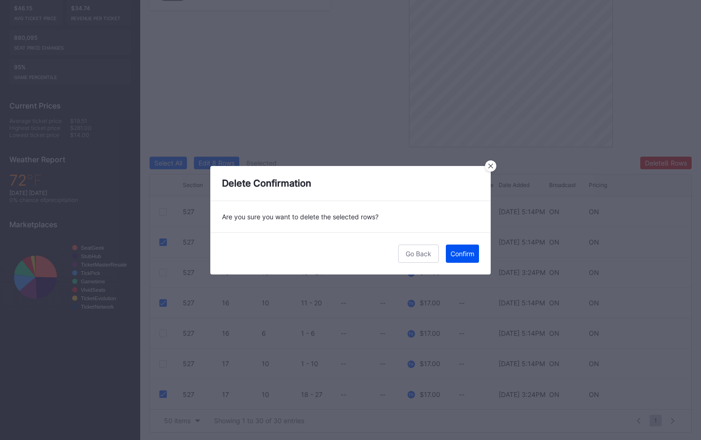
click at [466, 259] on button "Confirm" at bounding box center [462, 253] width 33 height 18
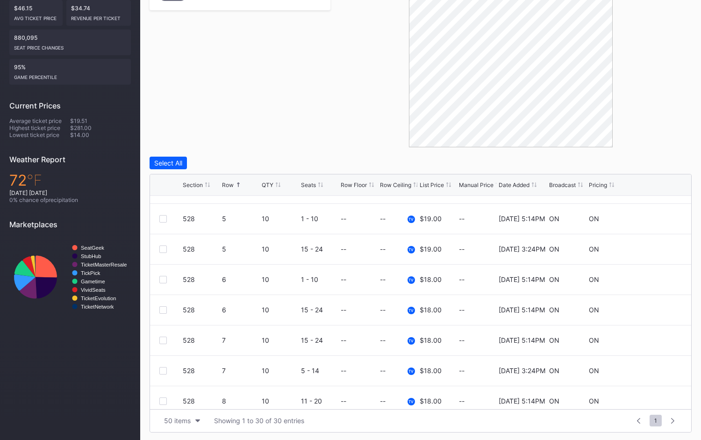
scroll to position [152, 0]
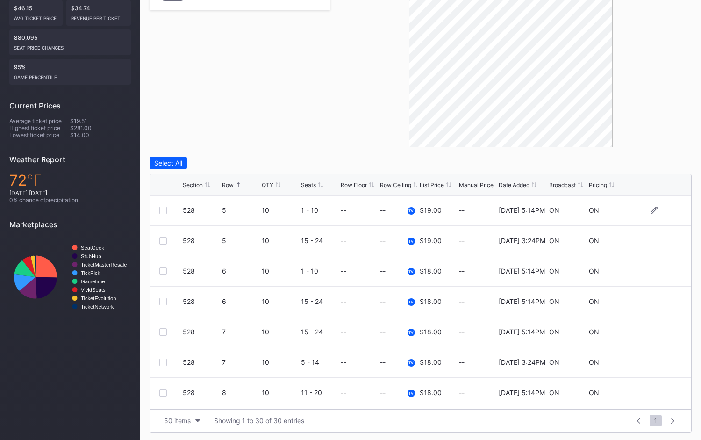
click at [163, 209] on div at bounding box center [162, 210] width 7 height 7
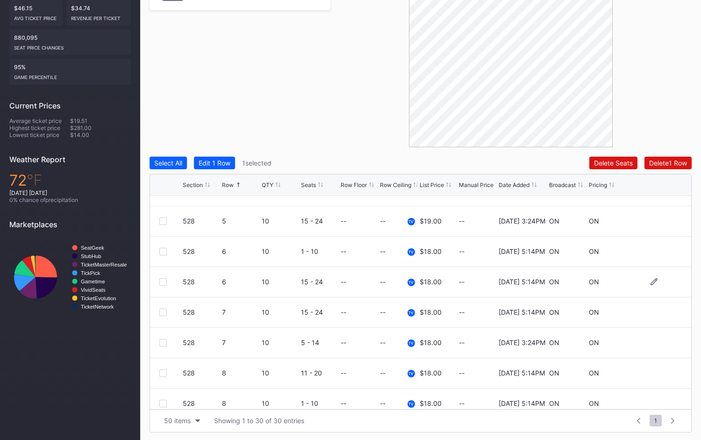
scroll to position [179, 0]
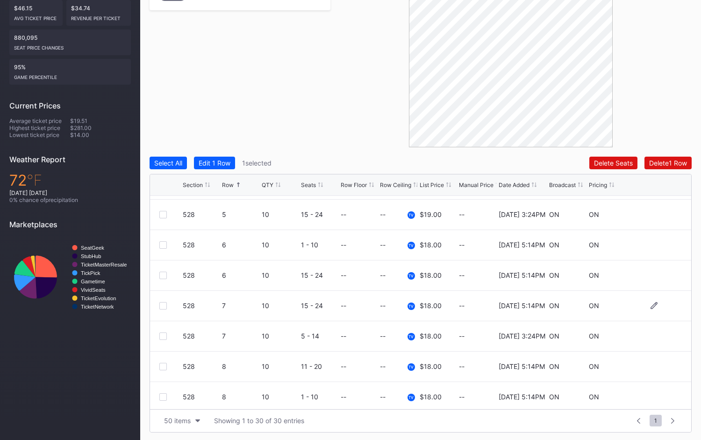
click at [165, 302] on div at bounding box center [162, 305] width 7 height 7
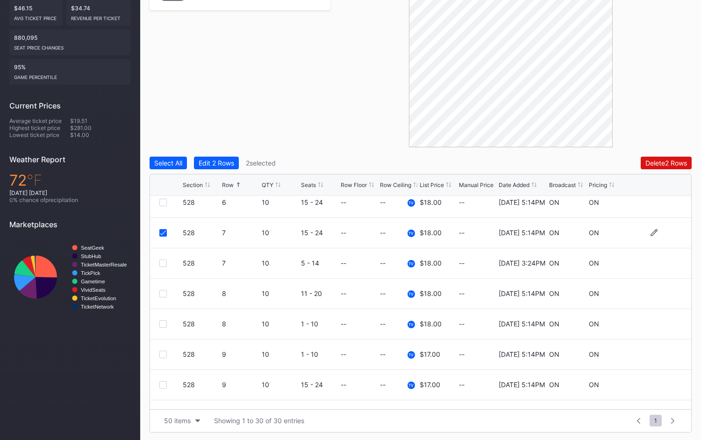
scroll to position [255, 0]
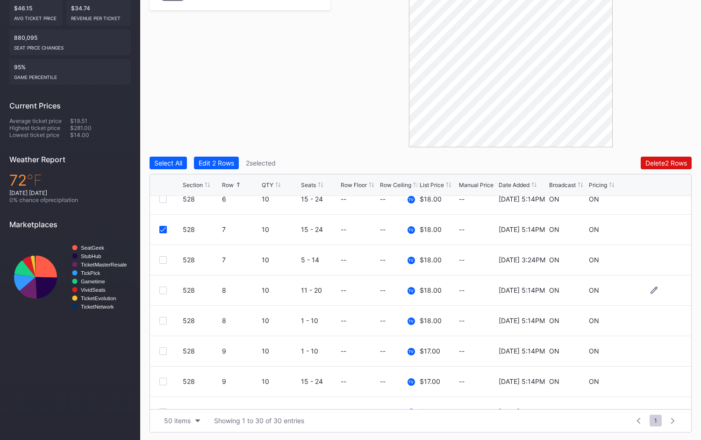
click at [164, 286] on div at bounding box center [162, 289] width 7 height 7
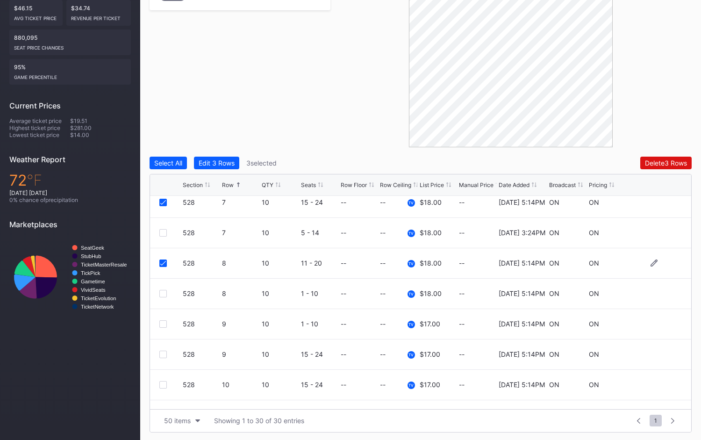
scroll to position [311, 0]
click at [163, 288] on div "528 9 10 1 - 10 -- -- TV $17.00 -- [DATE] 5:14PM ON ON" at bounding box center [420, 294] width 541 height 30
click at [163, 291] on div at bounding box center [162, 294] width 7 height 7
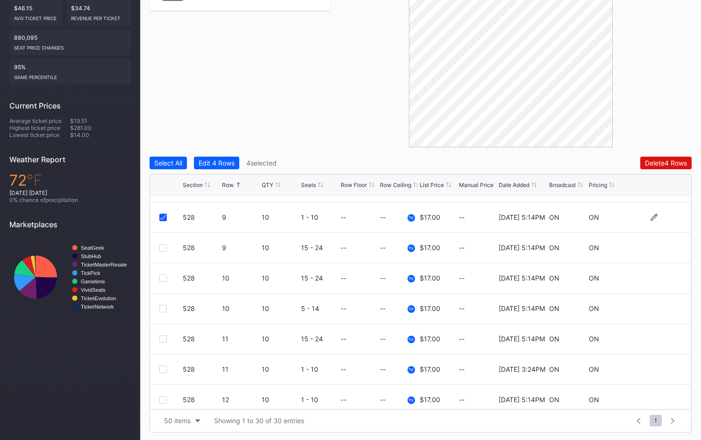
scroll to position [389, 0]
click at [168, 305] on div at bounding box center [170, 307] width 23 height 7
click at [167, 305] on div at bounding box center [170, 307] width 23 height 7
click at [163, 306] on div at bounding box center [162, 307] width 7 height 7
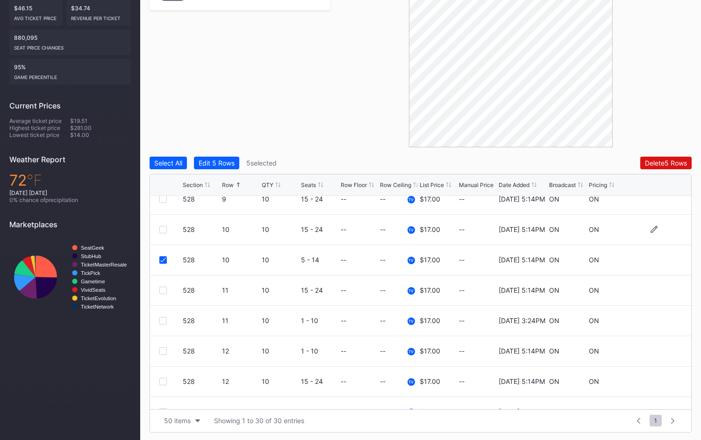
scroll to position [467, 0]
click at [164, 289] on div at bounding box center [162, 289] width 7 height 7
click at [162, 347] on div at bounding box center [162, 350] width 7 height 7
click at [165, 320] on div at bounding box center [162, 318] width 7 height 7
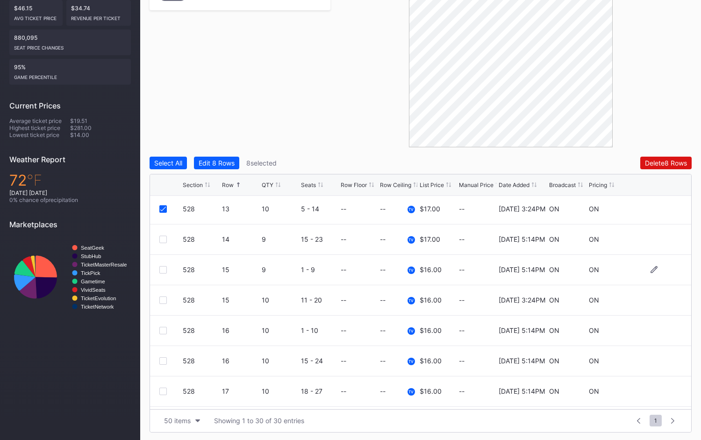
scroll to position [681, 0]
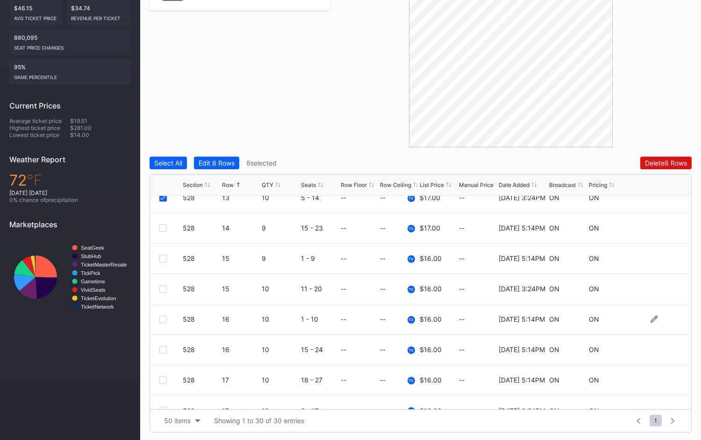
click at [163, 316] on div at bounding box center [162, 318] width 7 height 7
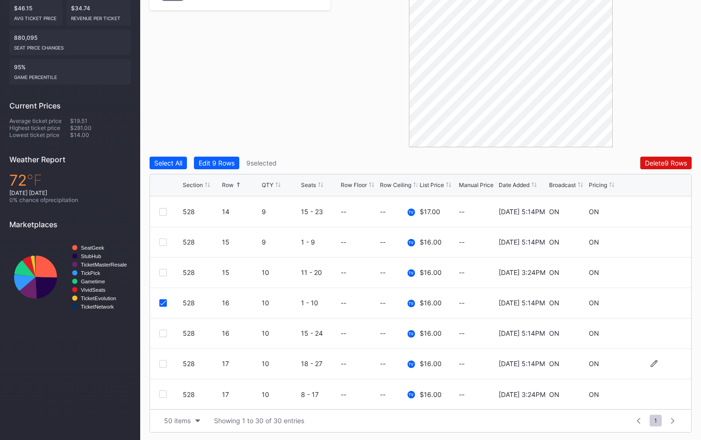
click at [164, 363] on div at bounding box center [162, 363] width 7 height 7
click at [667, 163] on div "Delete 10 Rows" at bounding box center [664, 163] width 45 height 8
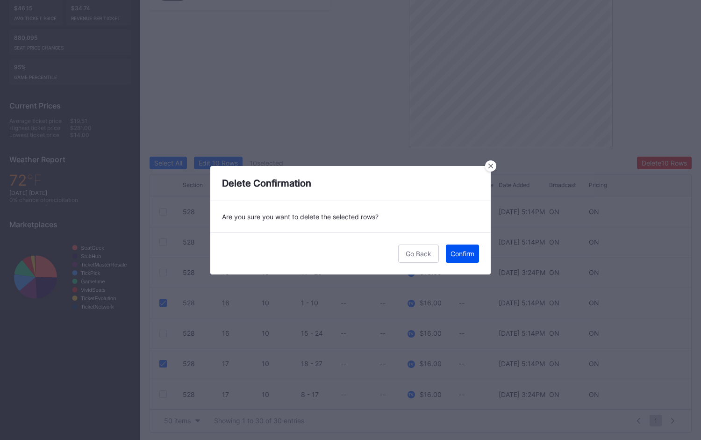
click at [466, 257] on div "Confirm" at bounding box center [463, 254] width 24 height 8
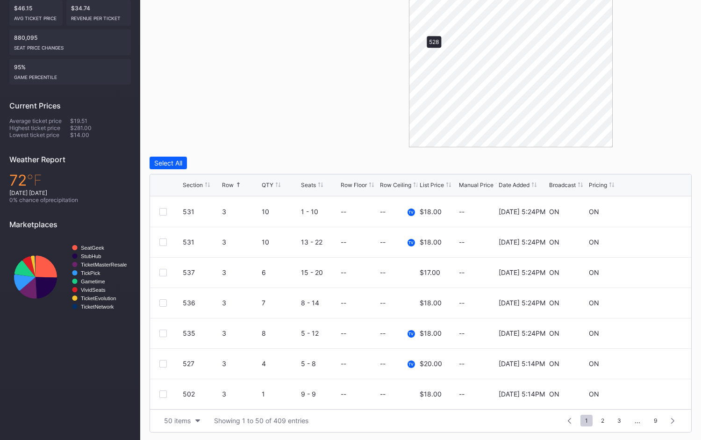
scroll to position [0, 0]
click at [165, 299] on div at bounding box center [162, 301] width 7 height 7
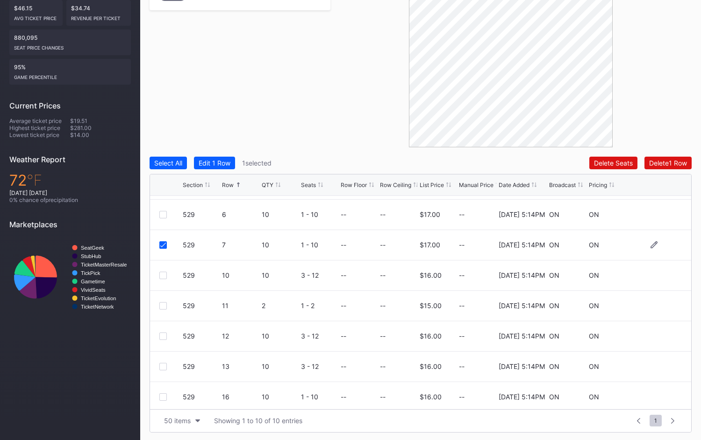
scroll to position [90, 0]
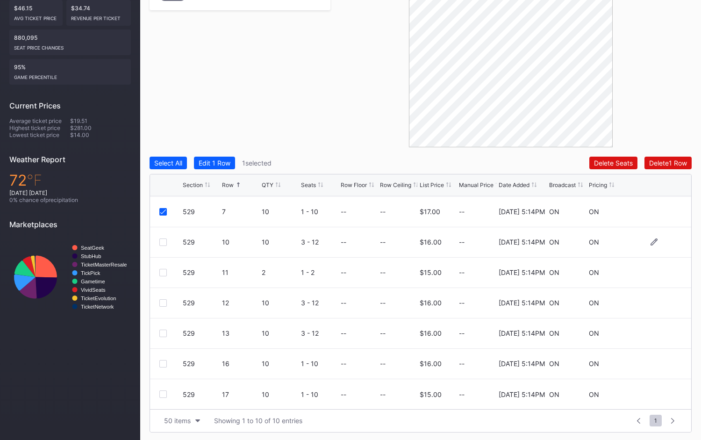
click at [162, 240] on div at bounding box center [162, 241] width 7 height 7
click at [161, 331] on div at bounding box center [162, 332] width 7 height 7
click at [164, 390] on div at bounding box center [162, 393] width 7 height 7
click at [642, 165] on button "Delete 4 Rows" at bounding box center [665, 163] width 51 height 13
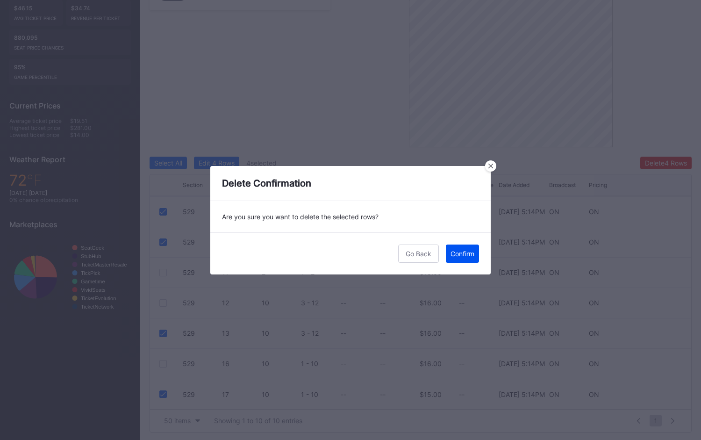
click at [462, 259] on button "Confirm" at bounding box center [462, 253] width 33 height 18
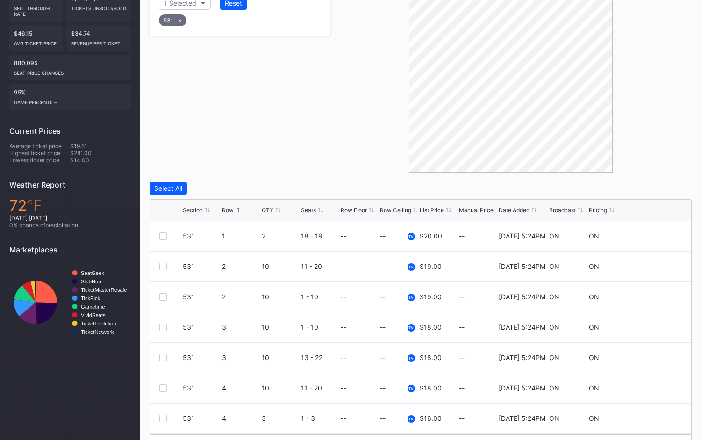
scroll to position [241, 0]
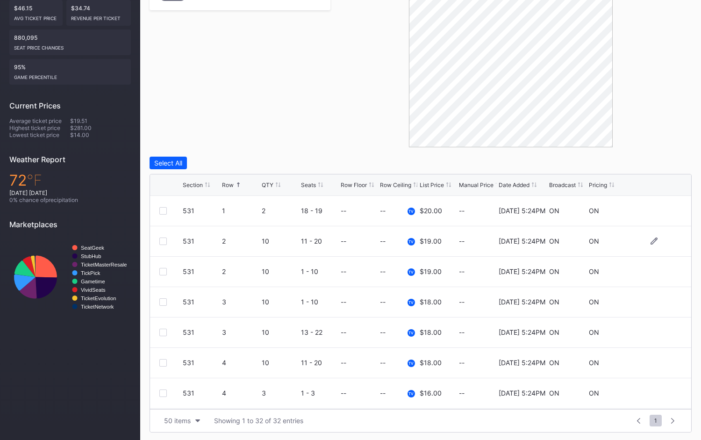
click at [165, 238] on div at bounding box center [162, 240] width 7 height 7
click at [165, 239] on icon at bounding box center [163, 241] width 6 height 5
click at [166, 269] on div at bounding box center [162, 271] width 7 height 7
click at [163, 303] on div at bounding box center [162, 301] width 7 height 7
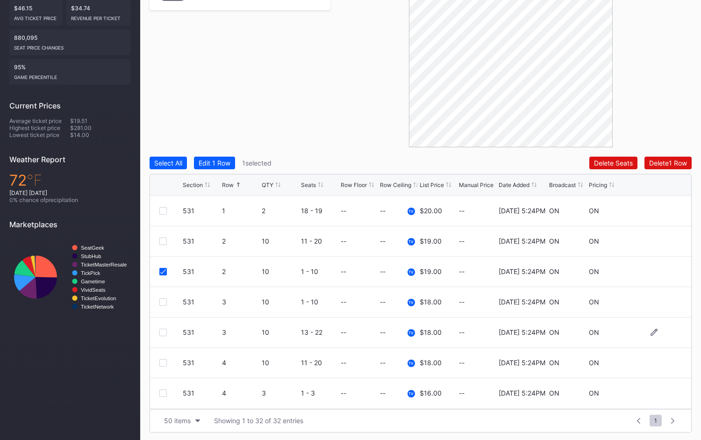
click at [164, 331] on div at bounding box center [162, 332] width 7 height 7
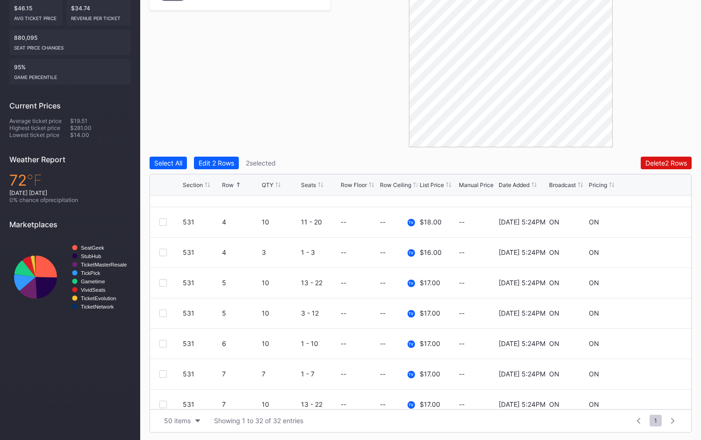
scroll to position [141, 0]
click at [163, 282] on div at bounding box center [162, 282] width 7 height 7
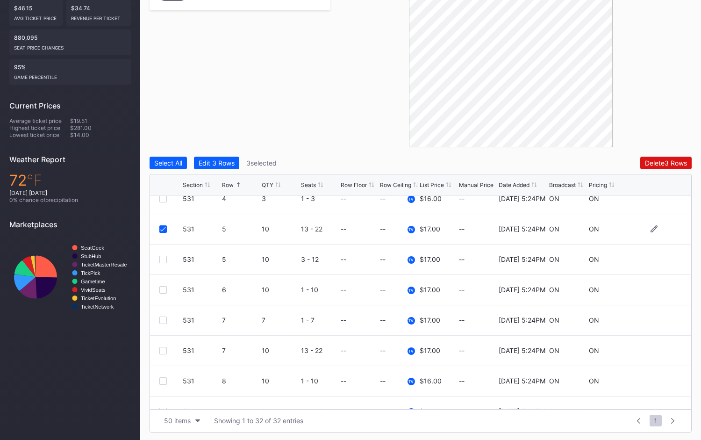
scroll to position [196, 0]
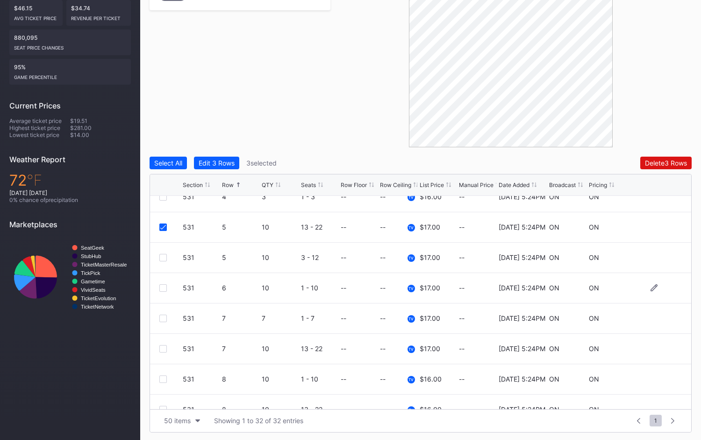
click at [160, 285] on div at bounding box center [162, 287] width 7 height 7
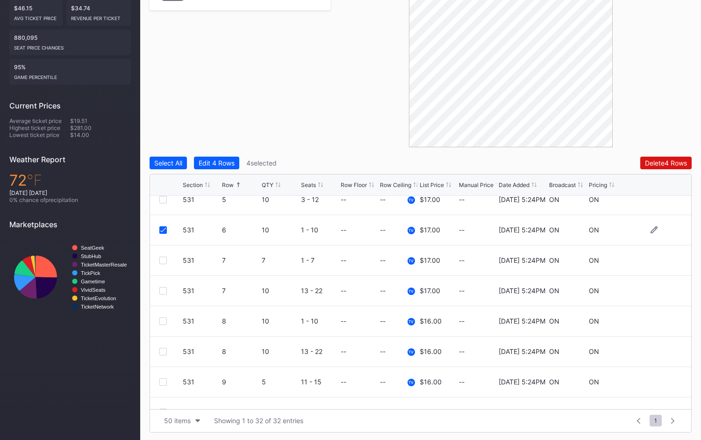
scroll to position [264, 0]
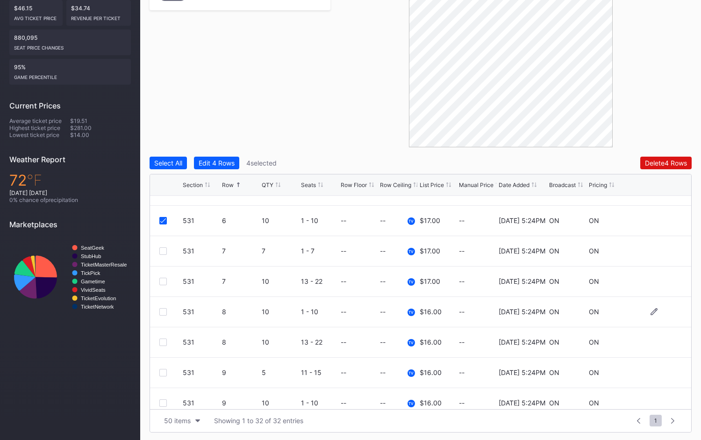
click at [164, 308] on div at bounding box center [162, 311] width 7 height 7
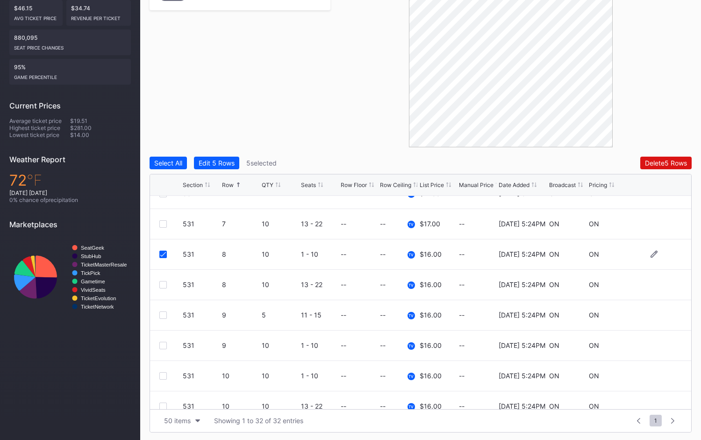
scroll to position [333, 0]
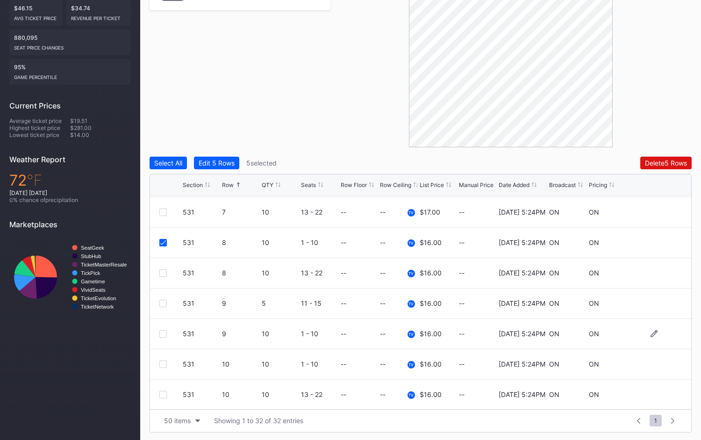
click at [164, 330] on div at bounding box center [162, 333] width 7 height 7
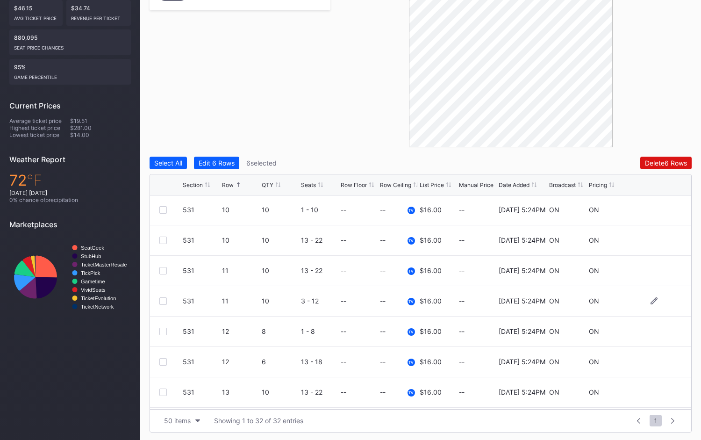
click at [165, 300] on div at bounding box center [162, 300] width 7 height 7
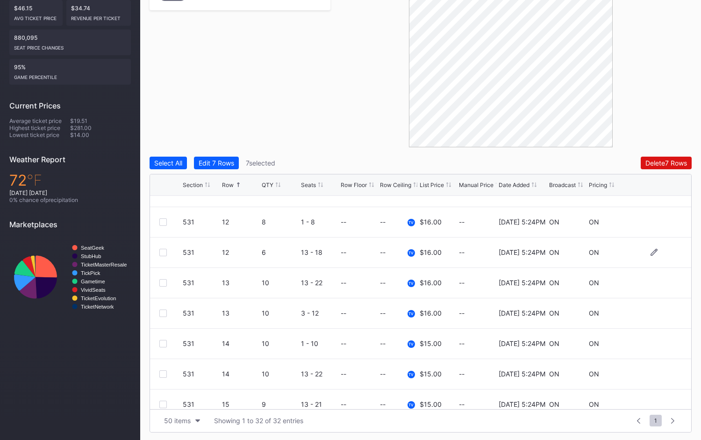
scroll to position [597, 0]
click at [160, 311] on div at bounding box center [162, 312] width 7 height 7
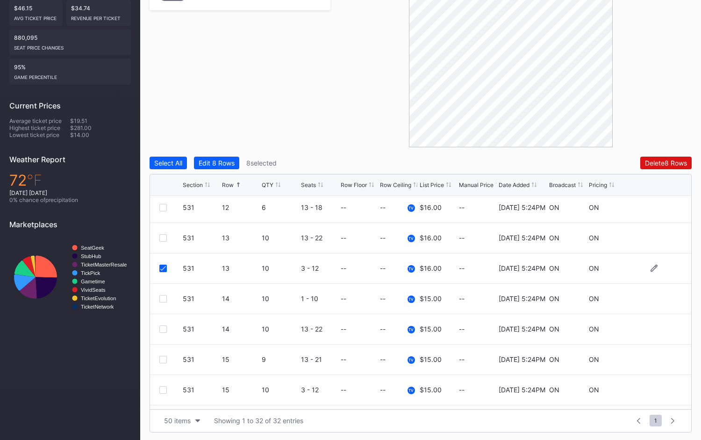
scroll to position [650, 0]
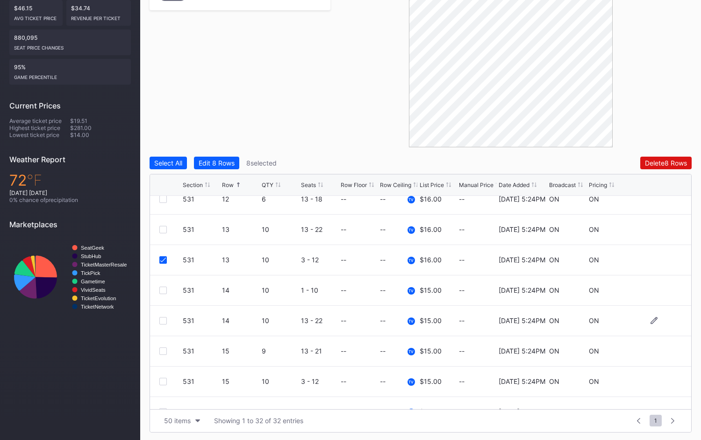
click at [163, 319] on div at bounding box center [162, 320] width 7 height 7
click at [668, 159] on div "Delete 9 Rows" at bounding box center [666, 163] width 42 height 8
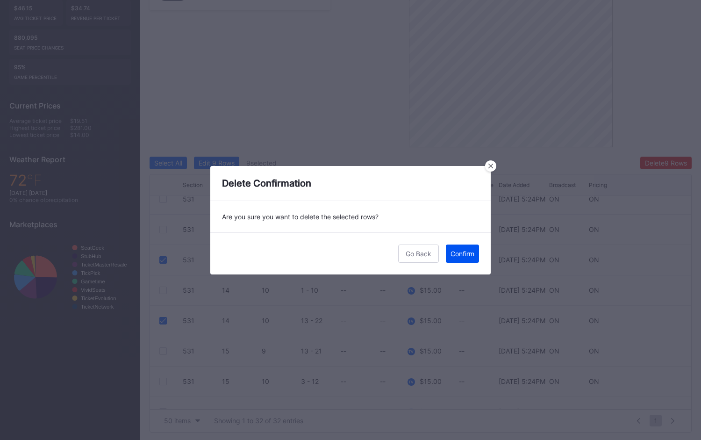
click at [463, 252] on div "Confirm" at bounding box center [463, 254] width 24 height 8
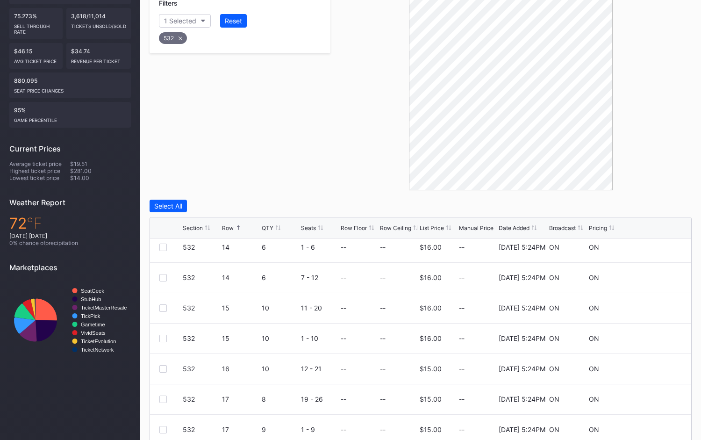
scroll to position [455, 0]
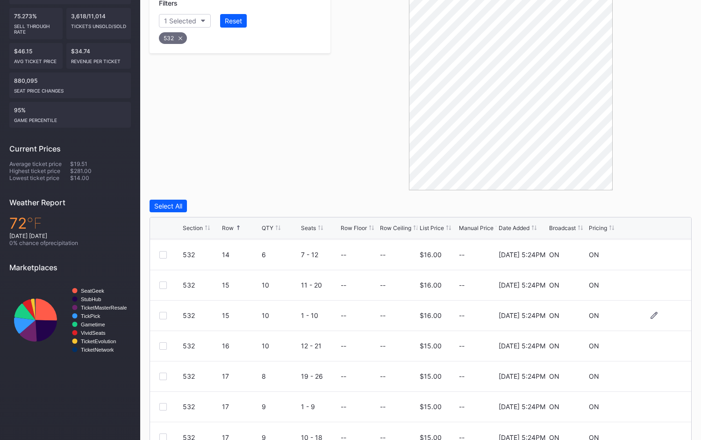
click at [163, 313] on div at bounding box center [162, 315] width 7 height 7
click at [670, 204] on div "Delete 1 Row" at bounding box center [668, 206] width 38 height 8
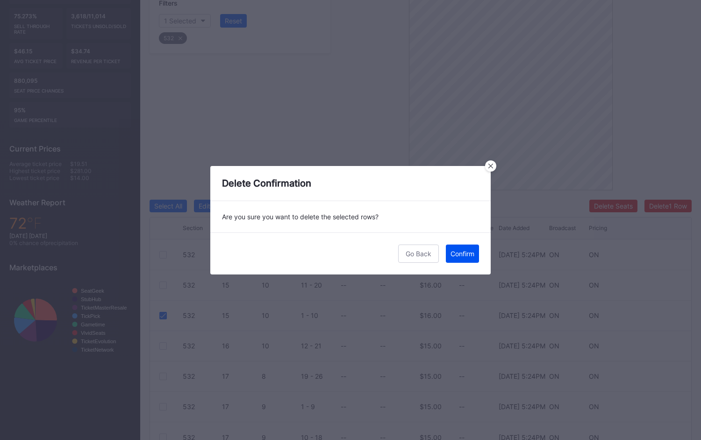
click at [468, 246] on button "Confirm" at bounding box center [462, 253] width 33 height 18
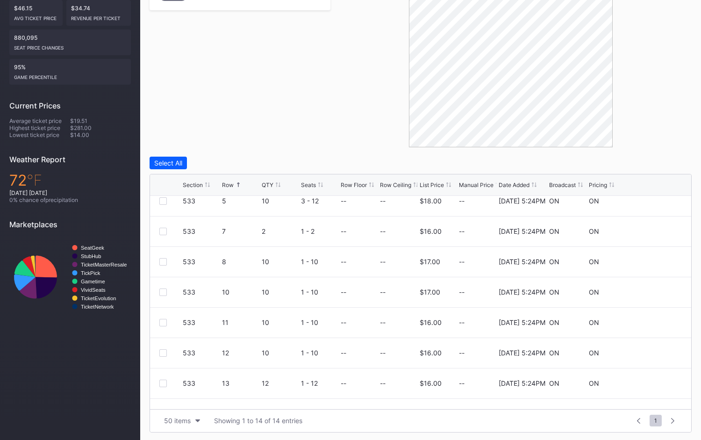
scroll to position [105, 0]
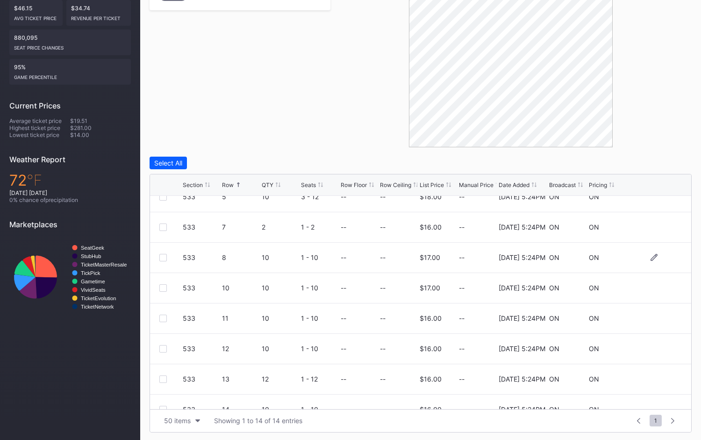
click at [165, 255] on div at bounding box center [162, 257] width 7 height 7
click at [164, 321] on div "533 11 10 1 - 10 -- -- $16.00 -- [DATE] 5:24PM ON ON" at bounding box center [420, 318] width 541 height 30
click at [163, 317] on div at bounding box center [162, 318] width 7 height 7
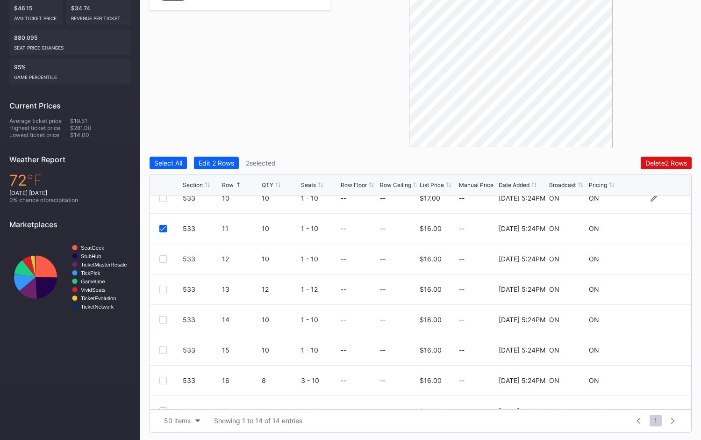
scroll to position [206, 0]
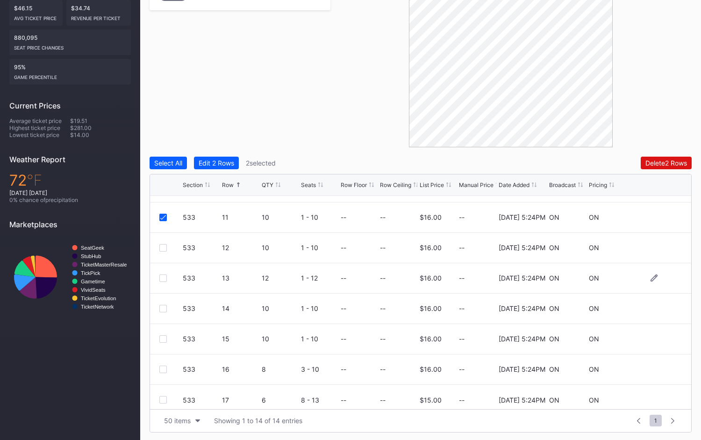
click at [161, 277] on div at bounding box center [162, 277] width 7 height 7
click at [162, 337] on div at bounding box center [162, 338] width 7 height 7
click at [649, 165] on div "Delete 4 Rows" at bounding box center [666, 163] width 42 height 8
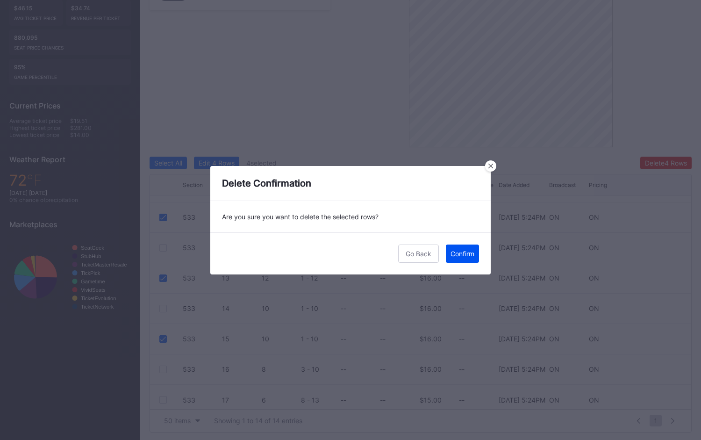
click at [462, 255] on div "Confirm" at bounding box center [463, 254] width 24 height 8
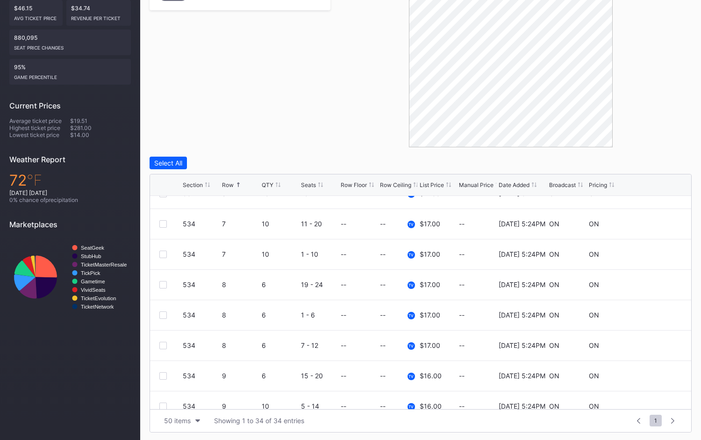
scroll to position [237, 0]
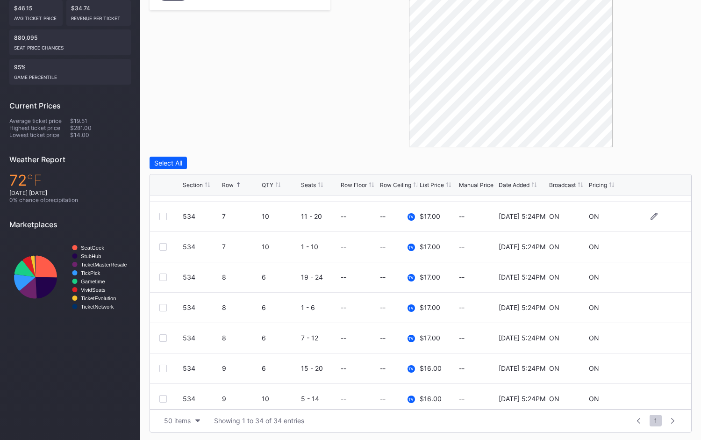
click at [164, 214] on div at bounding box center [162, 216] width 7 height 7
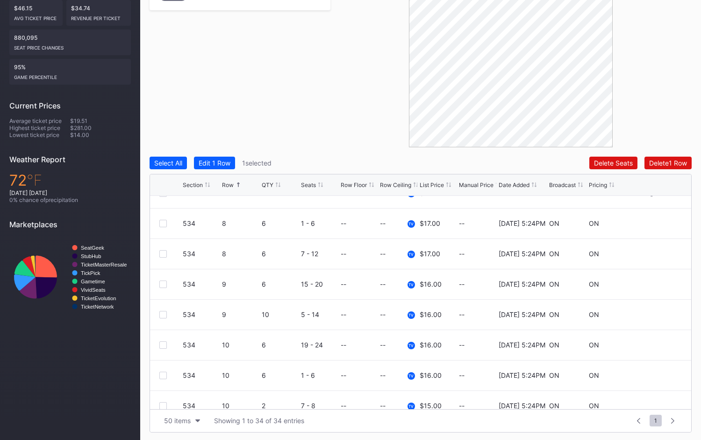
scroll to position [332, 0]
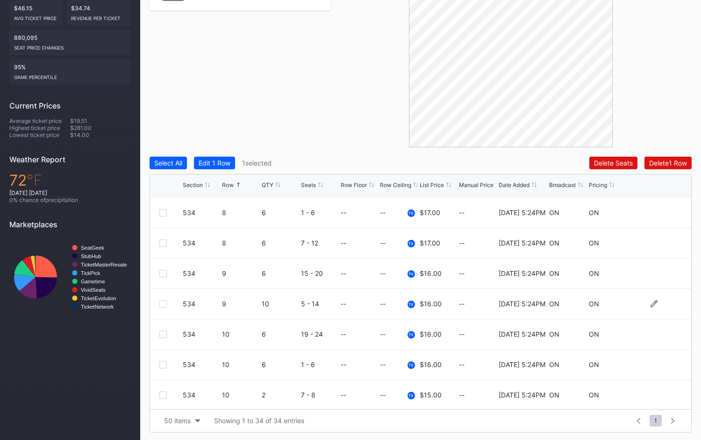
click at [165, 304] on div at bounding box center [162, 303] width 7 height 7
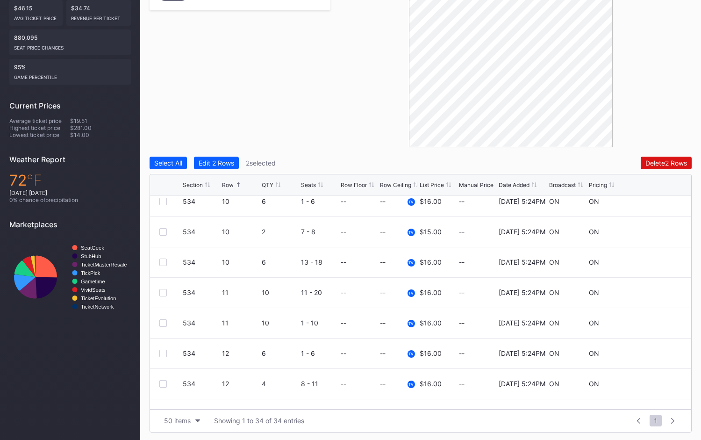
scroll to position [505, 0]
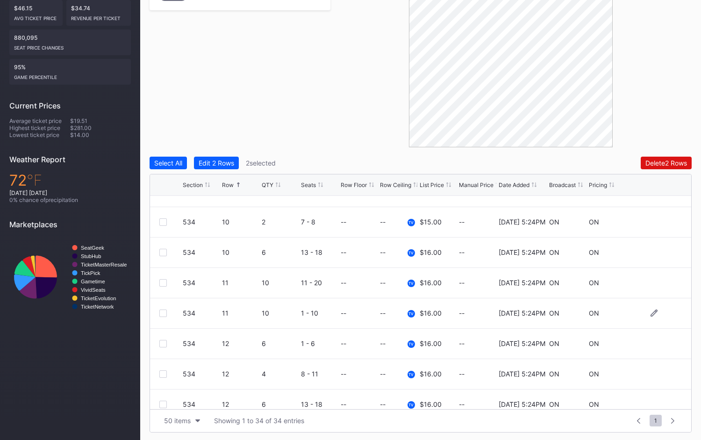
click at [165, 312] on div at bounding box center [162, 312] width 7 height 7
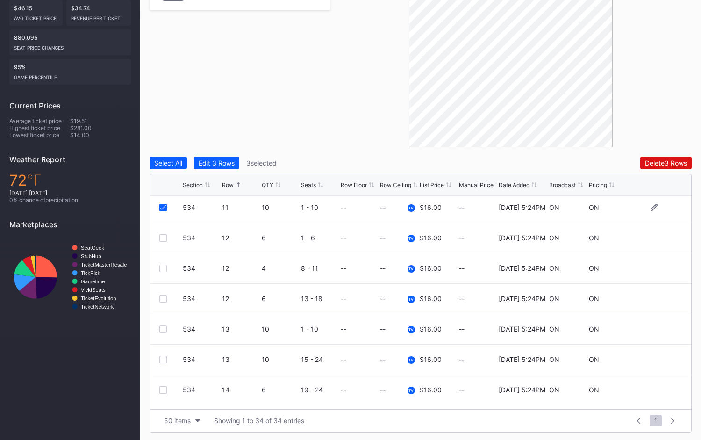
scroll to position [645, 0]
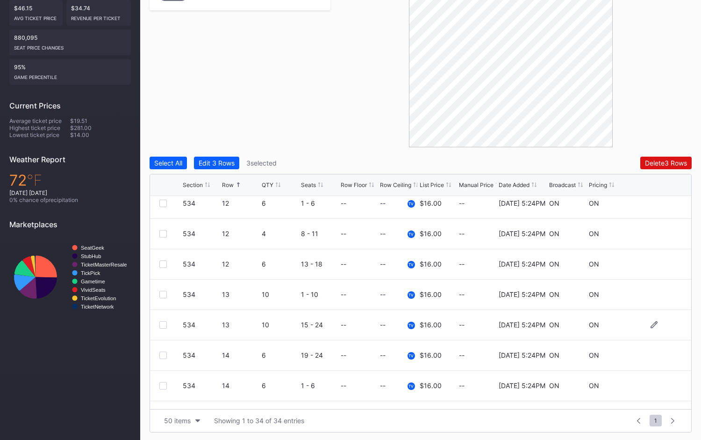
click at [161, 322] on div at bounding box center [162, 324] width 7 height 7
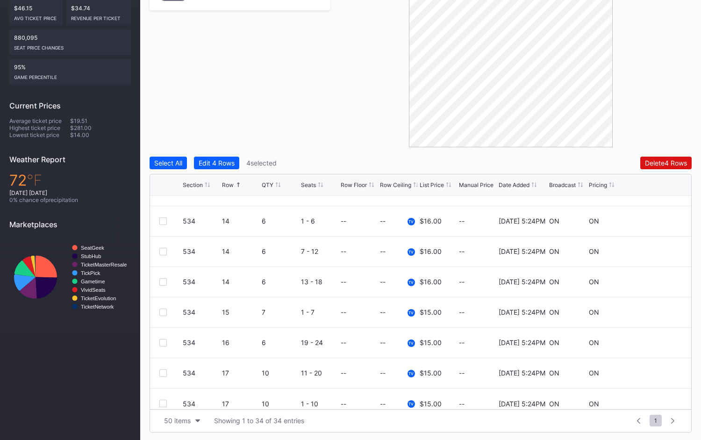
scroll to position [819, 0]
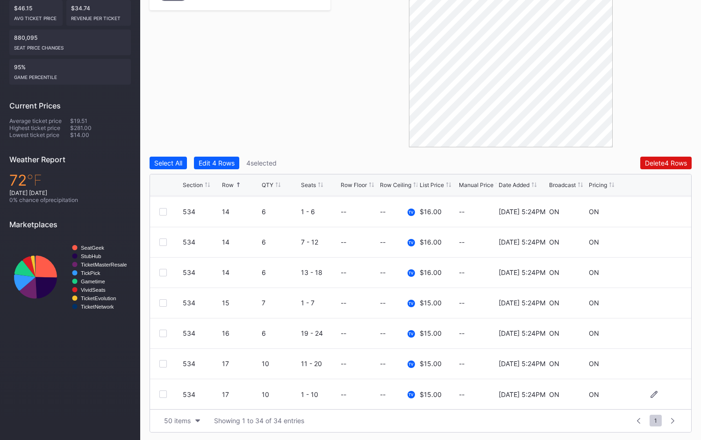
click at [163, 392] on div at bounding box center [162, 393] width 7 height 7
click at [672, 157] on button "Delete 5 Rows" at bounding box center [665, 163] width 51 height 13
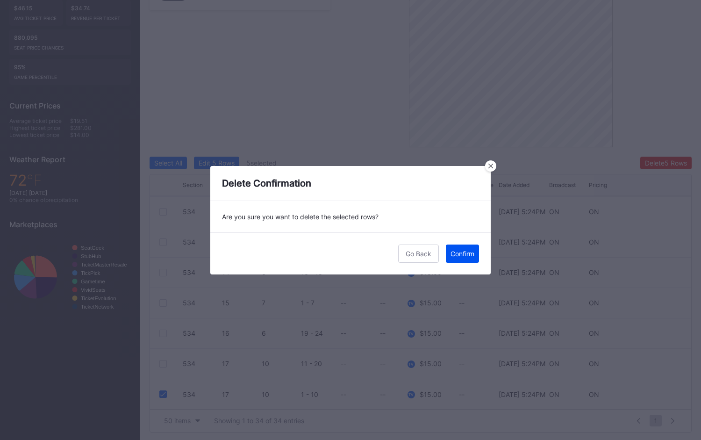
click at [456, 255] on div "Confirm" at bounding box center [463, 254] width 24 height 8
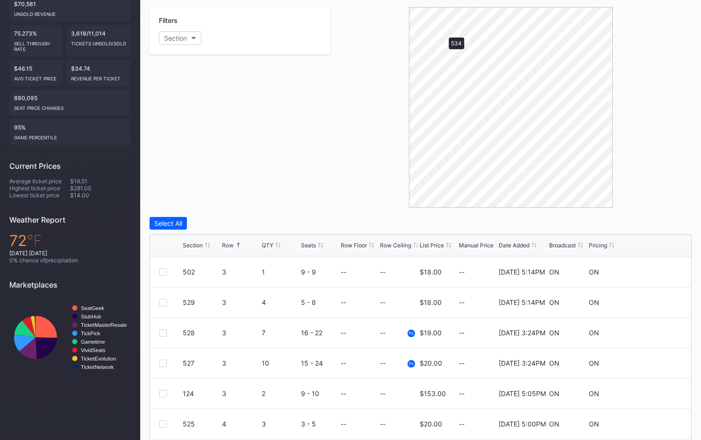
scroll to position [0, 0]
click at [299, 157] on div "Filters 1 Selected Reset 535" at bounding box center [240, 107] width 181 height 200
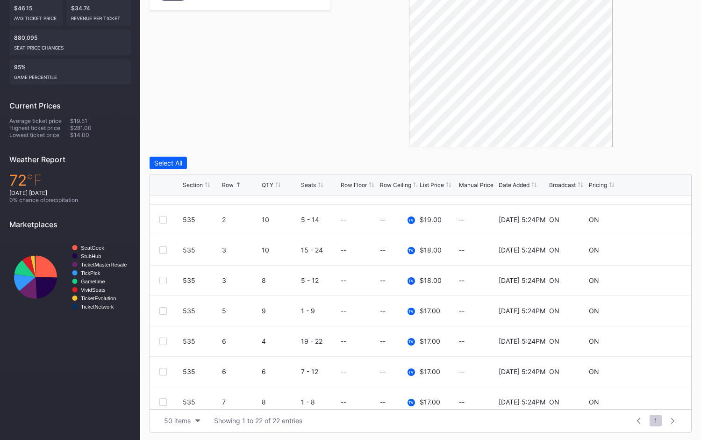
scroll to position [59, 0]
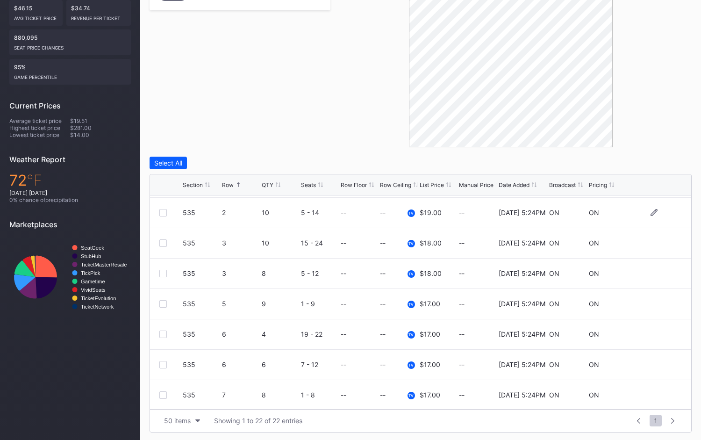
click at [163, 213] on div at bounding box center [162, 212] width 7 height 7
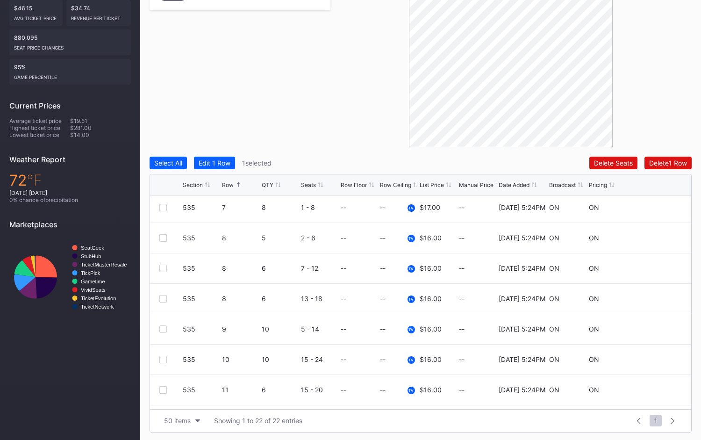
scroll to position [250, 0]
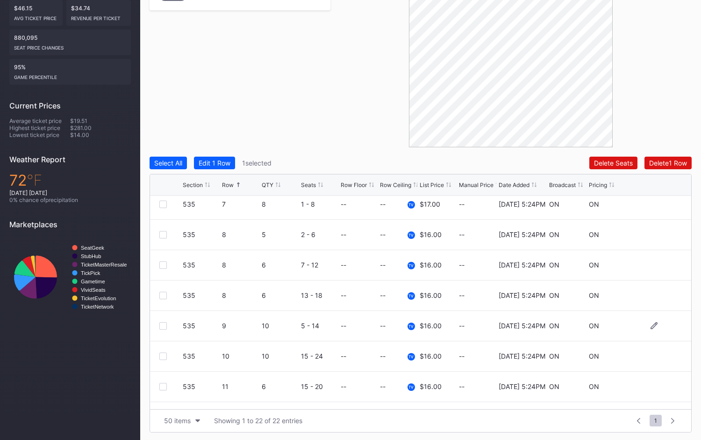
click at [163, 325] on div at bounding box center [162, 325] width 7 height 7
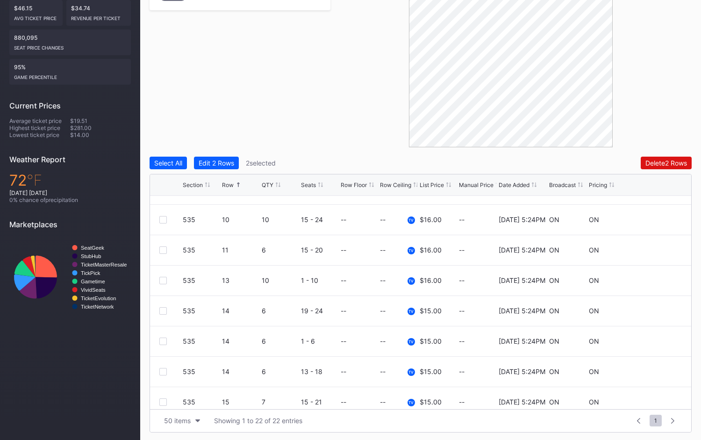
scroll to position [389, 0]
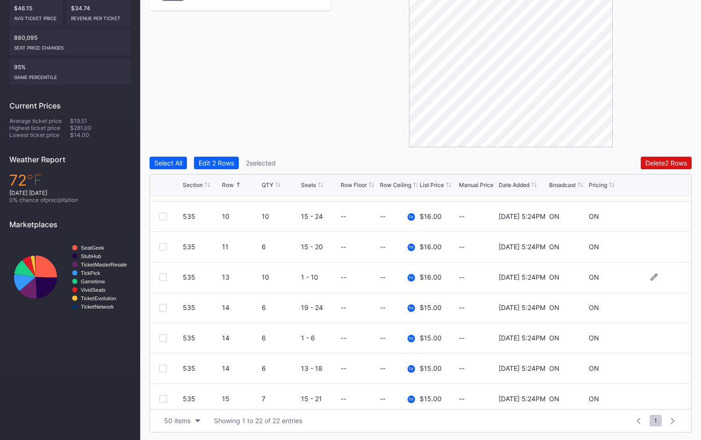
click at [162, 276] on div at bounding box center [162, 276] width 7 height 7
click at [655, 164] on div "Delete 3 Rows" at bounding box center [666, 163] width 42 height 8
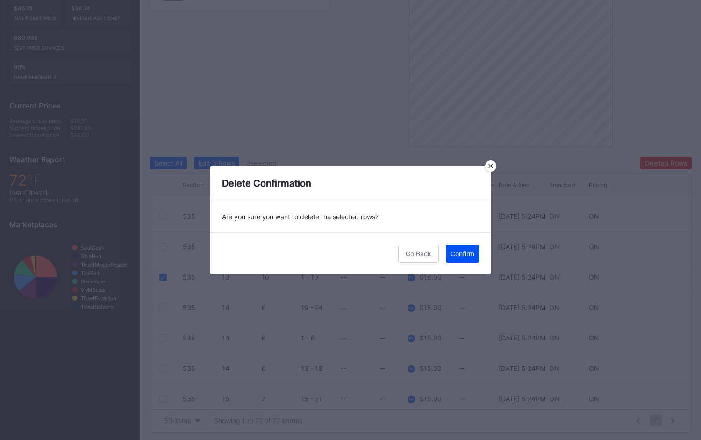
click at [467, 251] on div "Confirm" at bounding box center [463, 254] width 24 height 8
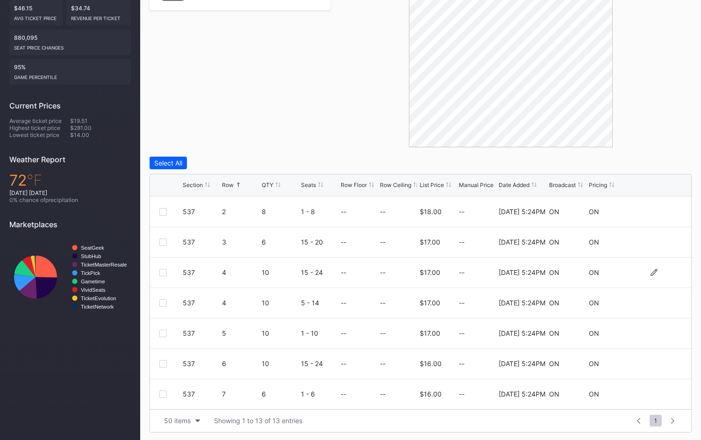
scroll to position [73, 0]
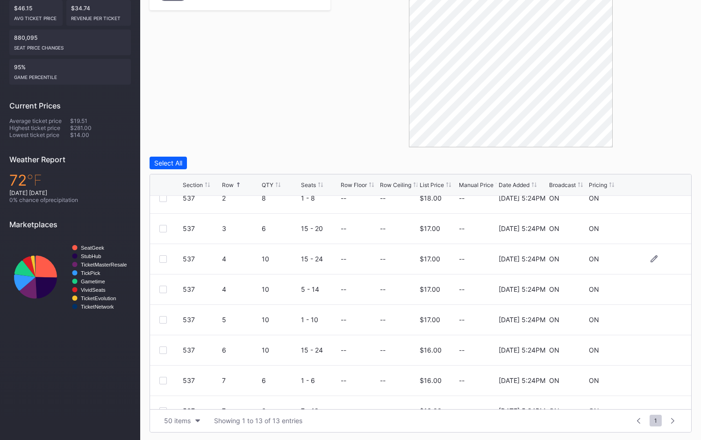
click at [165, 257] on div at bounding box center [162, 258] width 7 height 7
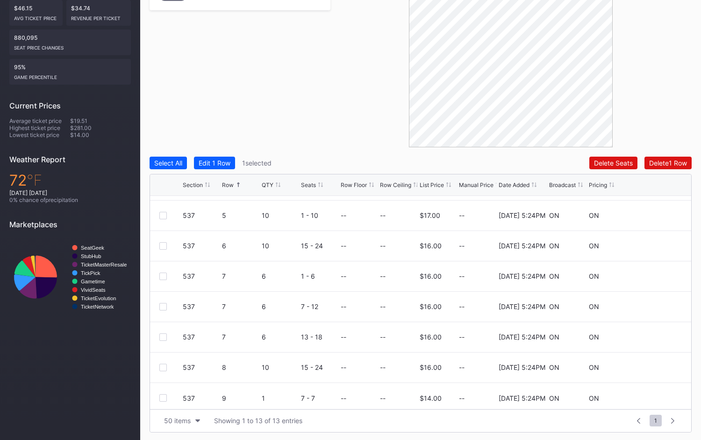
scroll to position [181, 0]
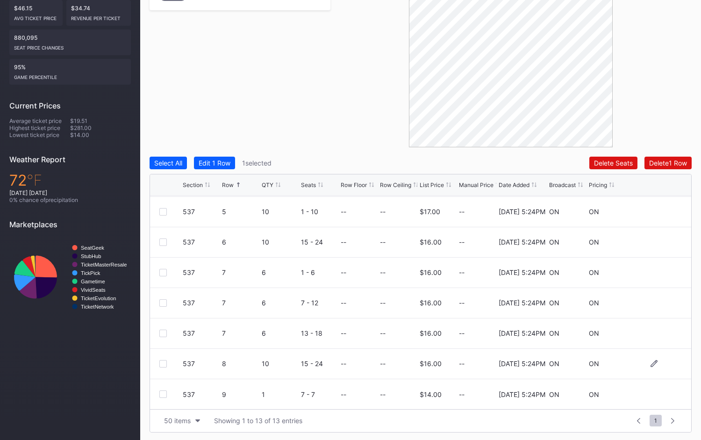
click at [161, 362] on div at bounding box center [162, 363] width 7 height 7
click at [654, 163] on div "Delete 2 Rows" at bounding box center [666, 163] width 42 height 8
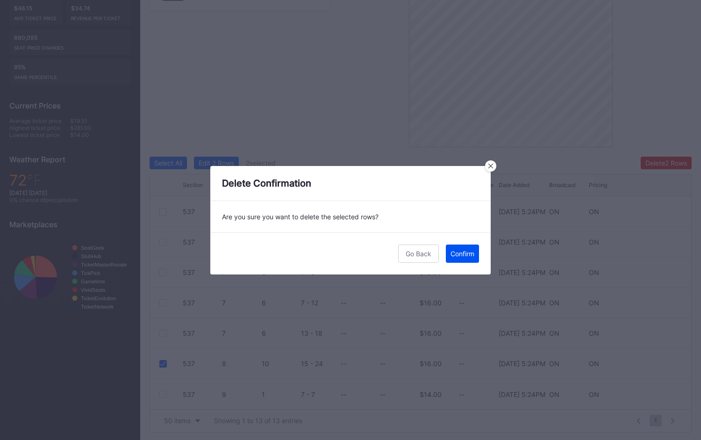
click at [461, 251] on div "Confirm" at bounding box center [463, 254] width 24 height 8
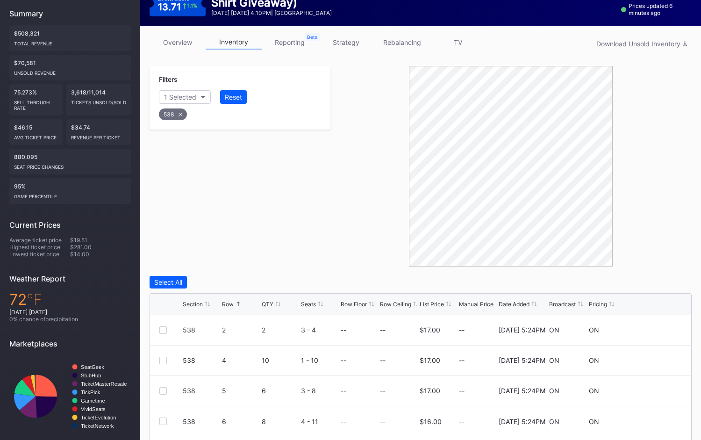
scroll to position [149, 0]
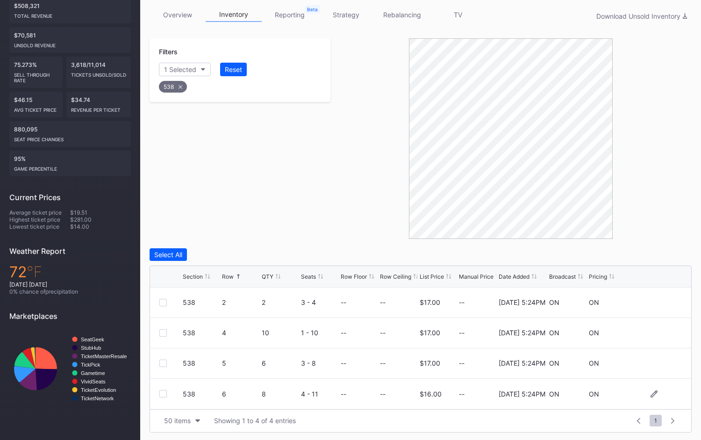
click at [164, 393] on div at bounding box center [162, 393] width 7 height 7
click at [659, 251] on div "Delete 1 Row" at bounding box center [668, 255] width 38 height 8
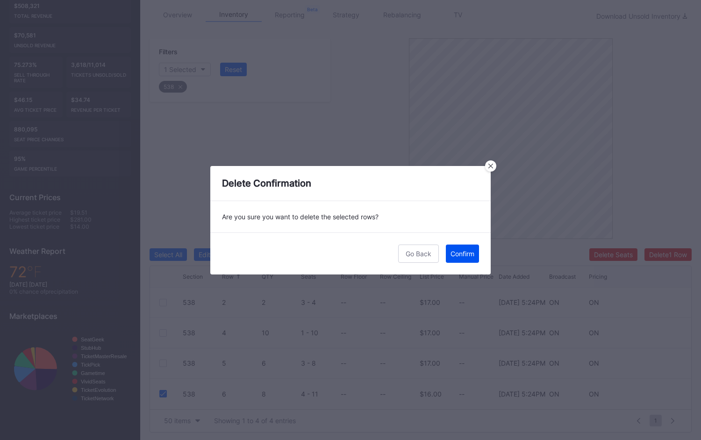
click at [461, 255] on div "Confirm" at bounding box center [463, 254] width 24 height 8
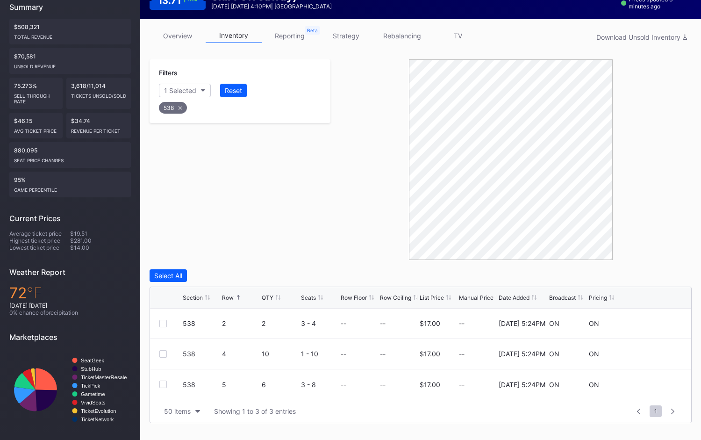
scroll to position [119, 0]
